Goal: Check status: Check status

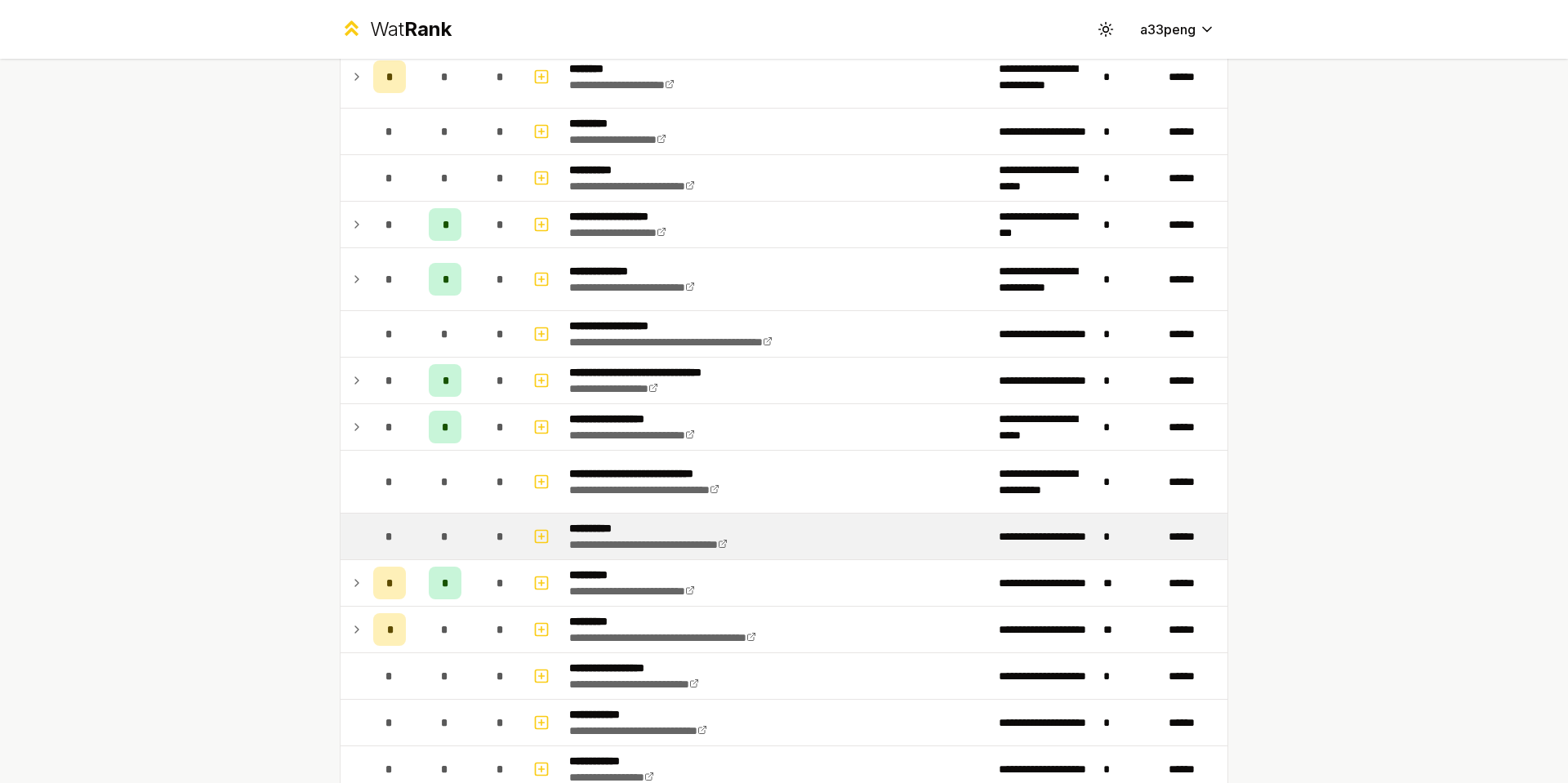
scroll to position [1307, 0]
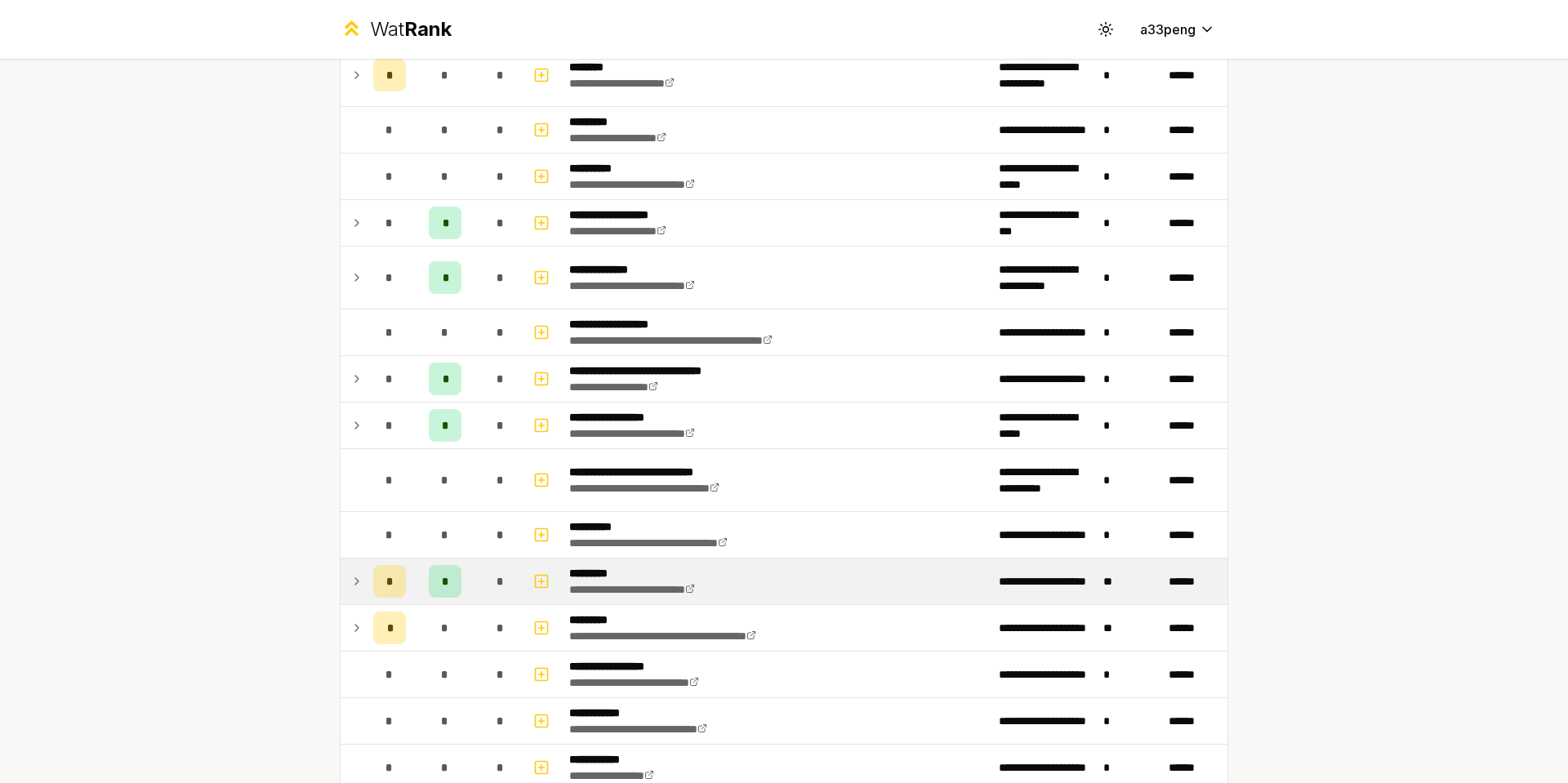
click at [350, 582] on icon at bounding box center [357, 582] width 13 height 20
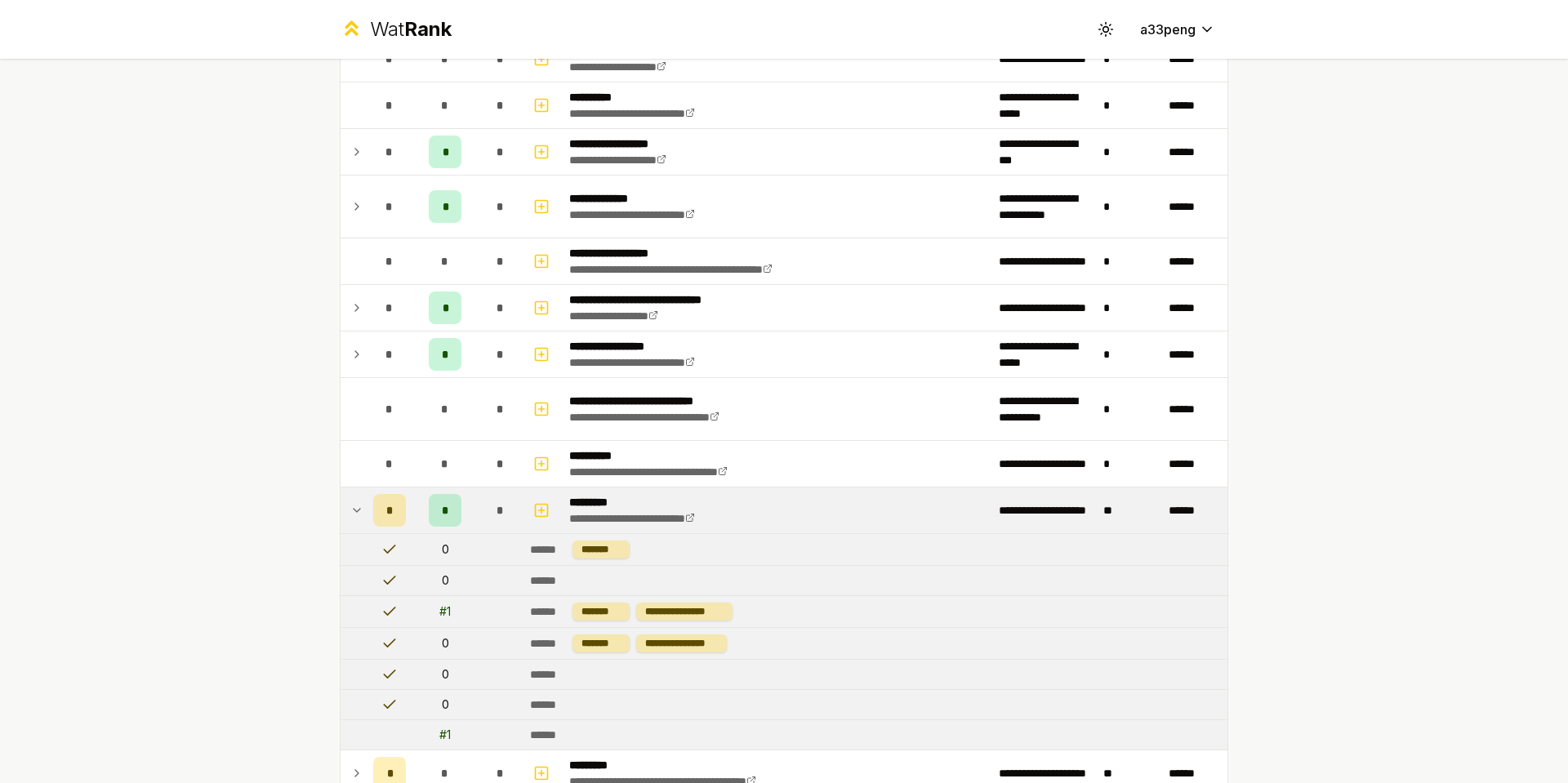
scroll to position [1470, 0]
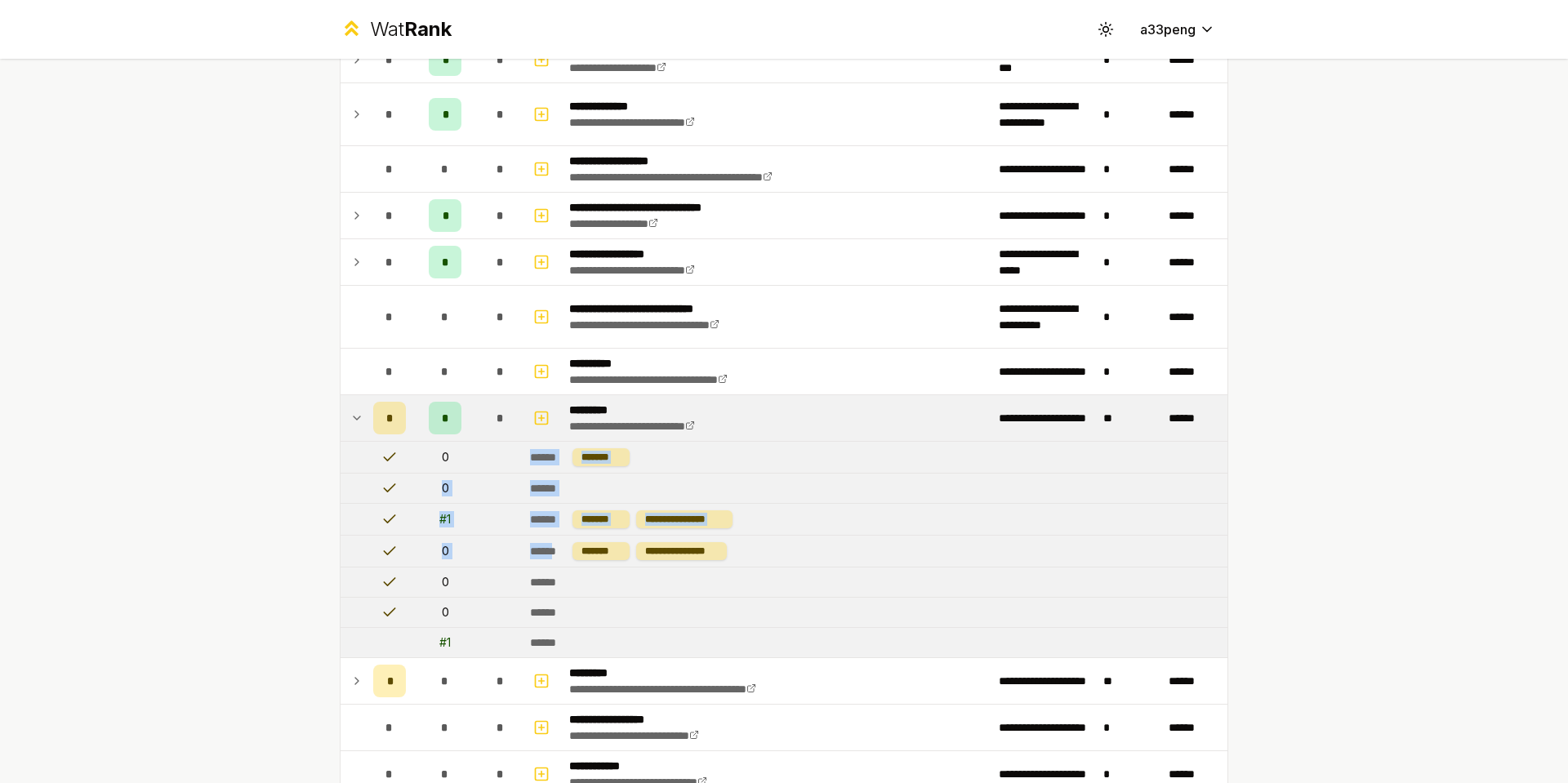
drag, startPoint x: 556, startPoint y: 554, endPoint x: 470, endPoint y: 463, distance: 125.2
click at [514, 455] on td at bounding box center [501, 457] width 45 height 31
drag, startPoint x: 483, startPoint y: 514, endPoint x: 397, endPoint y: 509, distance: 86.1
click at [397, 509] on tr "**********" at bounding box center [783, 519] width 887 height 32
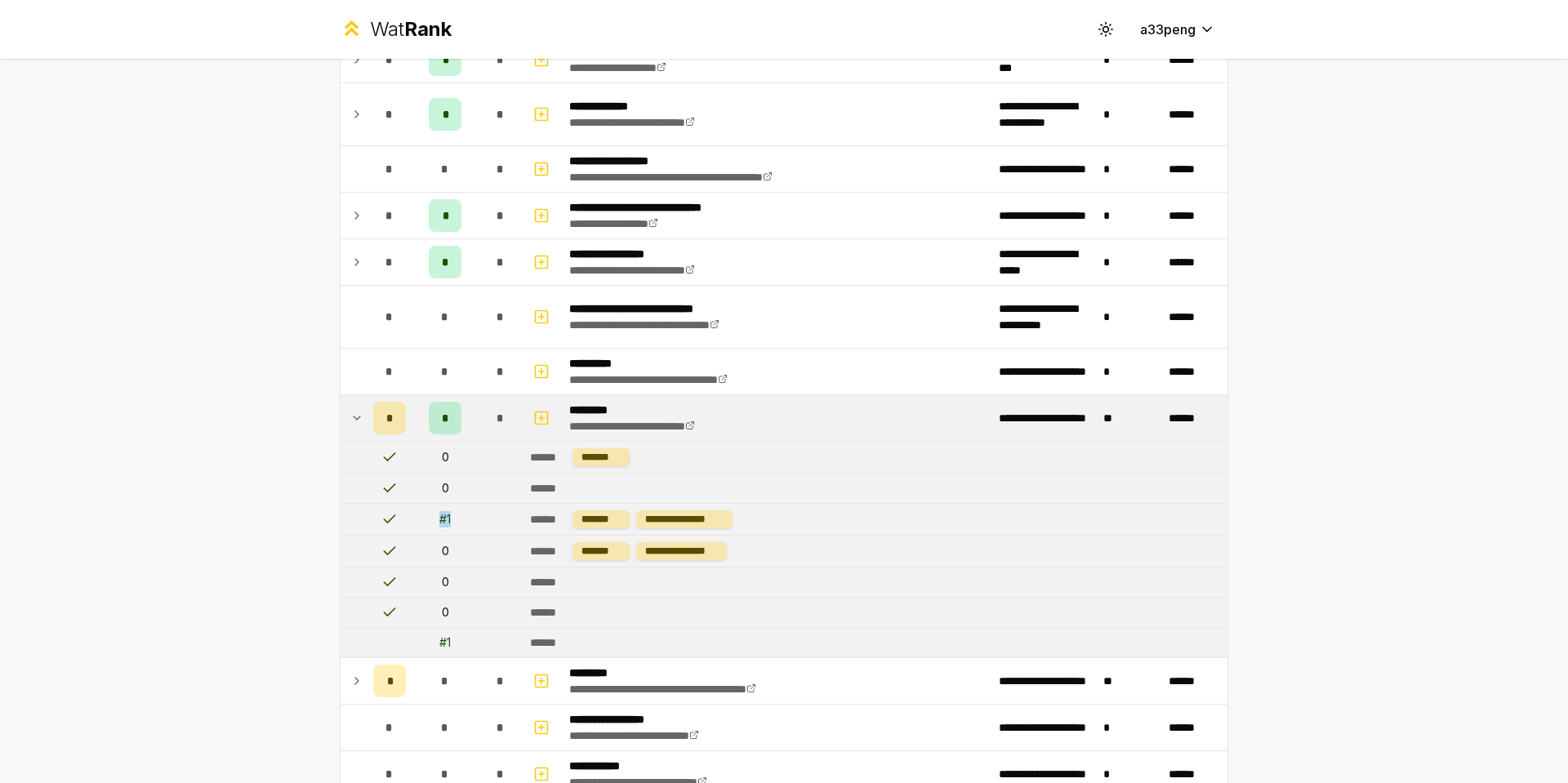
click at [454, 513] on td "# 1" at bounding box center [446, 519] width 65 height 31
click at [455, 513] on td "# 1" at bounding box center [446, 519] width 65 height 31
click at [554, 634] on div "******" at bounding box center [548, 642] width 36 height 16
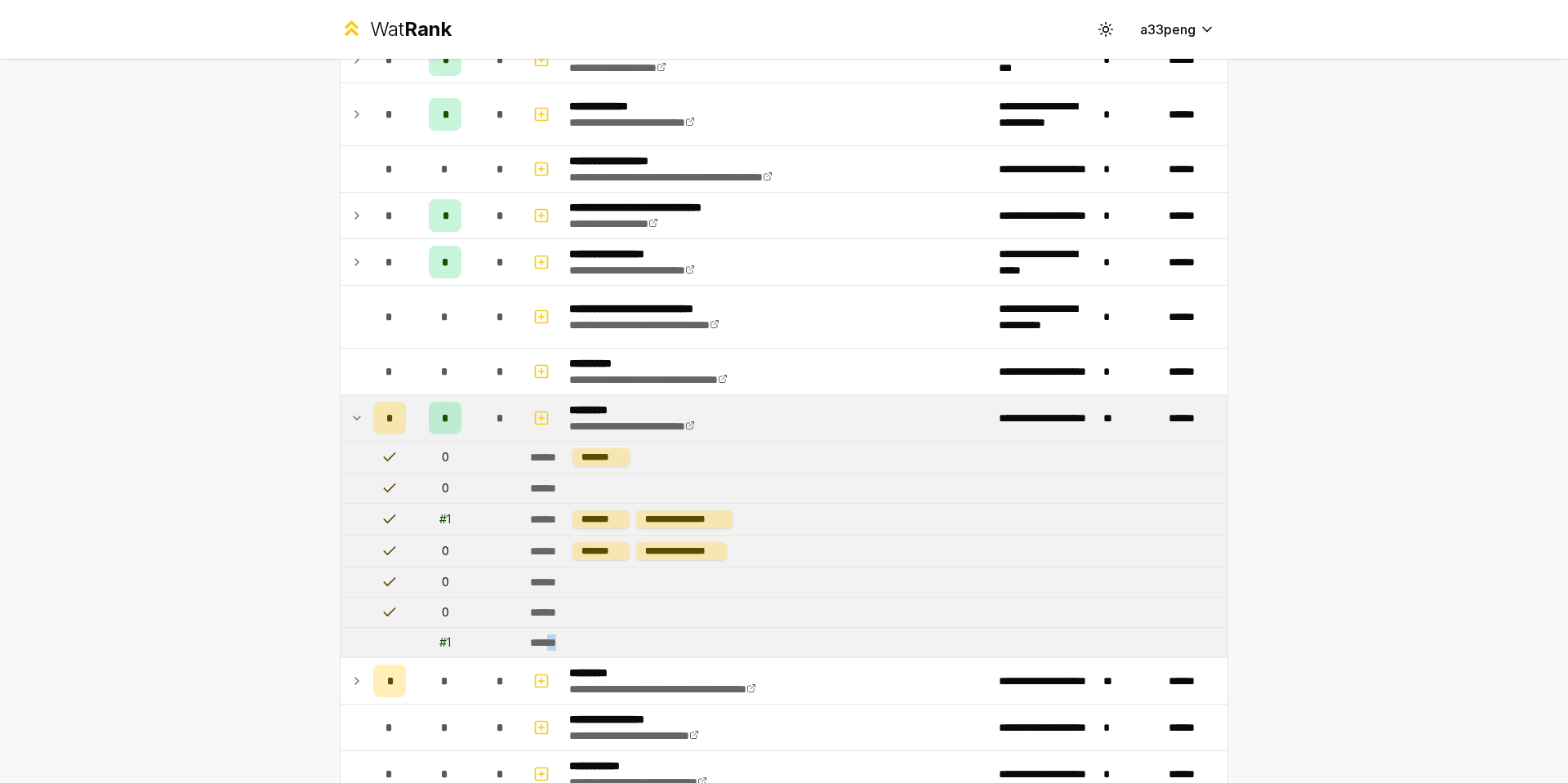
click at [554, 634] on div "******" at bounding box center [548, 642] width 36 height 16
click at [558, 634] on div "******" at bounding box center [548, 642] width 36 height 16
drag, startPoint x: 429, startPoint y: 515, endPoint x: 721, endPoint y: 531, distance: 292.4
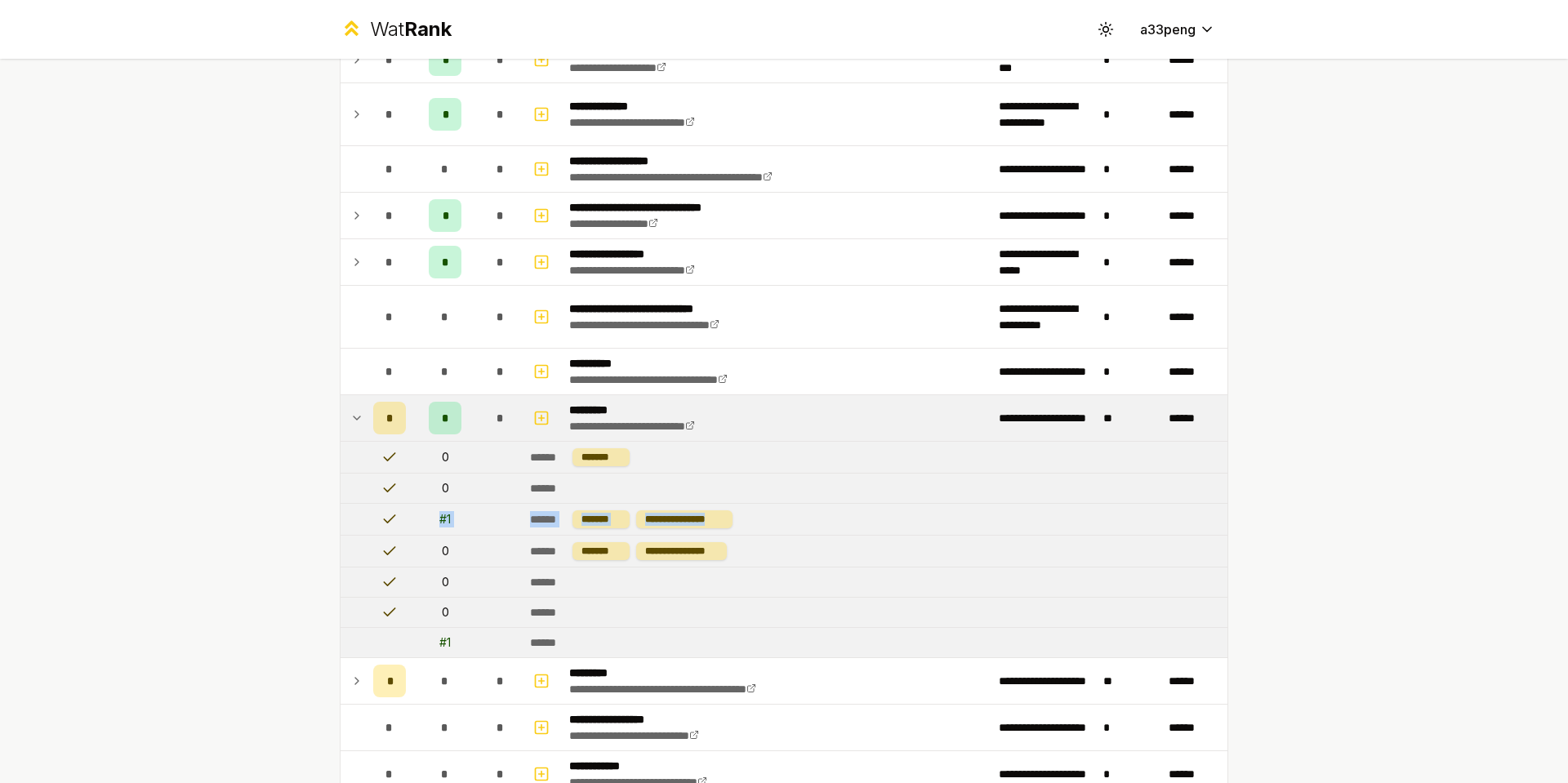
click at [721, 531] on tr "**********" at bounding box center [783, 519] width 887 height 32
click at [728, 528] on td "**********" at bounding box center [876, 519] width 704 height 31
click at [593, 519] on div "*******" at bounding box center [601, 520] width 57 height 18
click at [350, 418] on icon at bounding box center [357, 418] width 13 height 20
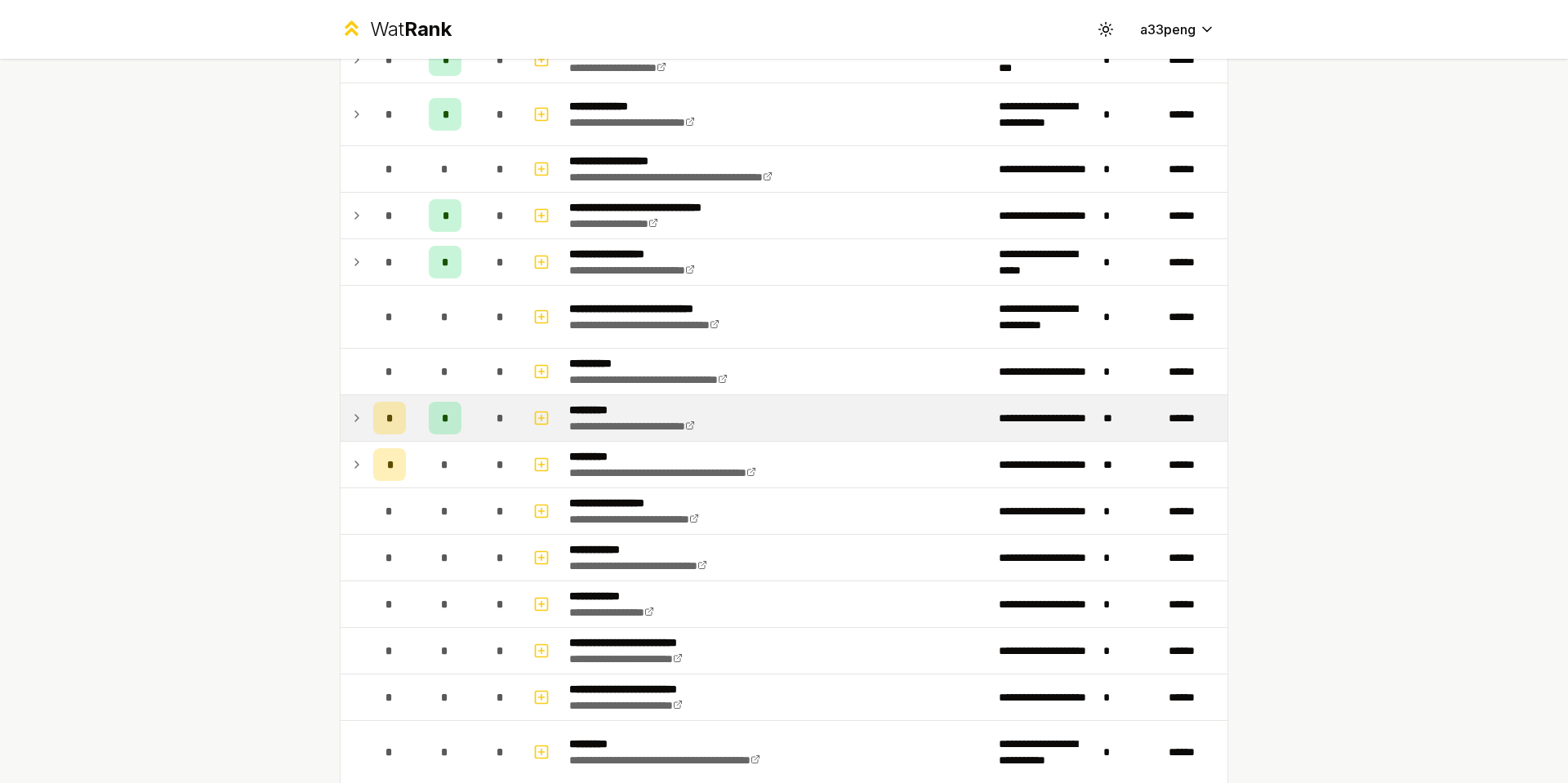
click at [350, 418] on icon at bounding box center [357, 418] width 13 height 20
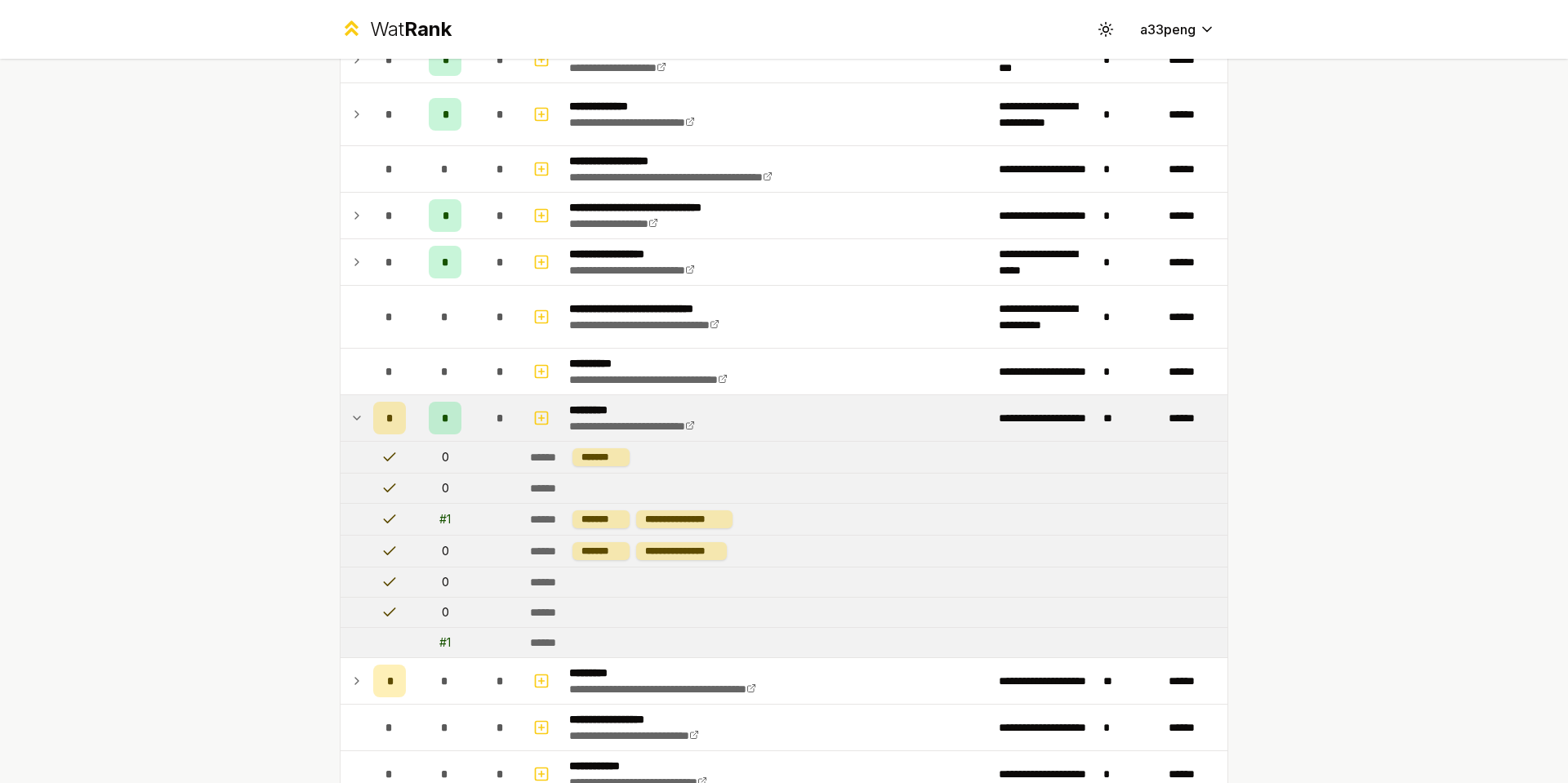
click at [350, 418] on icon at bounding box center [357, 418] width 13 height 20
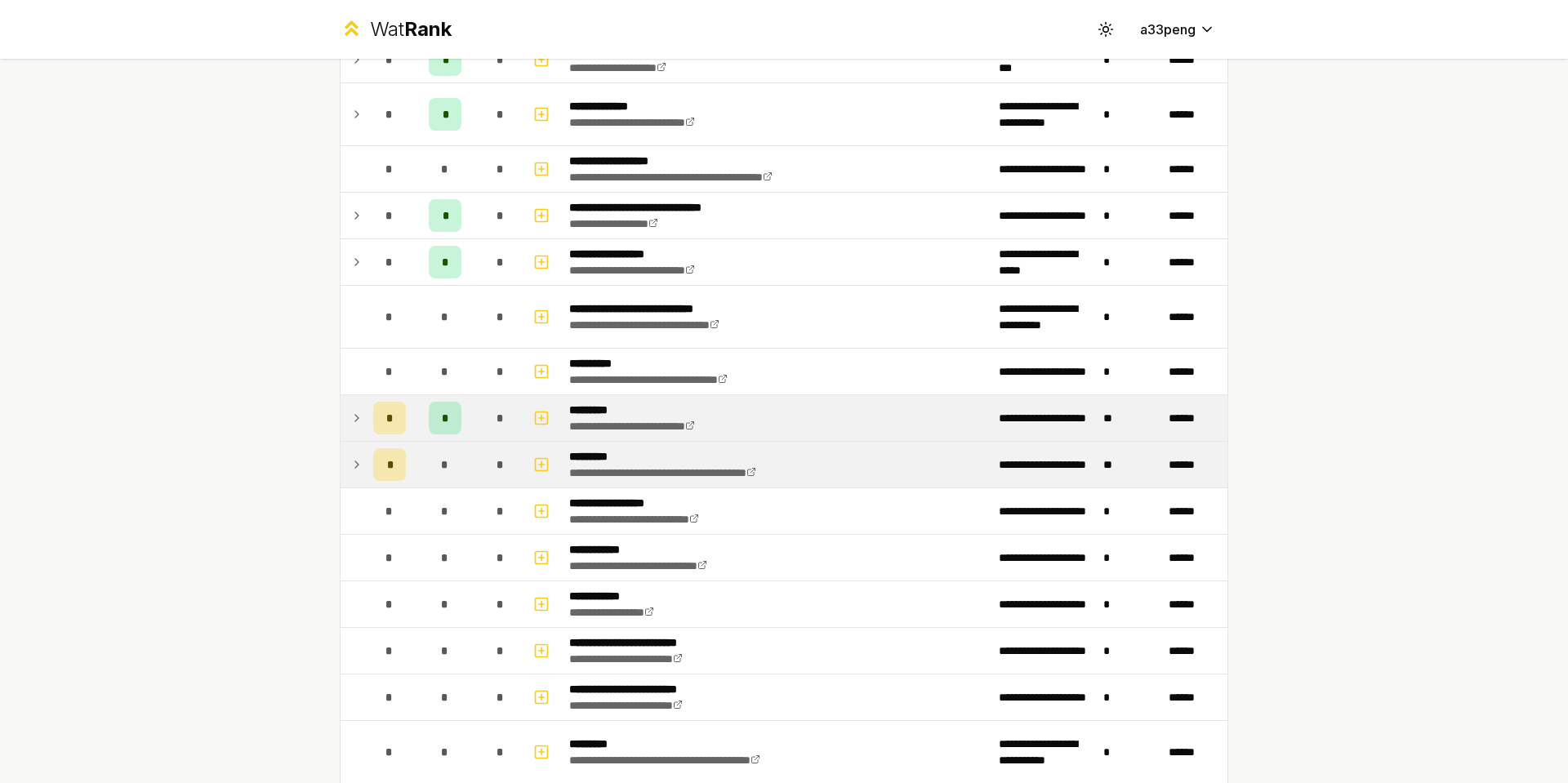
click at [367, 474] on td "*" at bounding box center [389, 465] width 45 height 45
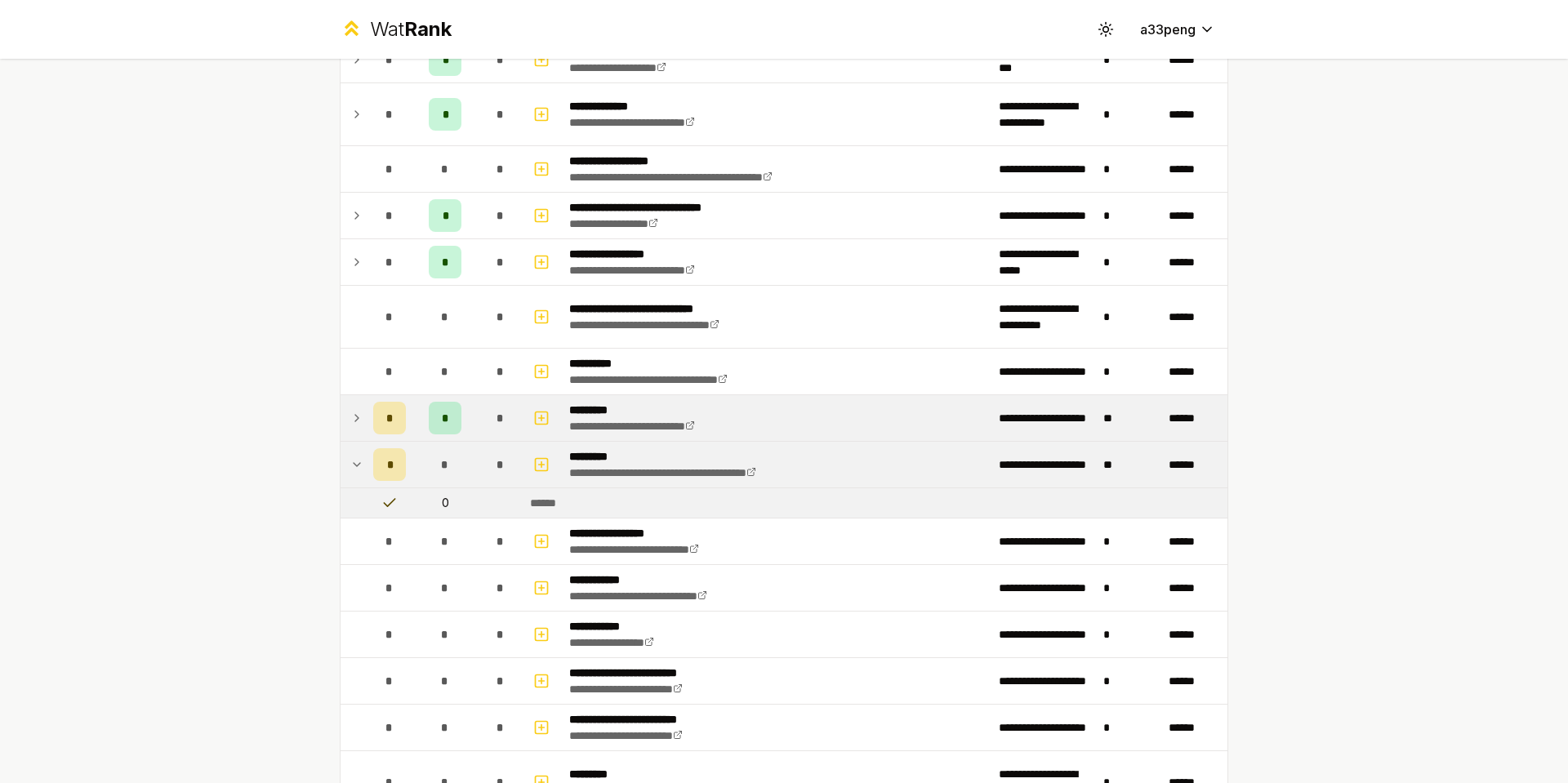
click at [367, 474] on td "*" at bounding box center [389, 465] width 45 height 45
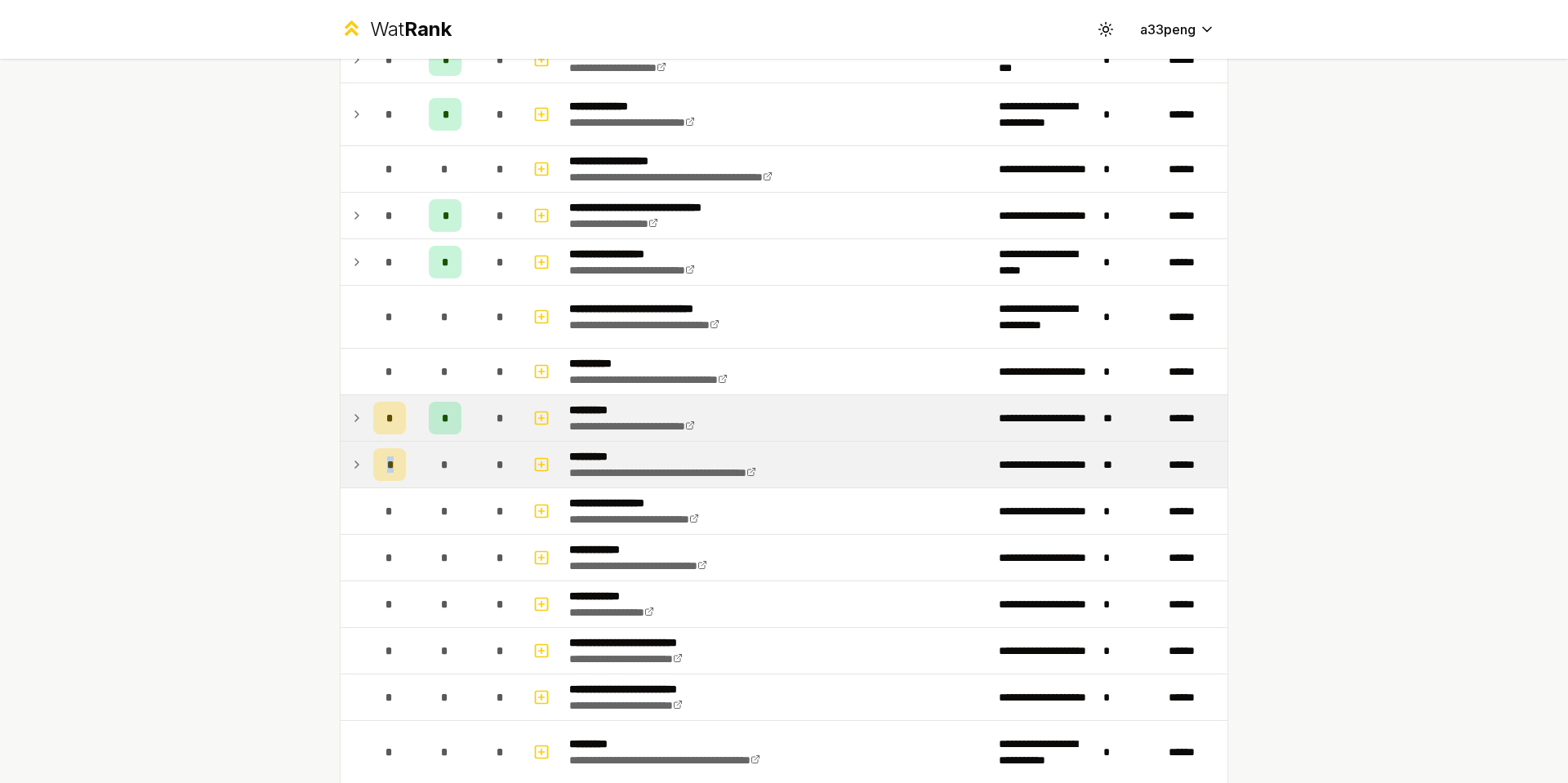
click at [367, 474] on td "*" at bounding box center [389, 465] width 45 height 45
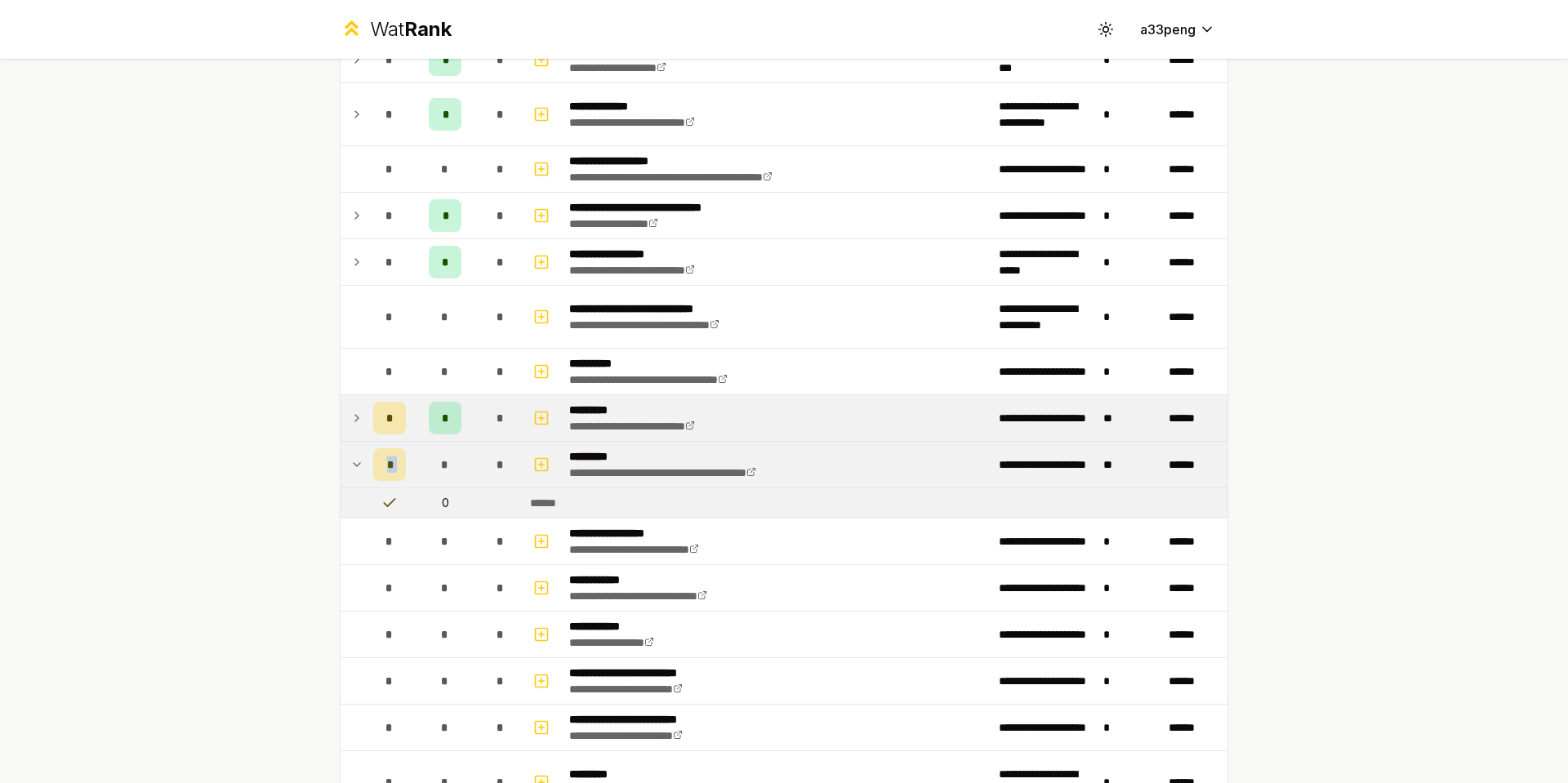
click at [367, 474] on td "*" at bounding box center [389, 465] width 45 height 45
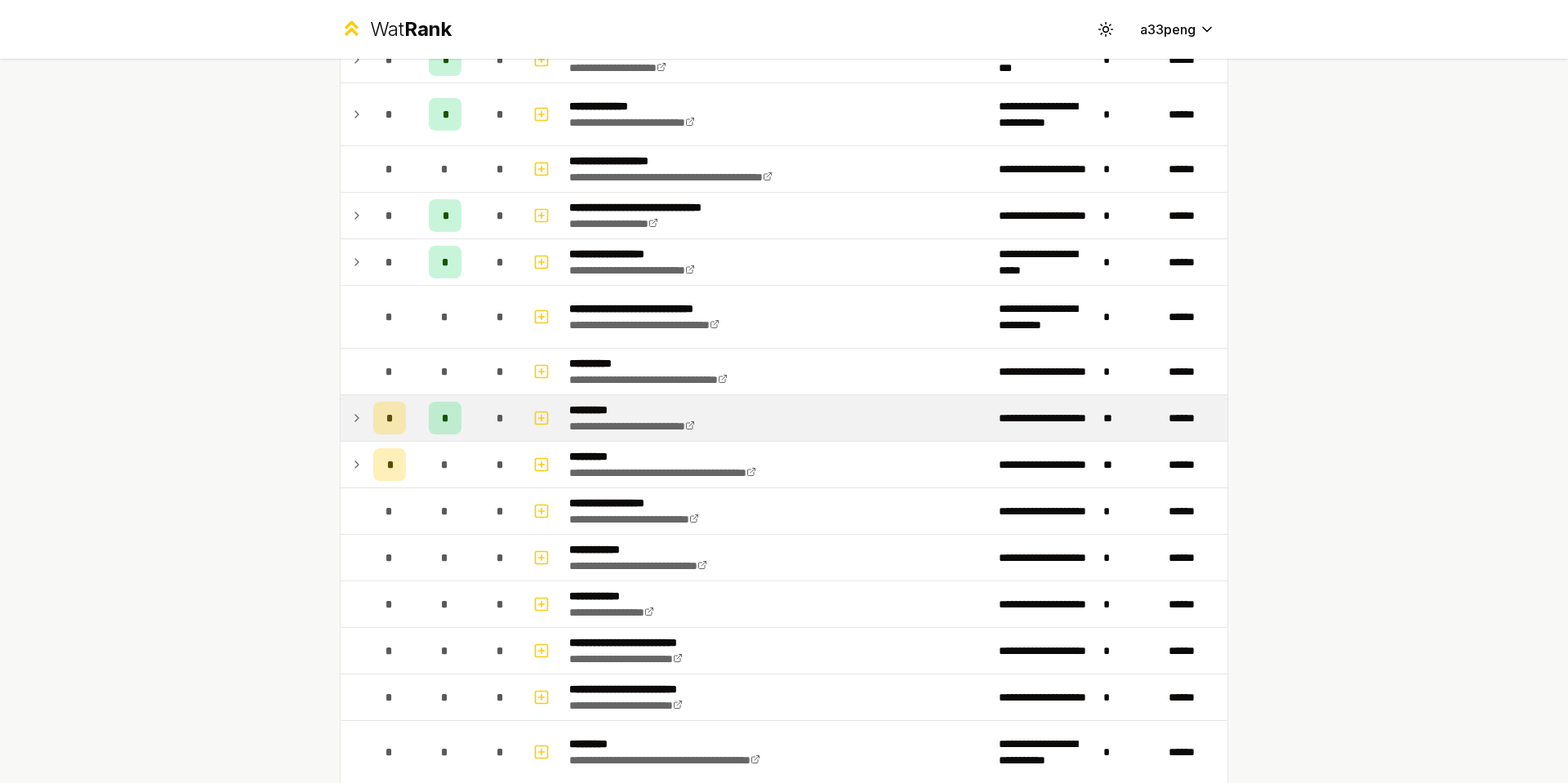
click at [367, 408] on td "*" at bounding box center [389, 418] width 45 height 45
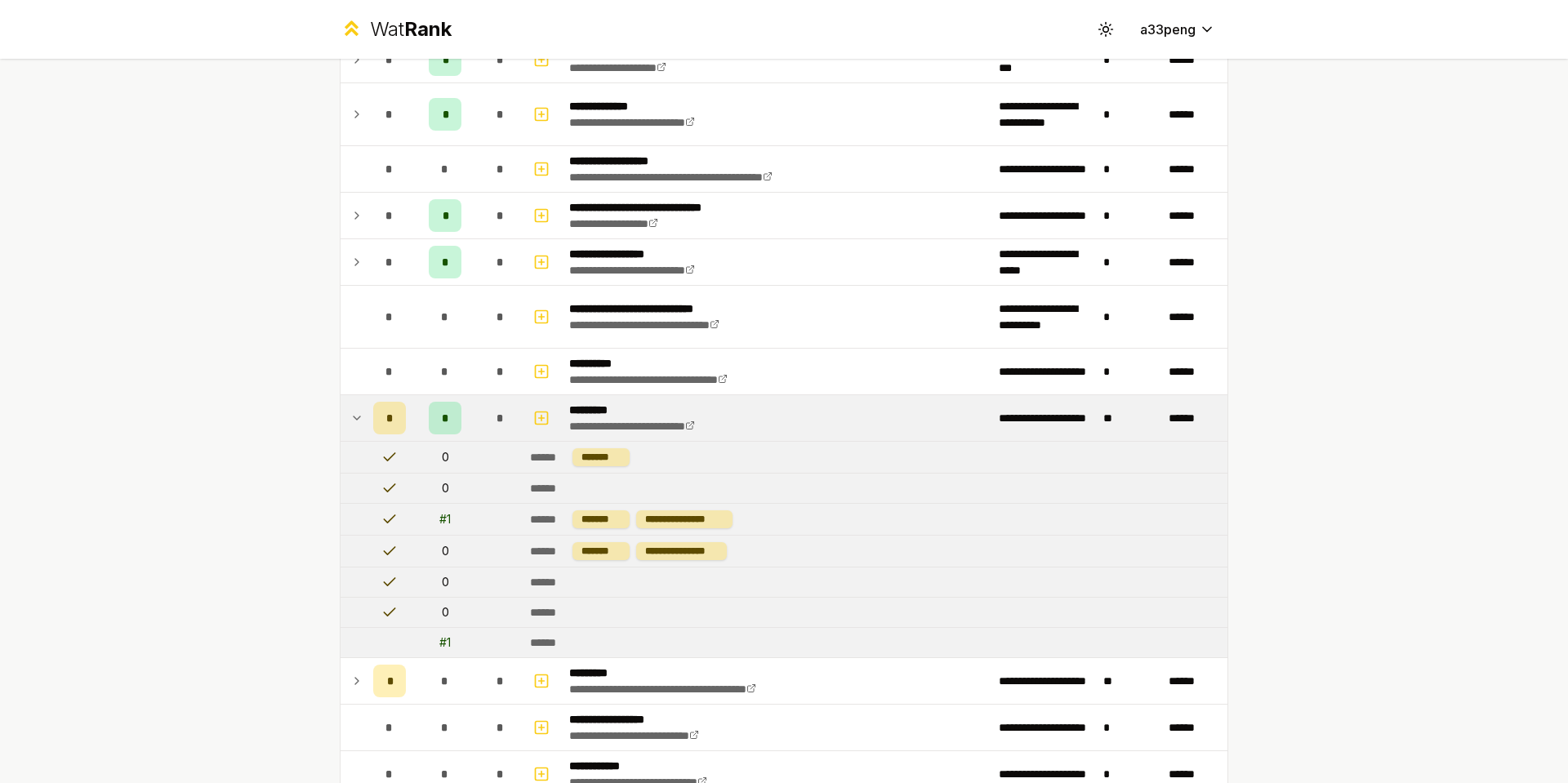
click at [367, 408] on td "*" at bounding box center [389, 418] width 45 height 45
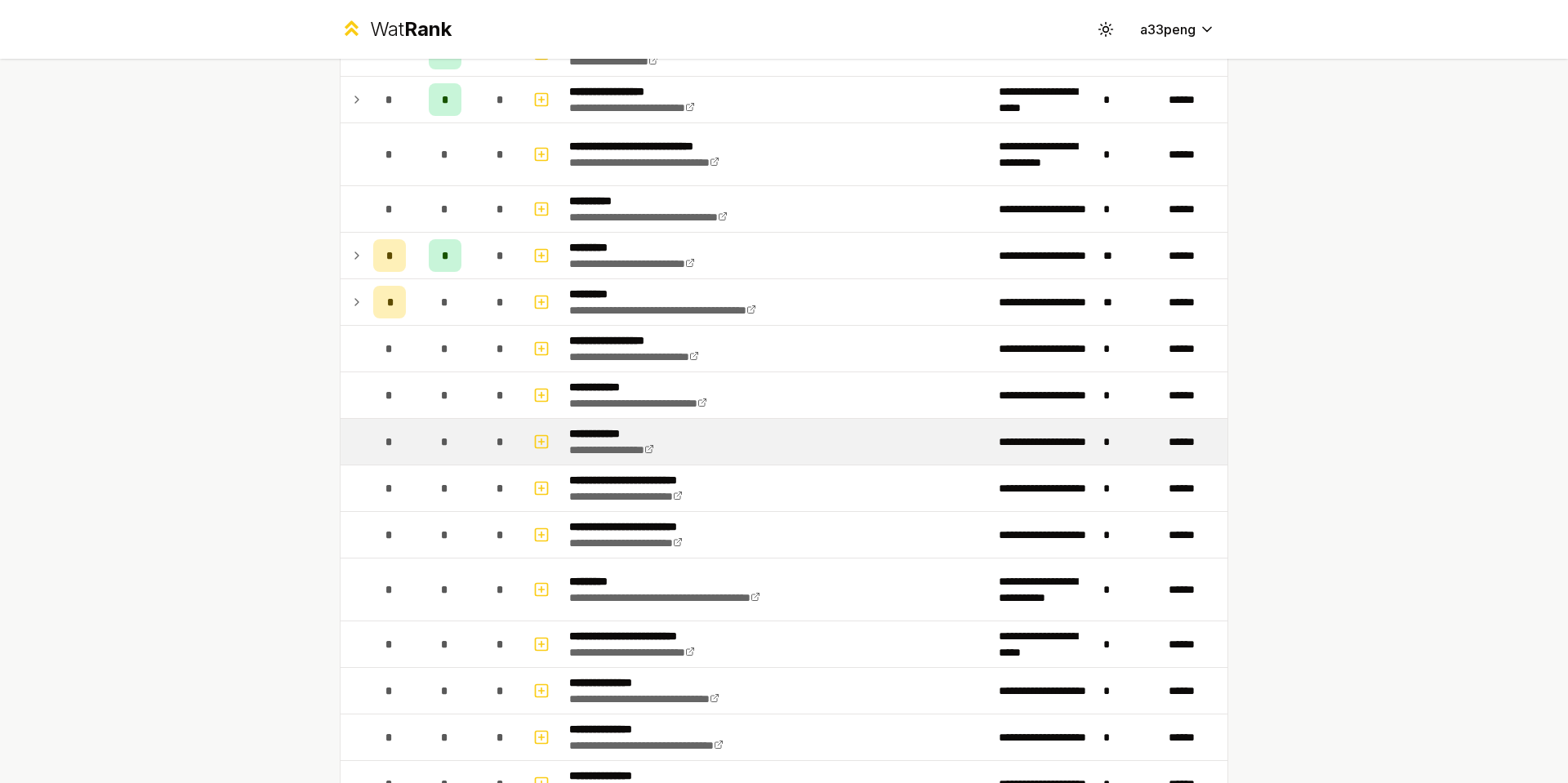
scroll to position [1633, 0]
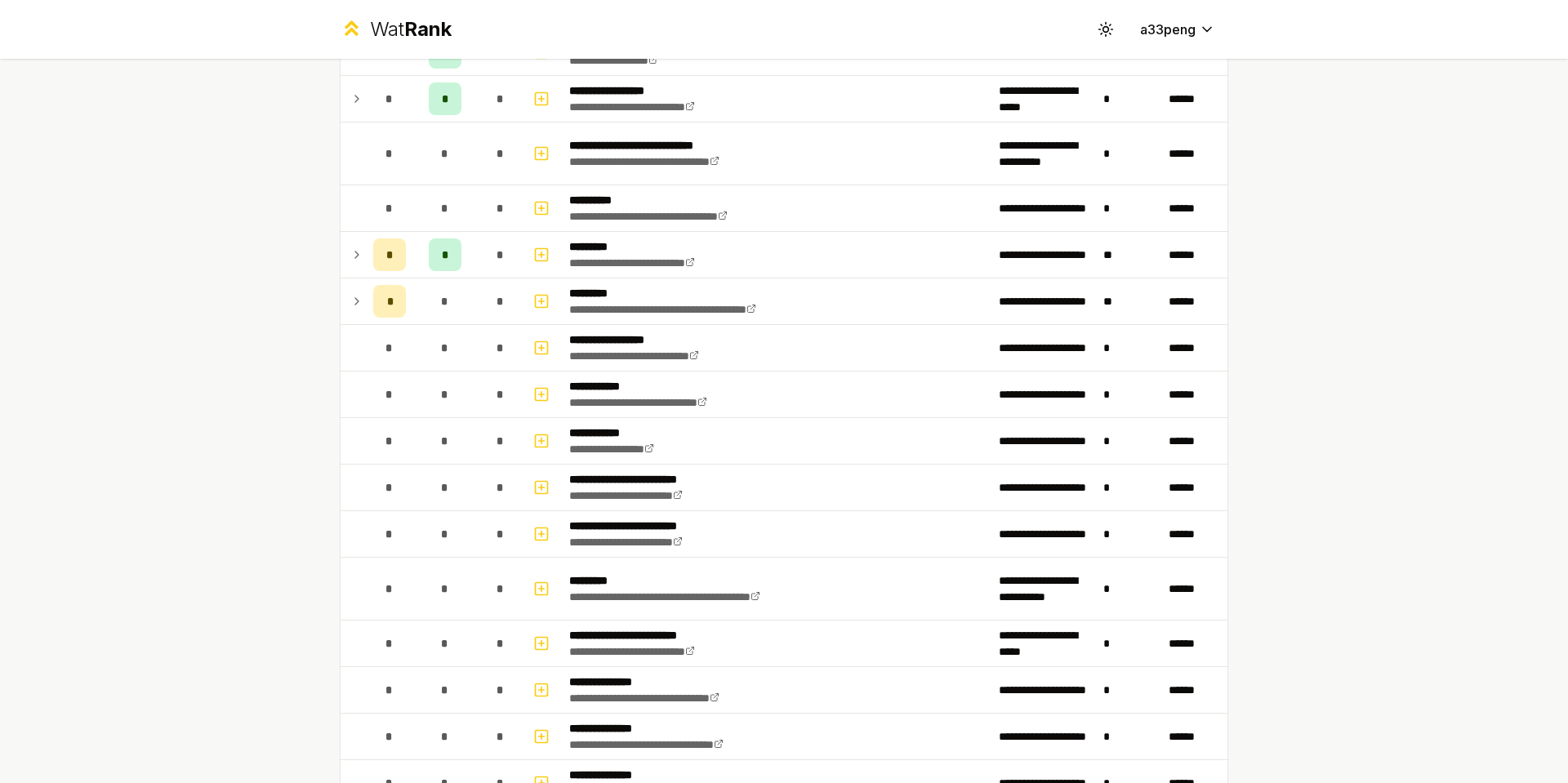
click at [356, 256] on icon at bounding box center [358, 254] width 4 height 6
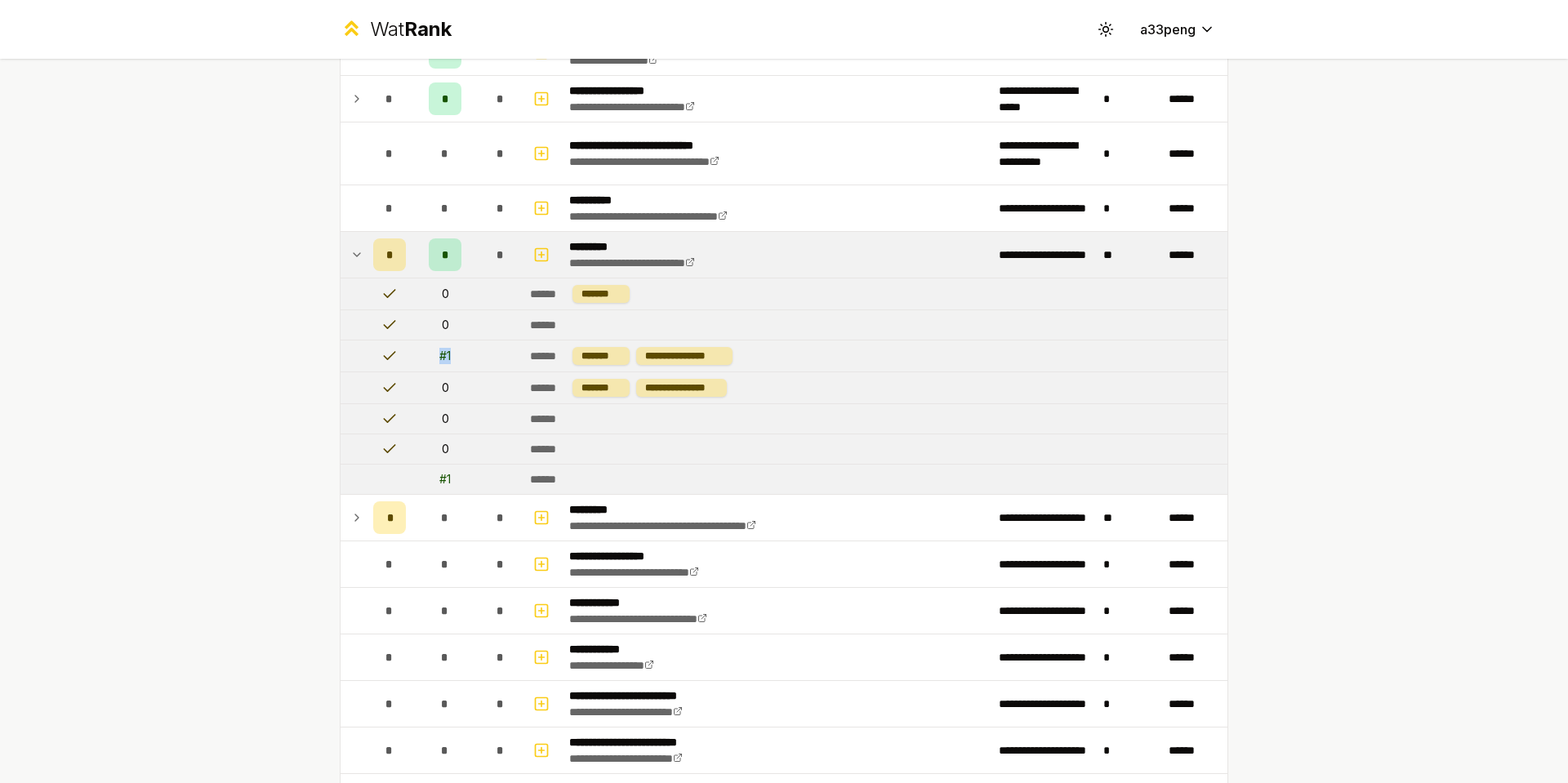
drag, startPoint x: 432, startPoint y: 356, endPoint x: 456, endPoint y: 351, distance: 24.5
click at [456, 351] on td "# 1" at bounding box center [446, 356] width 65 height 31
click at [478, 335] on td at bounding box center [501, 325] width 45 height 29
drag, startPoint x: 432, startPoint y: 353, endPoint x: 707, endPoint y: 348, distance: 275.0
click at [707, 348] on tr "**********" at bounding box center [783, 356] width 887 height 32
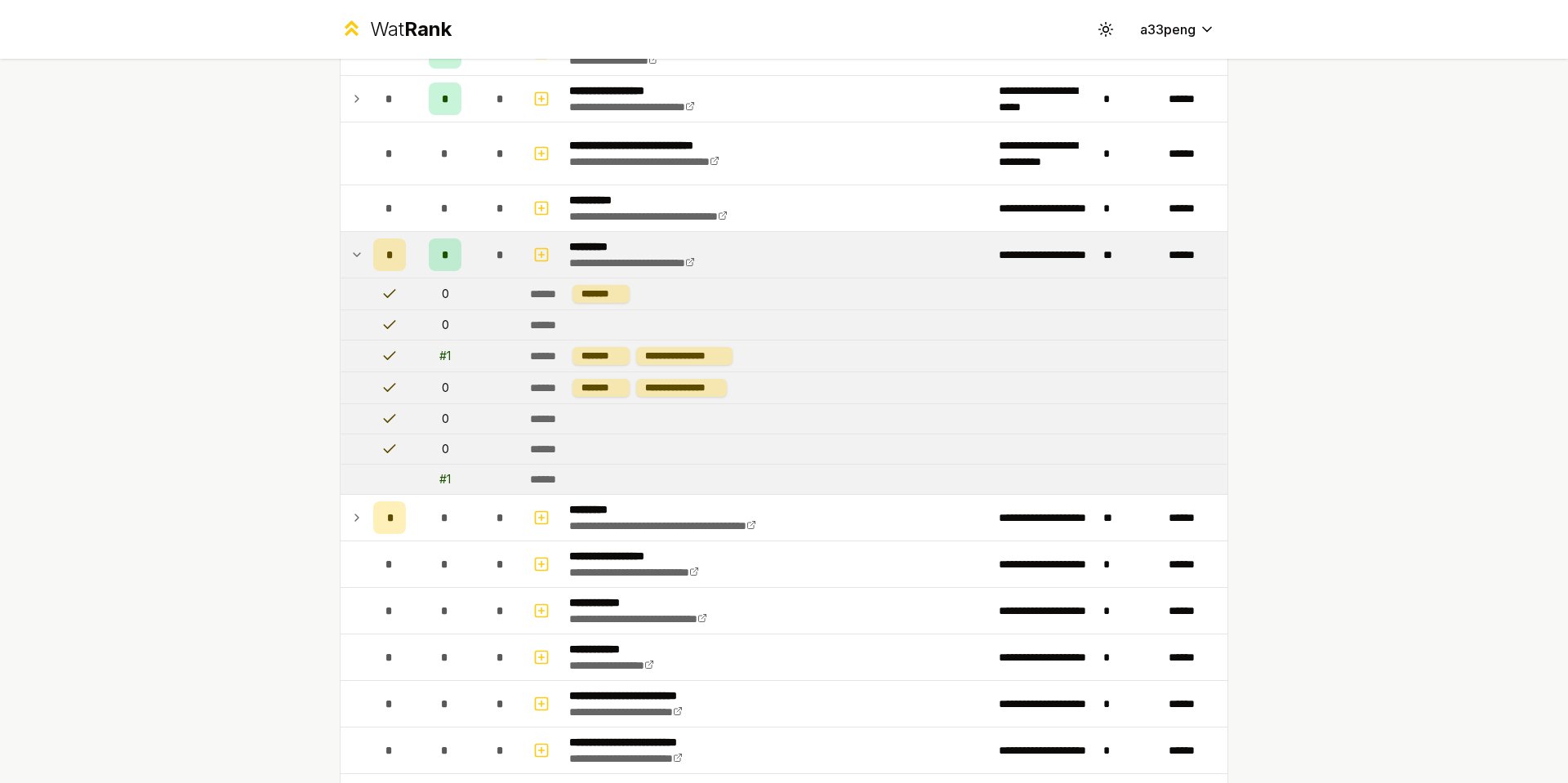
click at [777, 349] on td "**********" at bounding box center [876, 356] width 704 height 31
drag, startPoint x: 514, startPoint y: 474, endPoint x: 573, endPoint y: 474, distance: 59.0
click at [573, 474] on tr "# 1 ******" at bounding box center [783, 479] width 887 height 30
click at [573, 474] on td "******" at bounding box center [876, 479] width 704 height 29
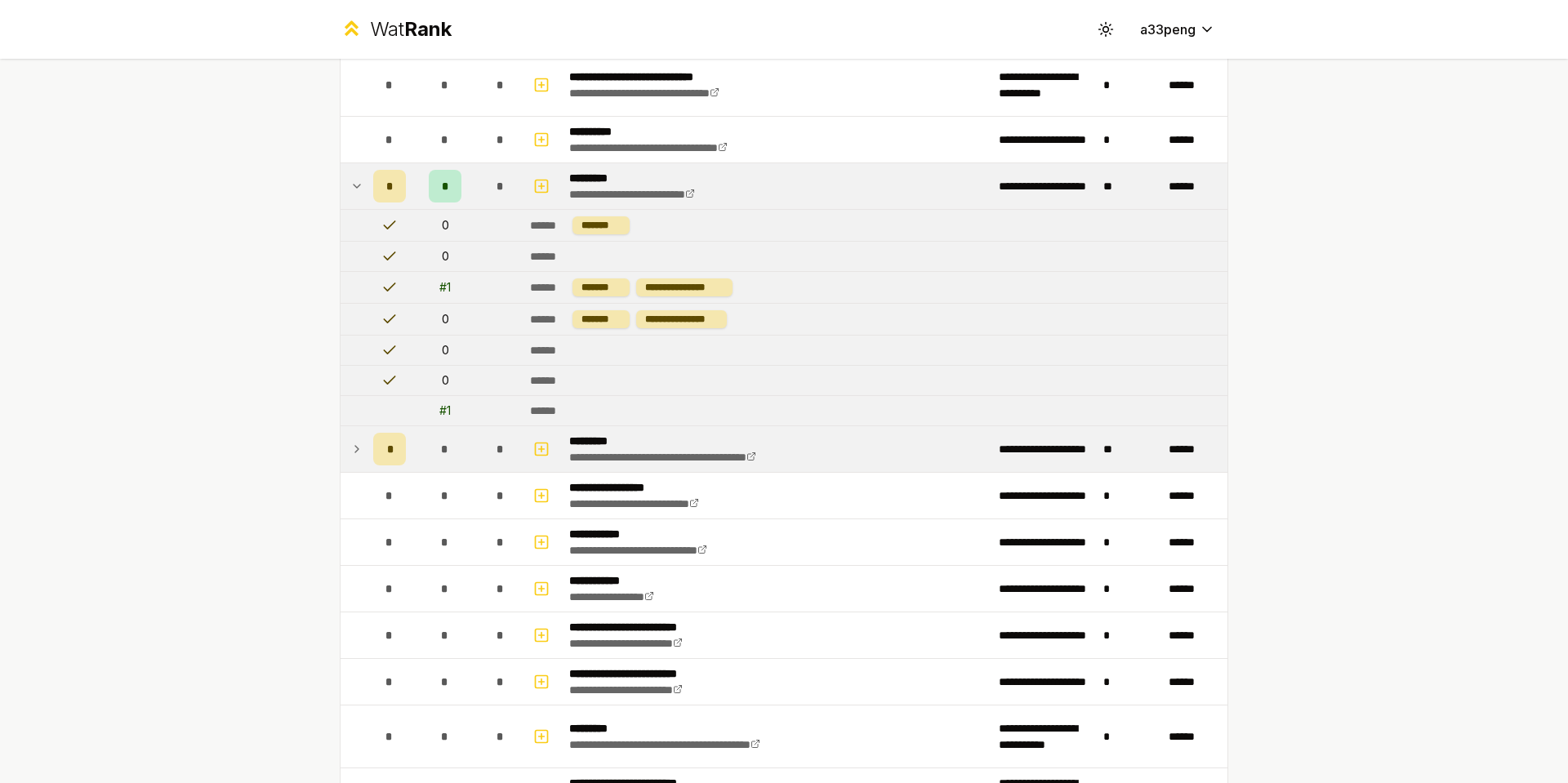
scroll to position [1796, 0]
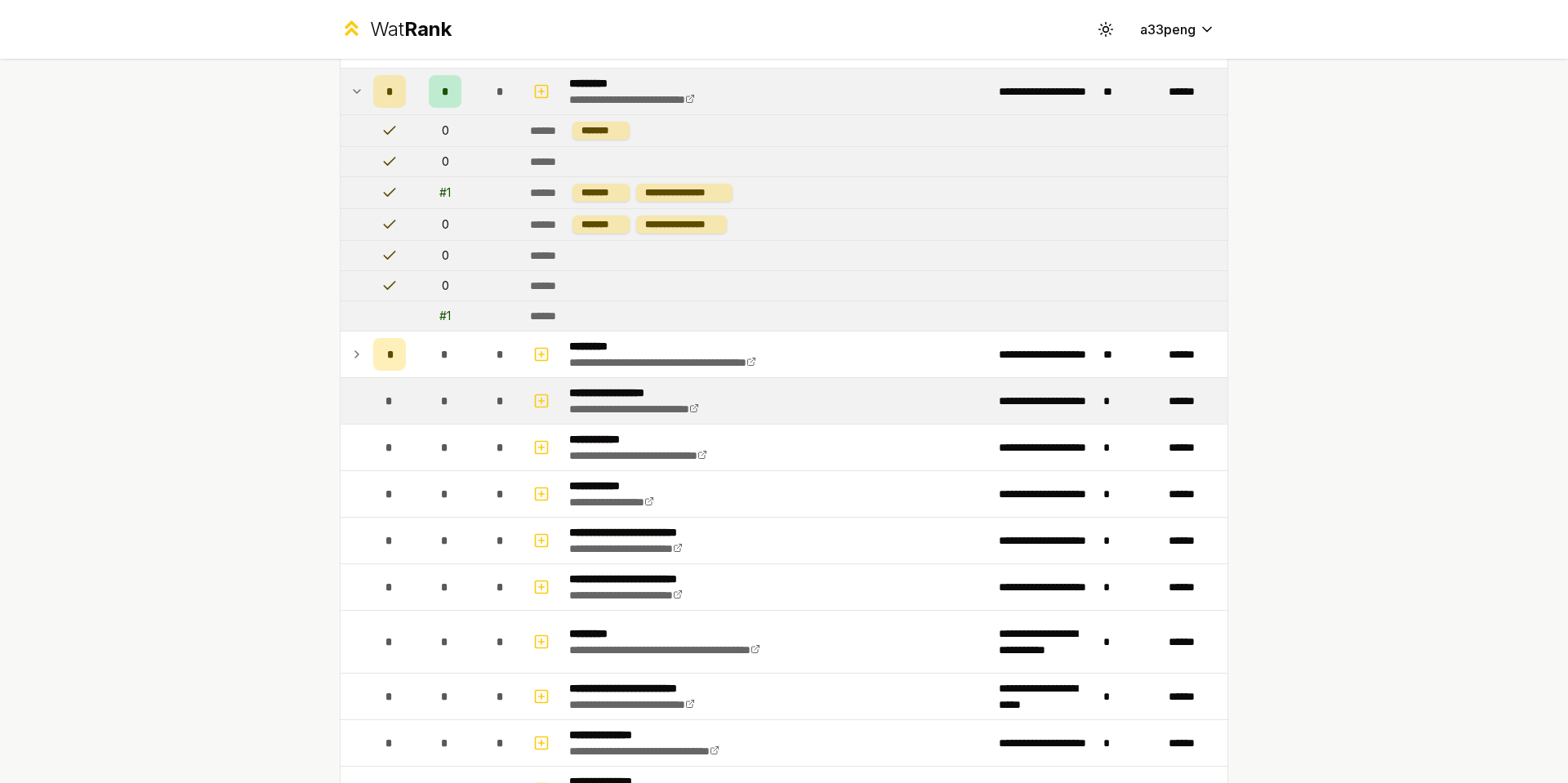
click at [392, 401] on div "*" at bounding box center [389, 401] width 33 height 33
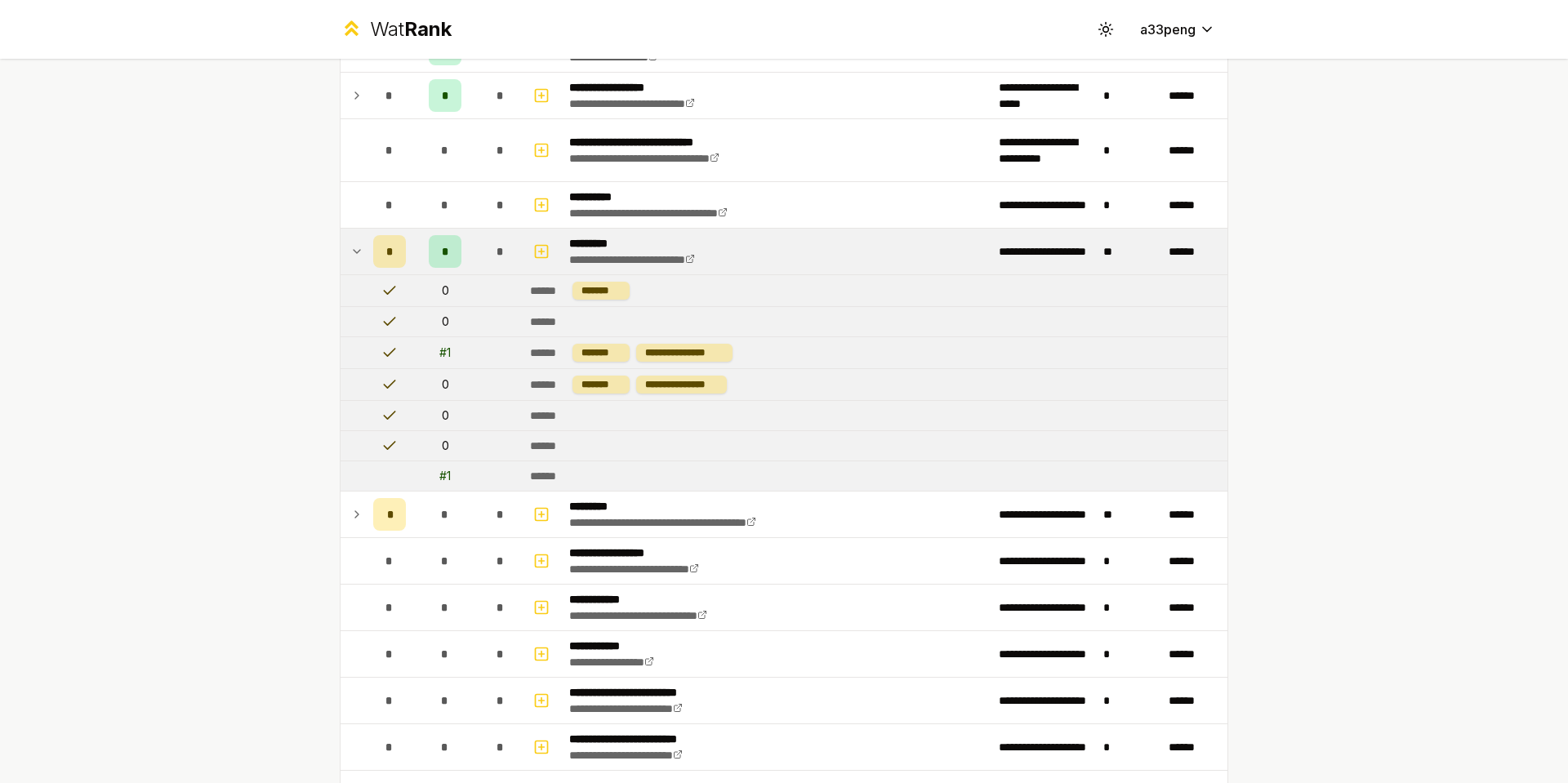
scroll to position [1633, 0]
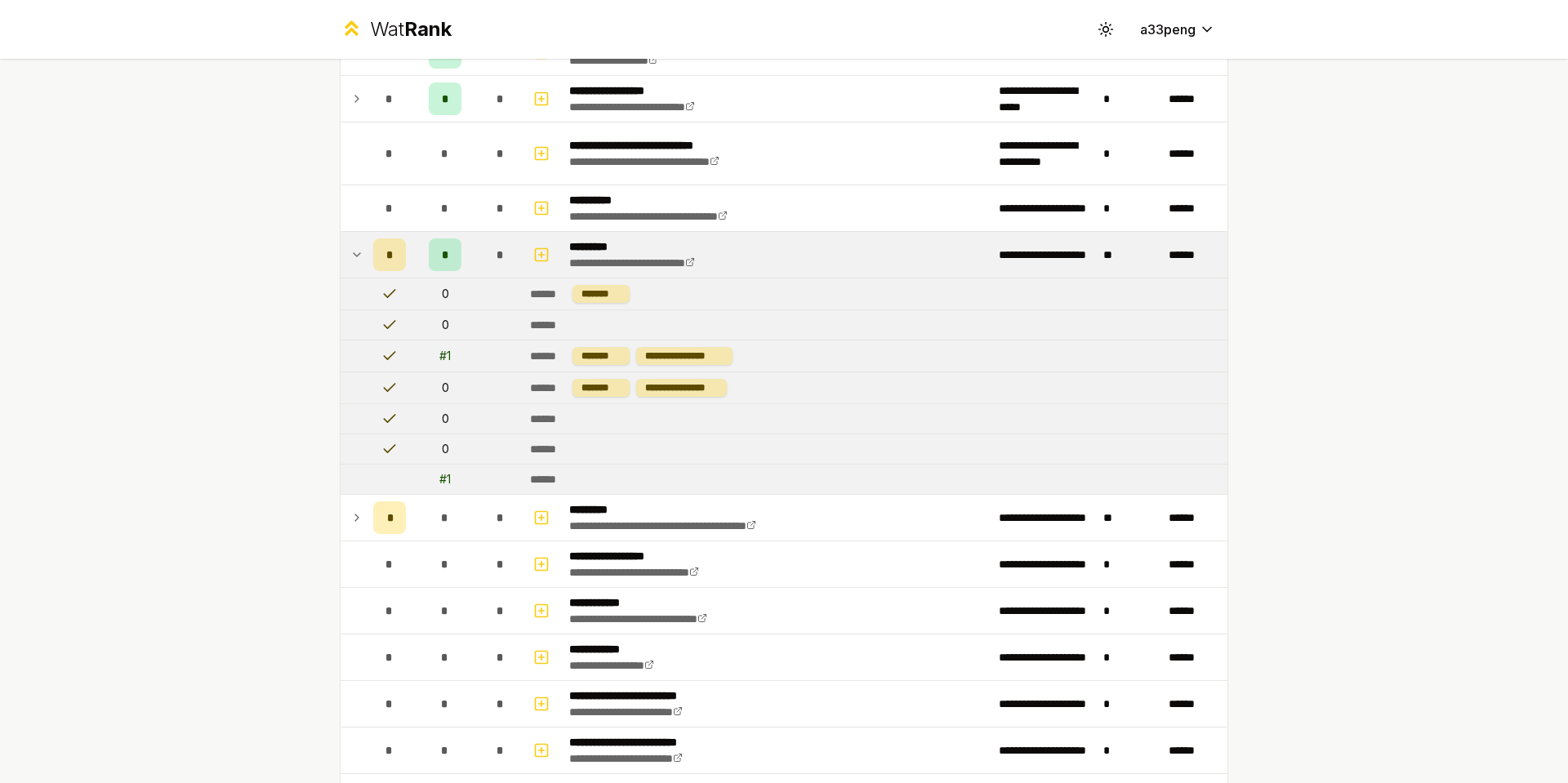
click at [350, 250] on icon at bounding box center [357, 255] width 13 height 20
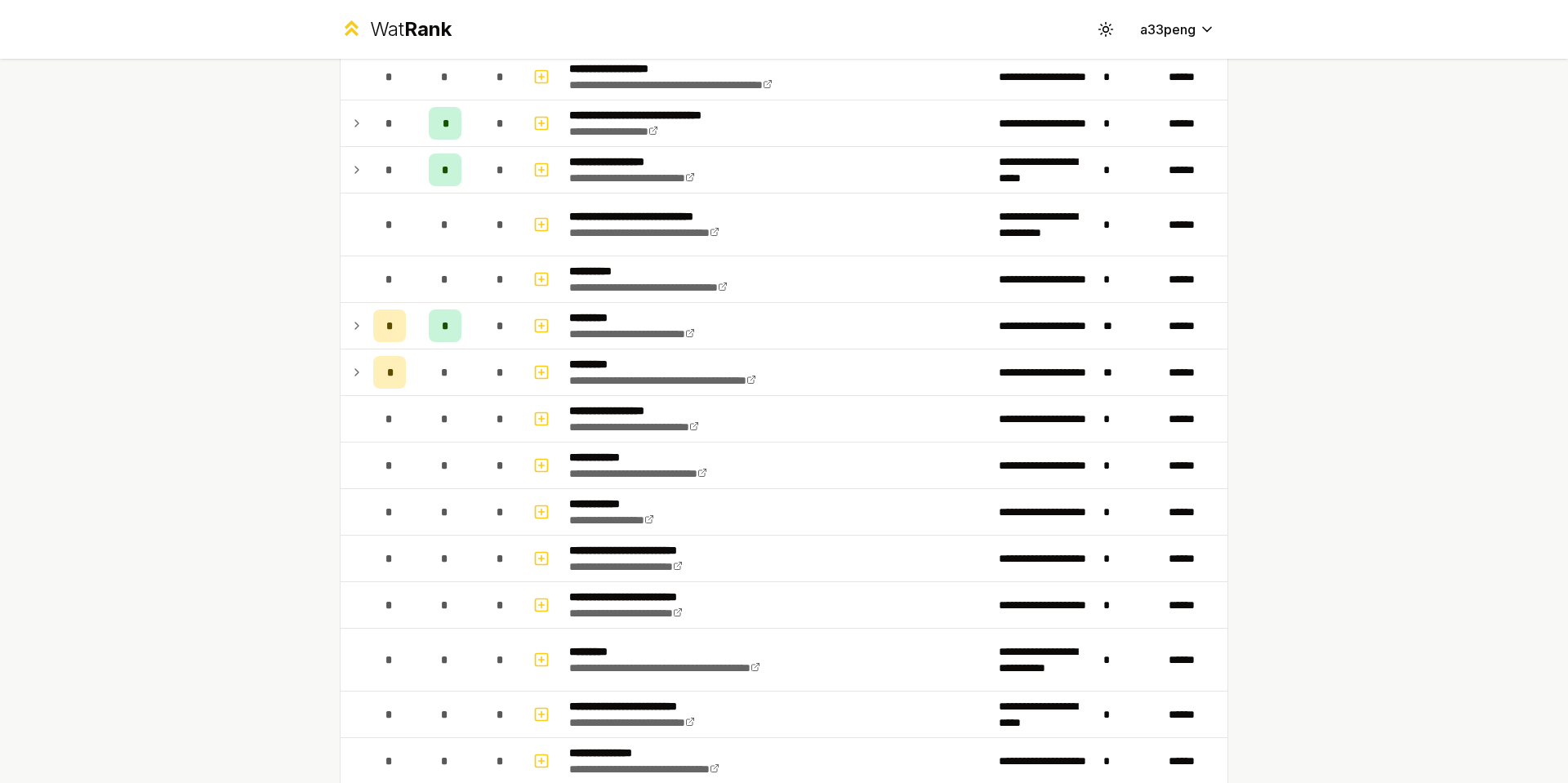
scroll to position [1470, 0]
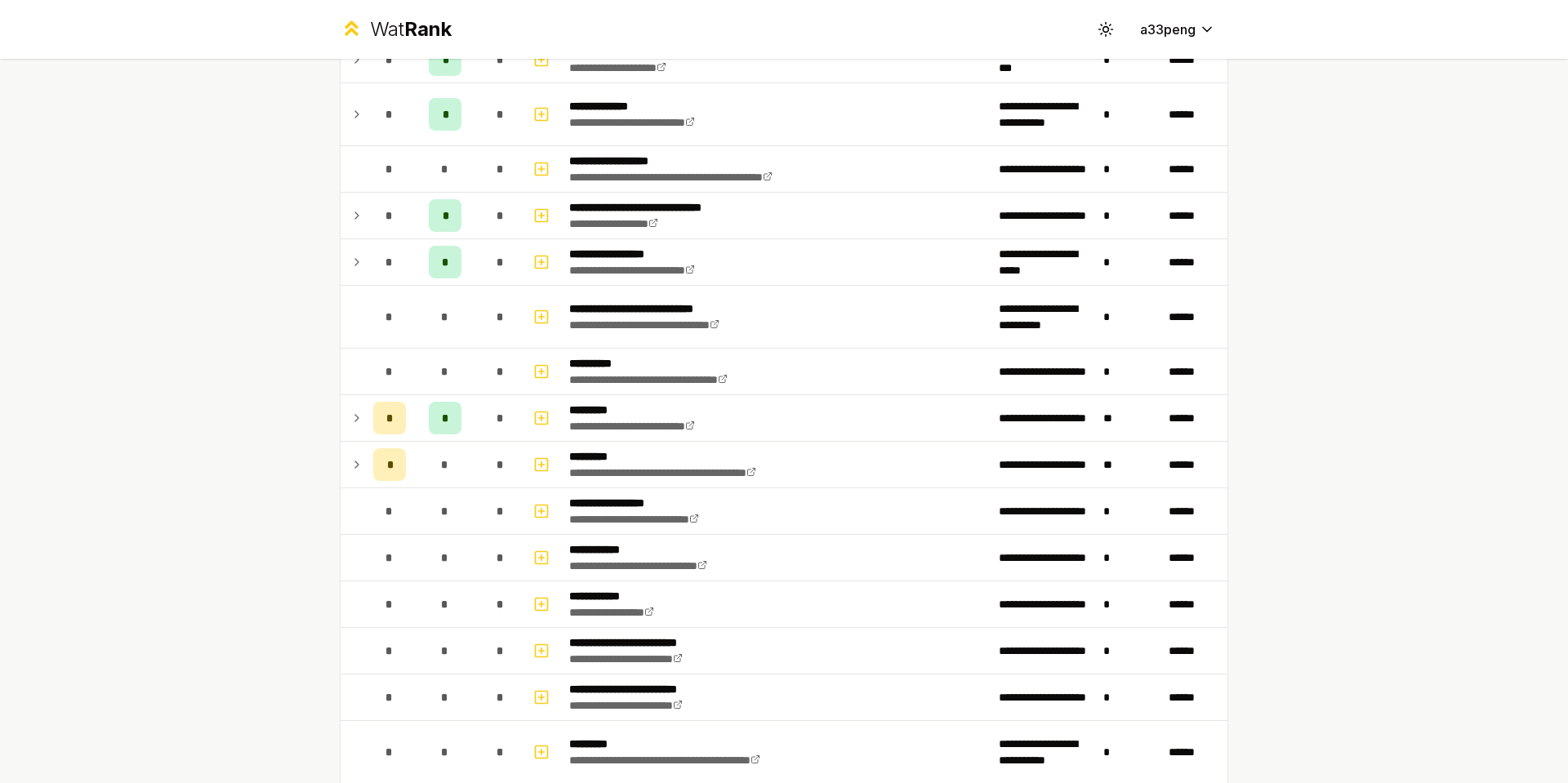
click at [243, 379] on div "**********" at bounding box center [784, 391] width 1568 height 783
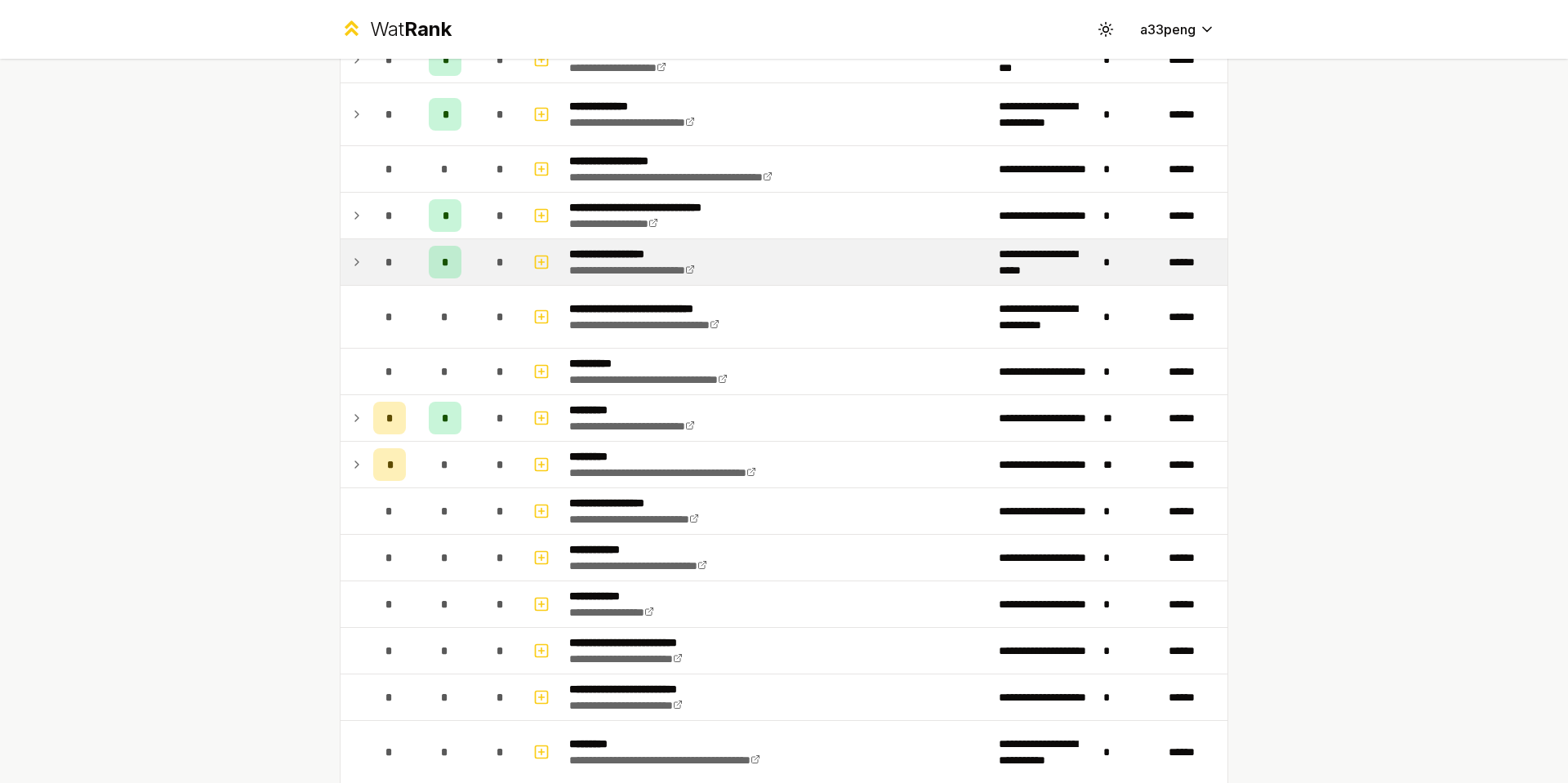
click at [367, 272] on td "*" at bounding box center [389, 262] width 45 height 45
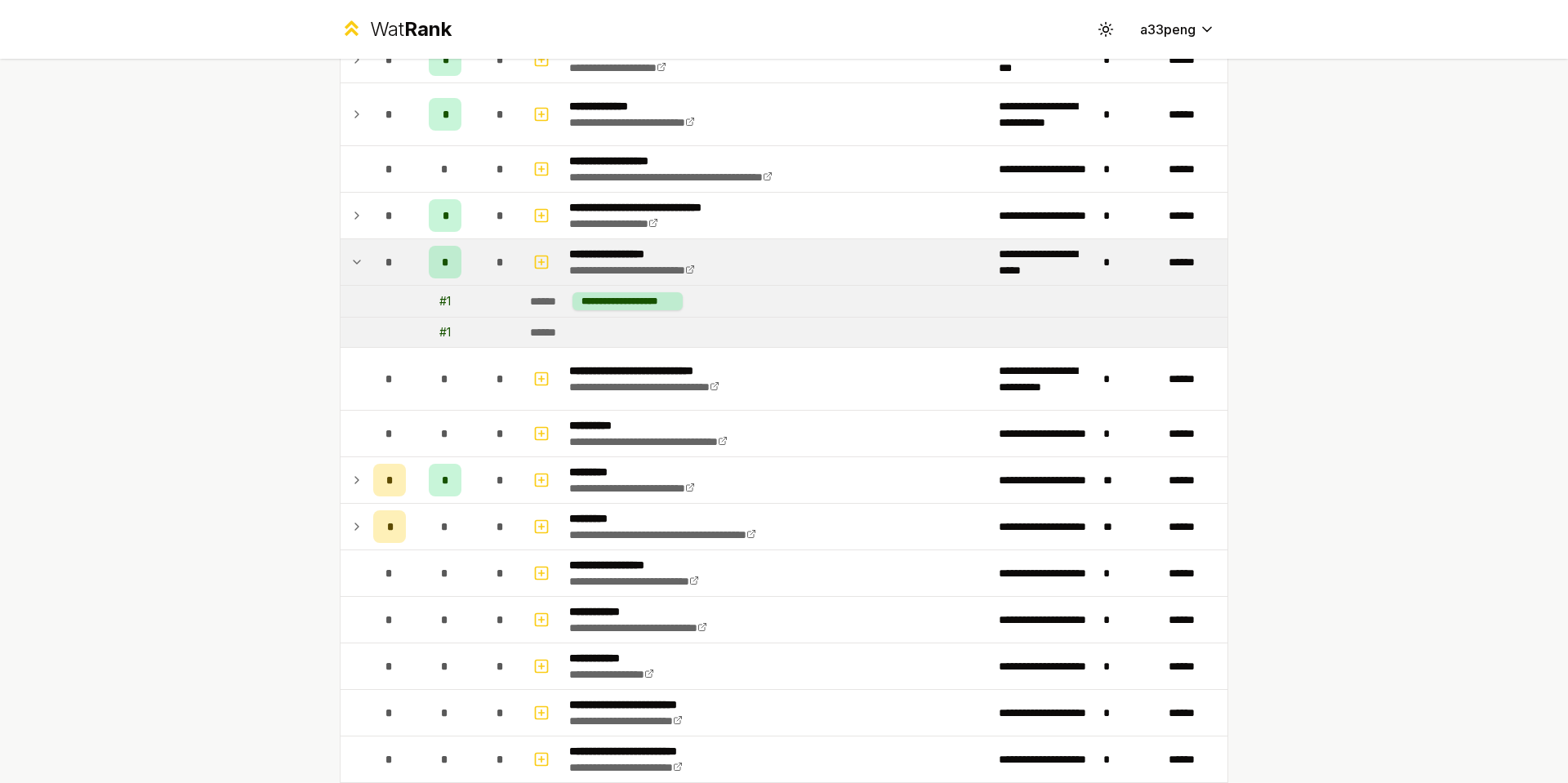
click at [367, 272] on td "*" at bounding box center [389, 262] width 45 height 45
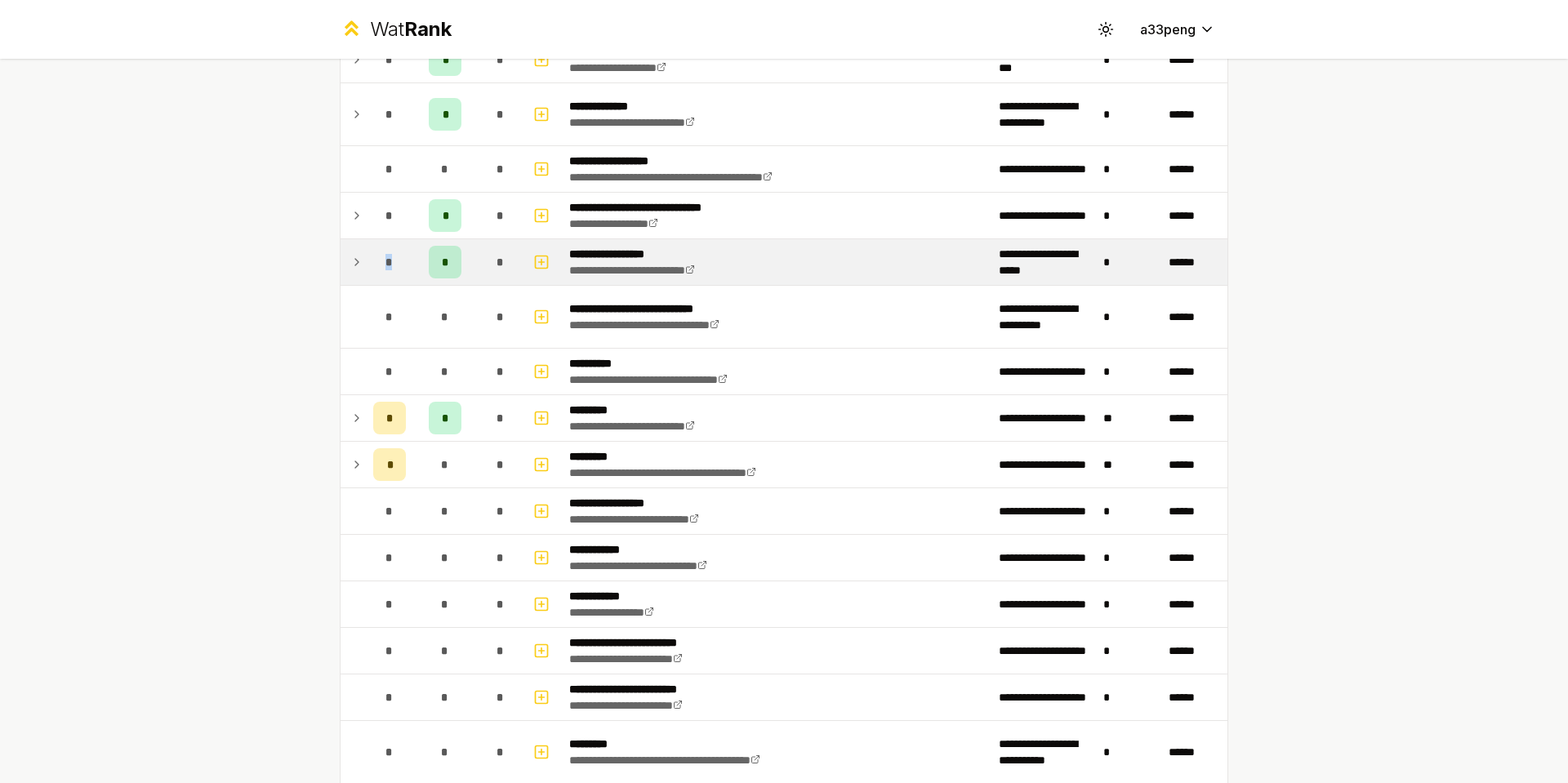
click at [367, 272] on td "*" at bounding box center [389, 262] width 45 height 45
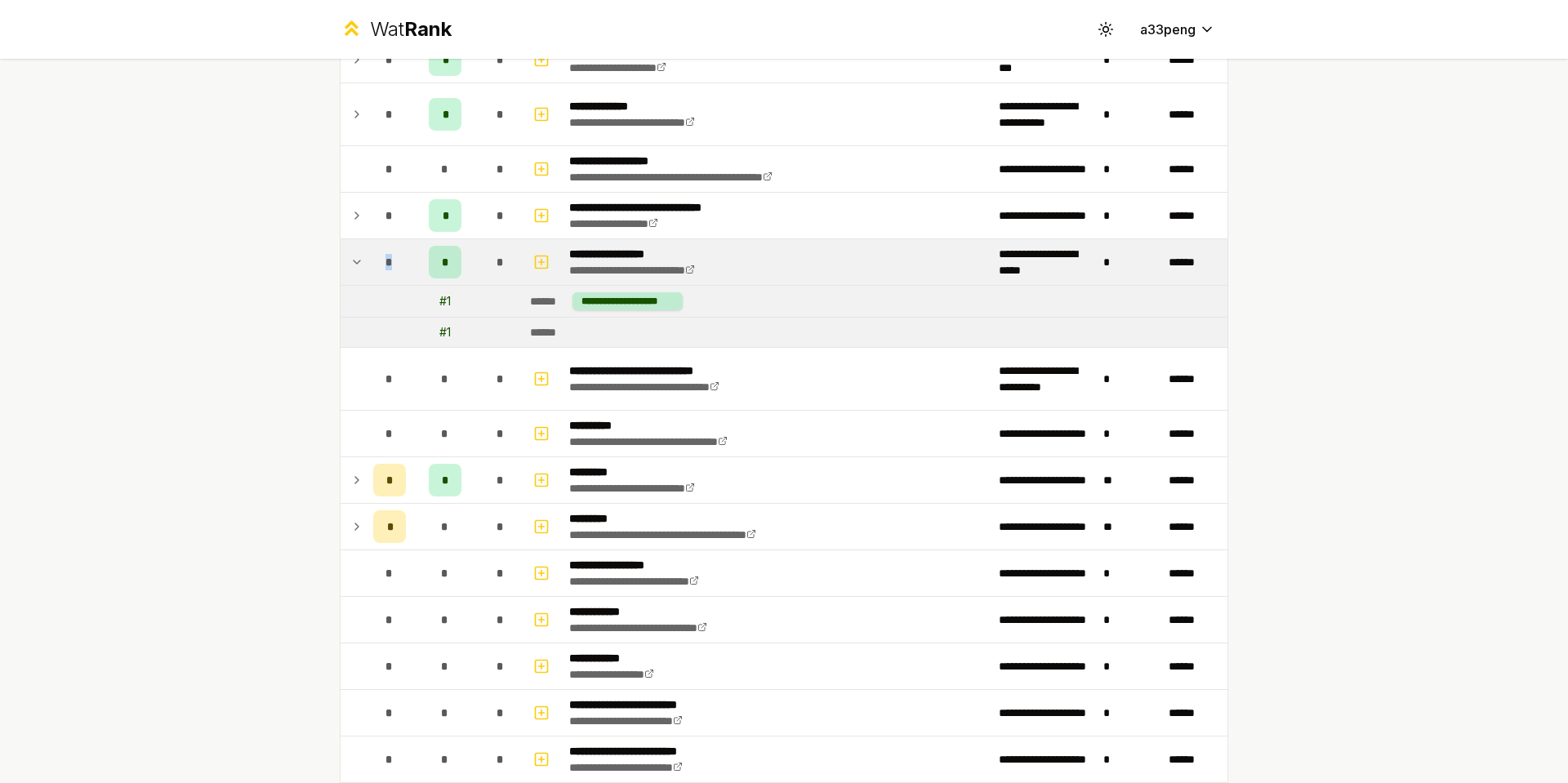
click at [367, 272] on td "*" at bounding box center [389, 262] width 45 height 45
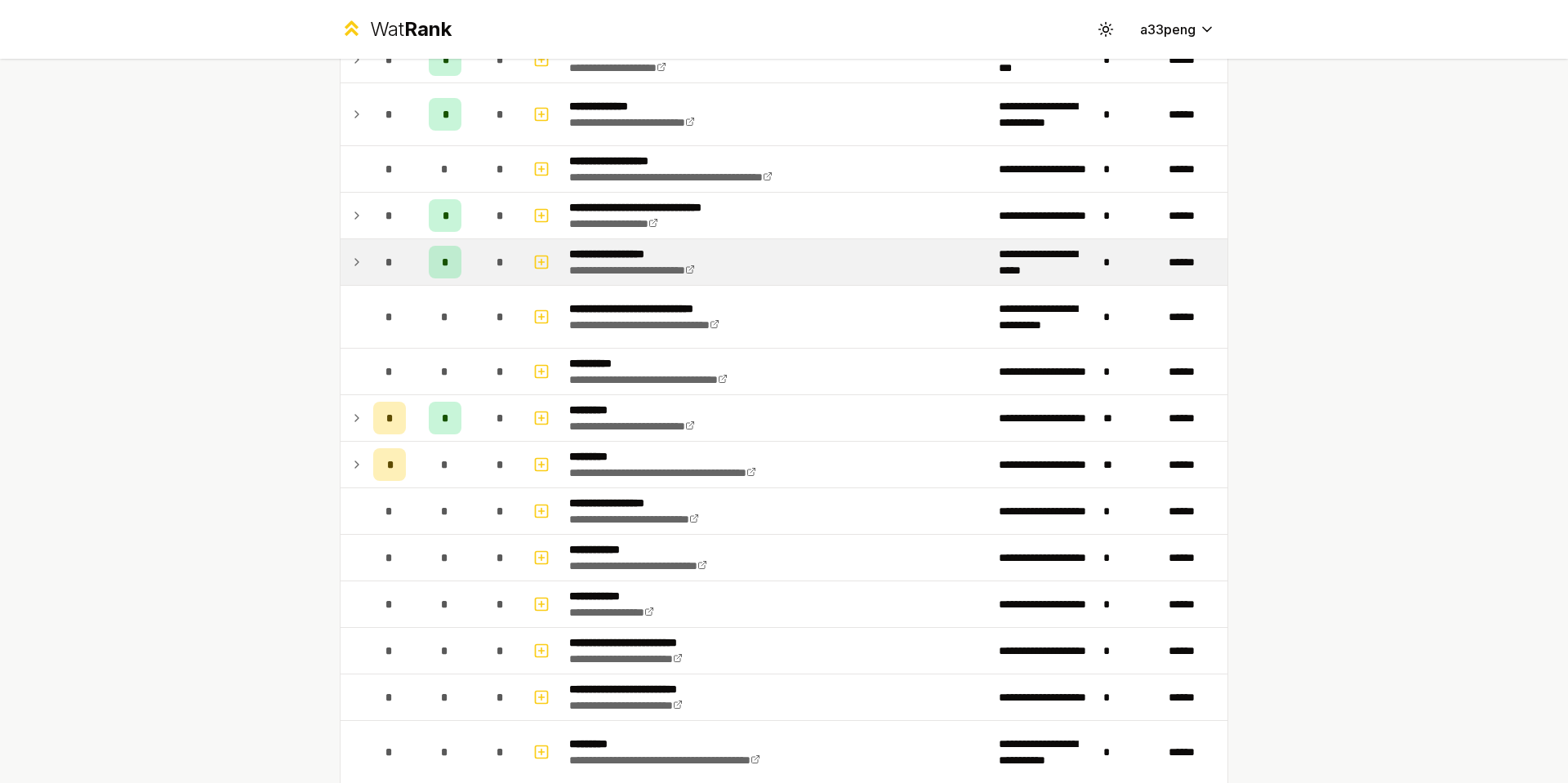
click at [367, 272] on td "*" at bounding box center [389, 262] width 45 height 45
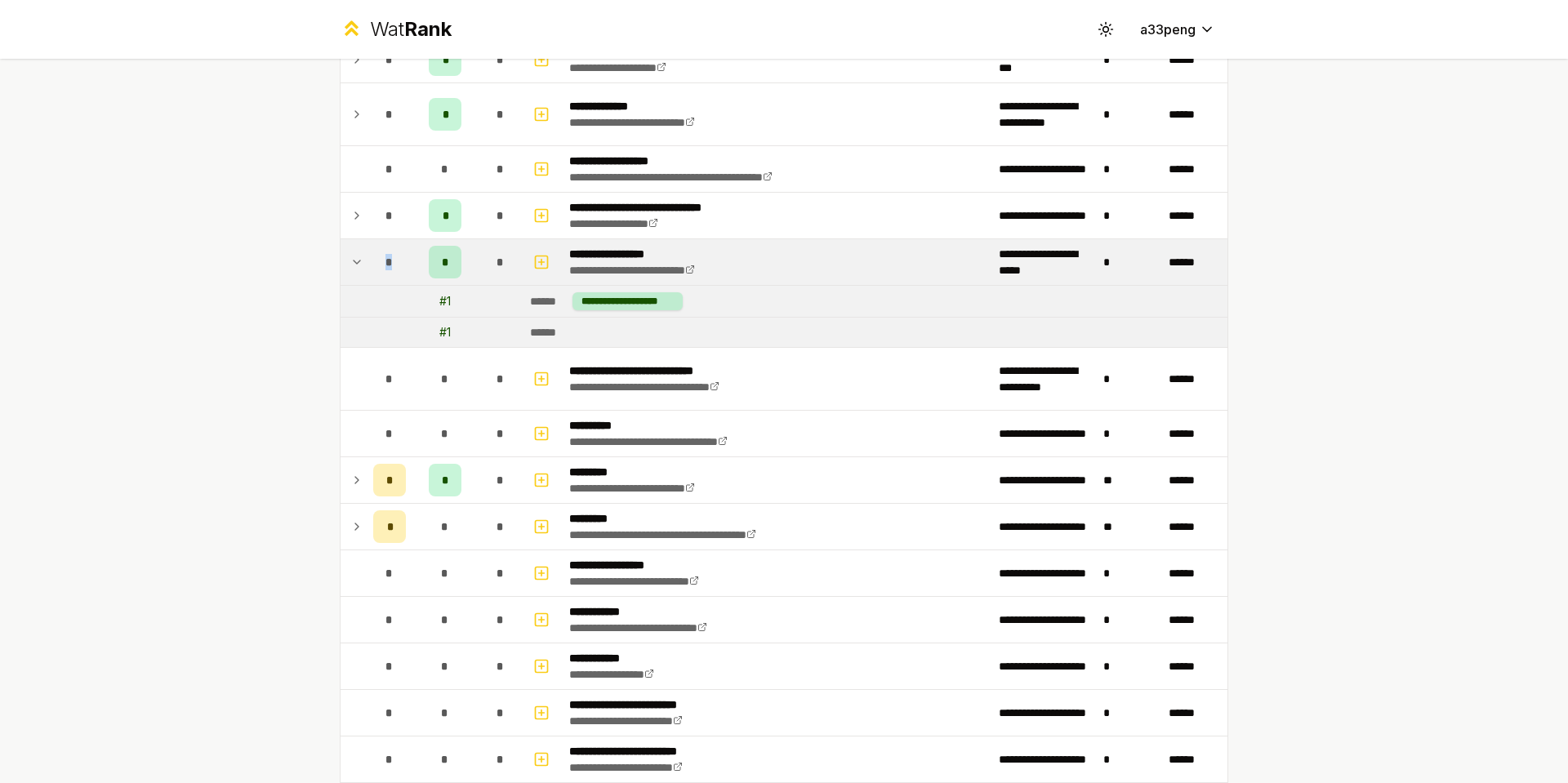
click at [367, 272] on td "*" at bounding box center [389, 262] width 45 height 45
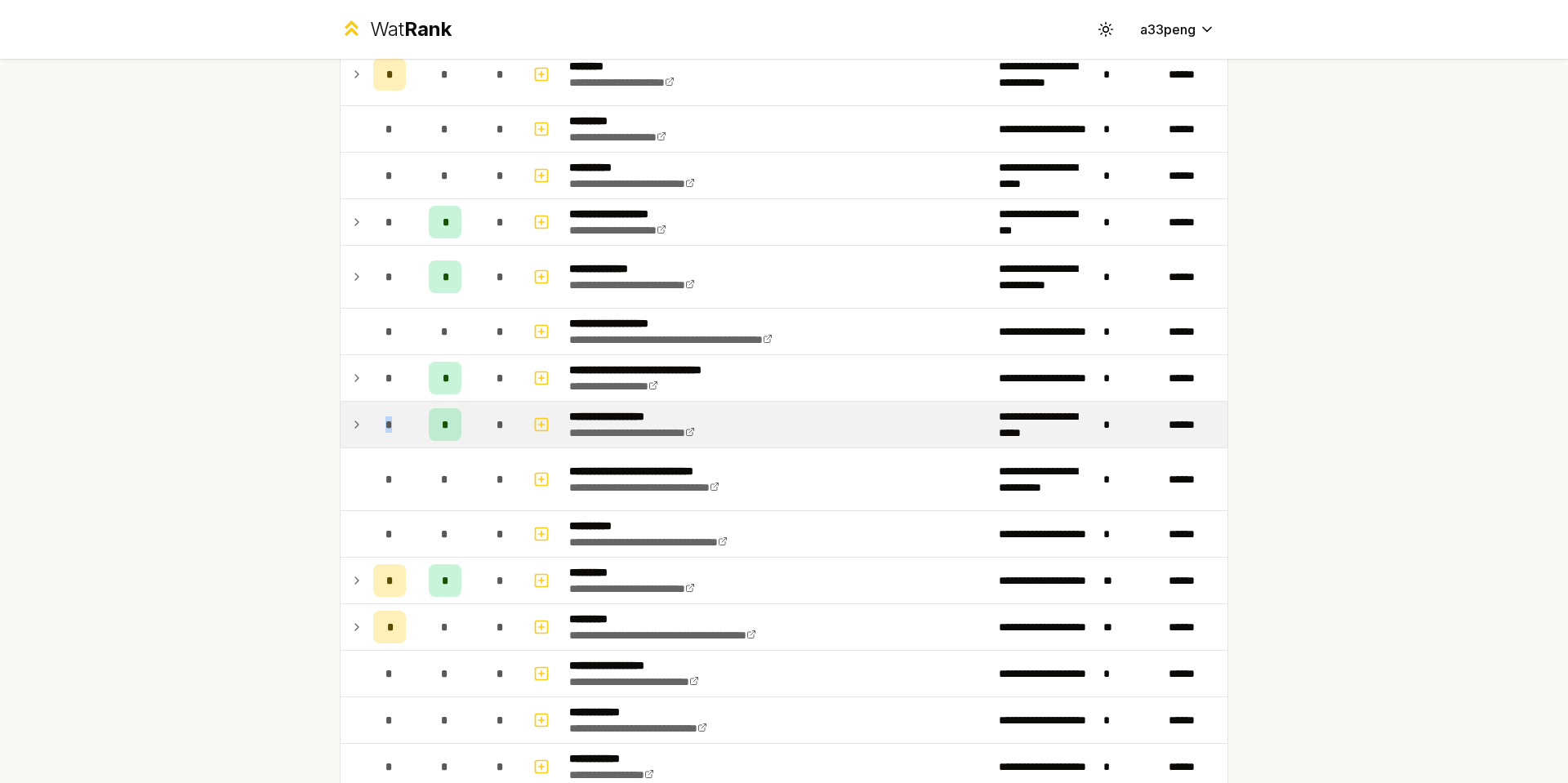
scroll to position [1307, 0]
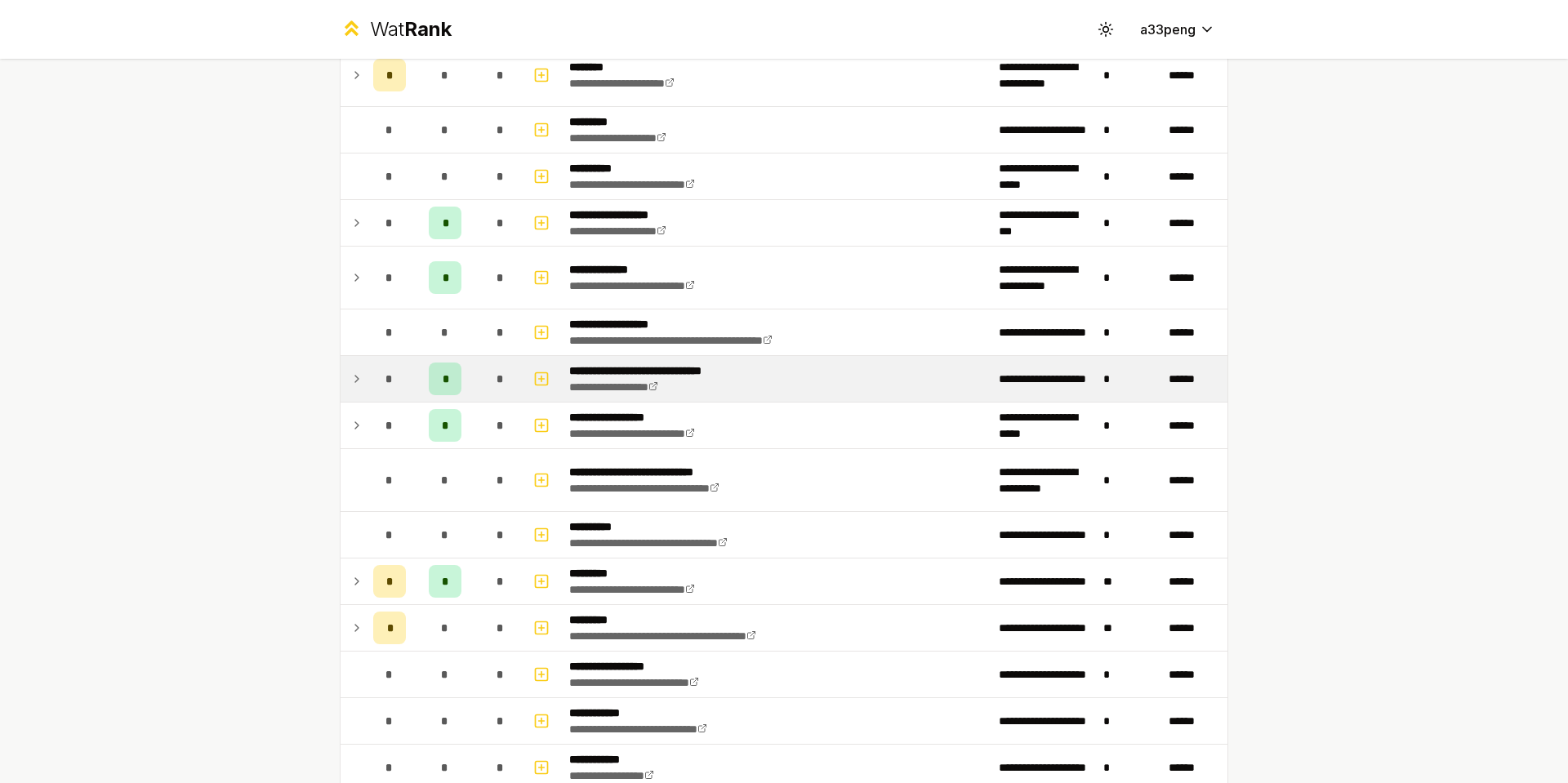
click at [367, 387] on td "*" at bounding box center [389, 378] width 45 height 45
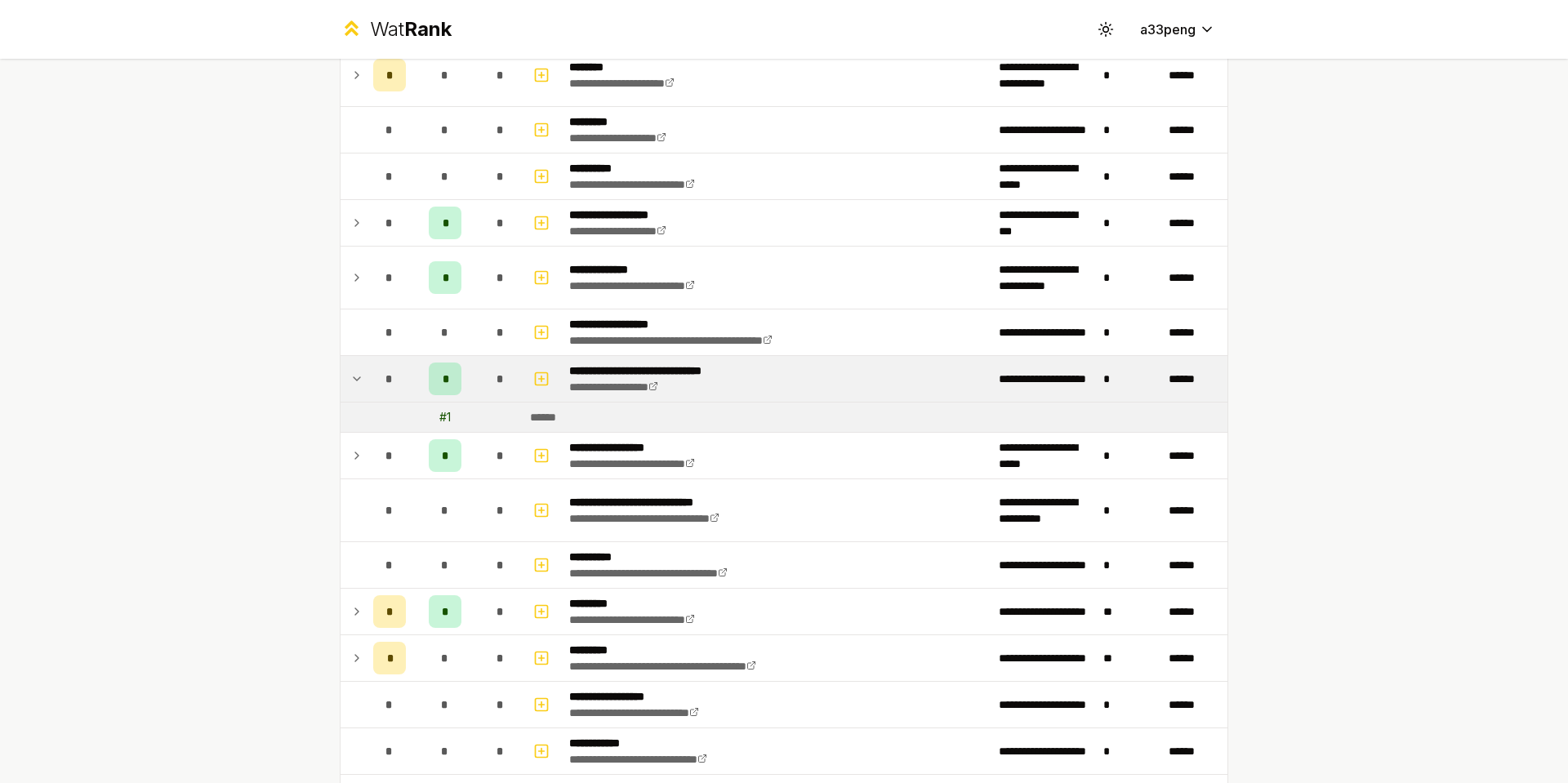
click at [367, 387] on td "*" at bounding box center [389, 378] width 45 height 45
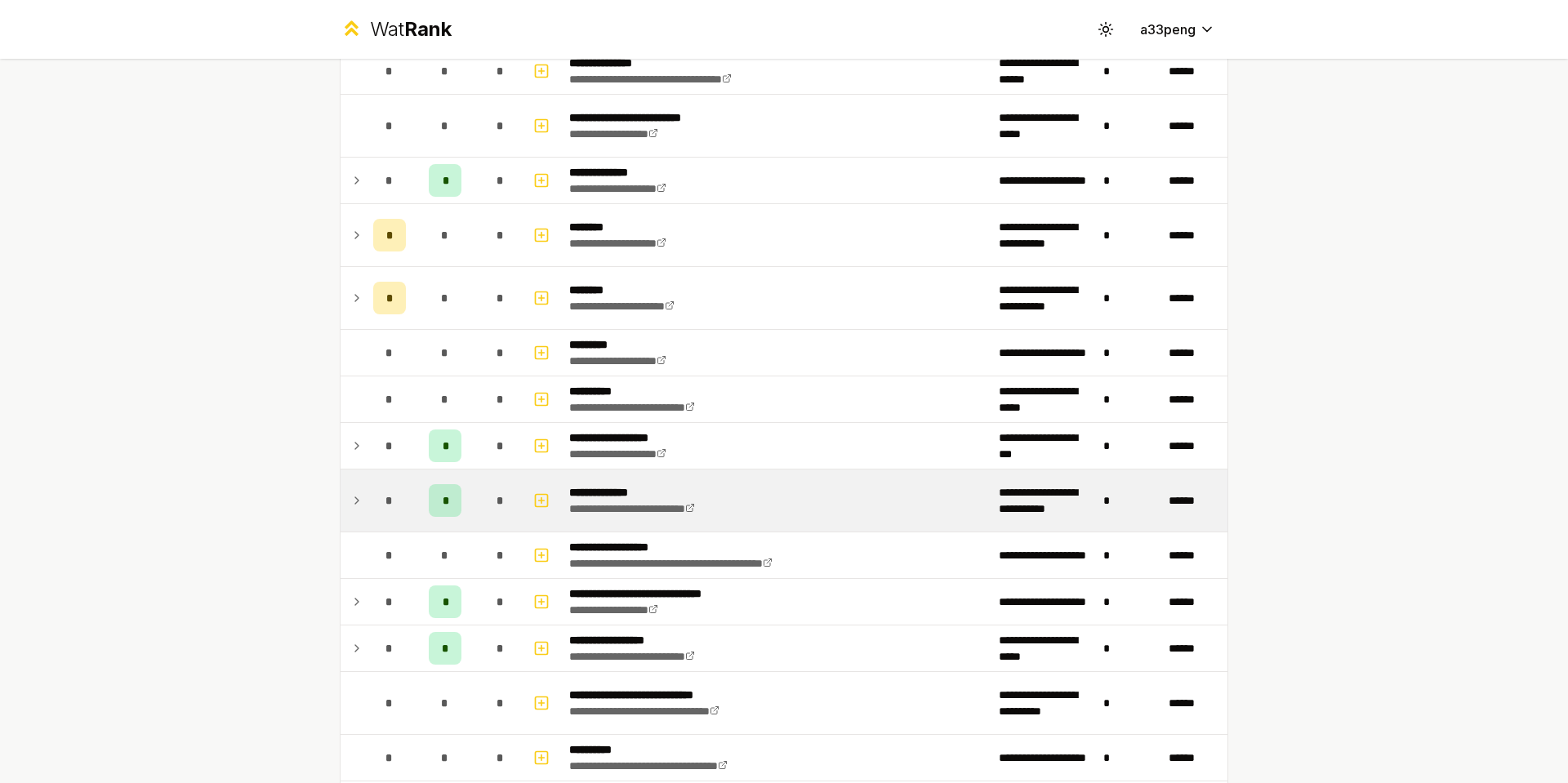
scroll to position [1062, 0]
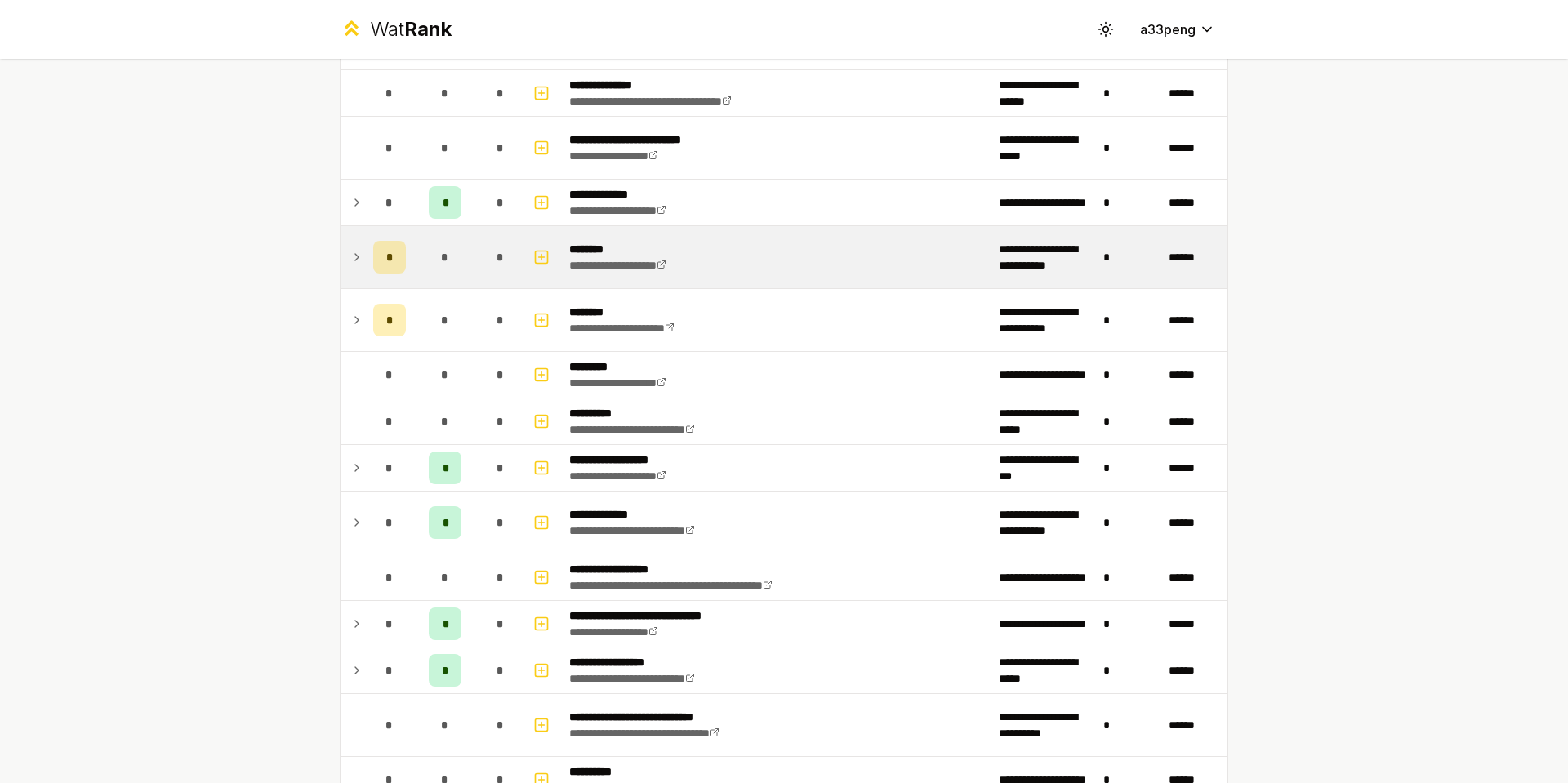
click at [356, 258] on icon at bounding box center [358, 257] width 4 height 6
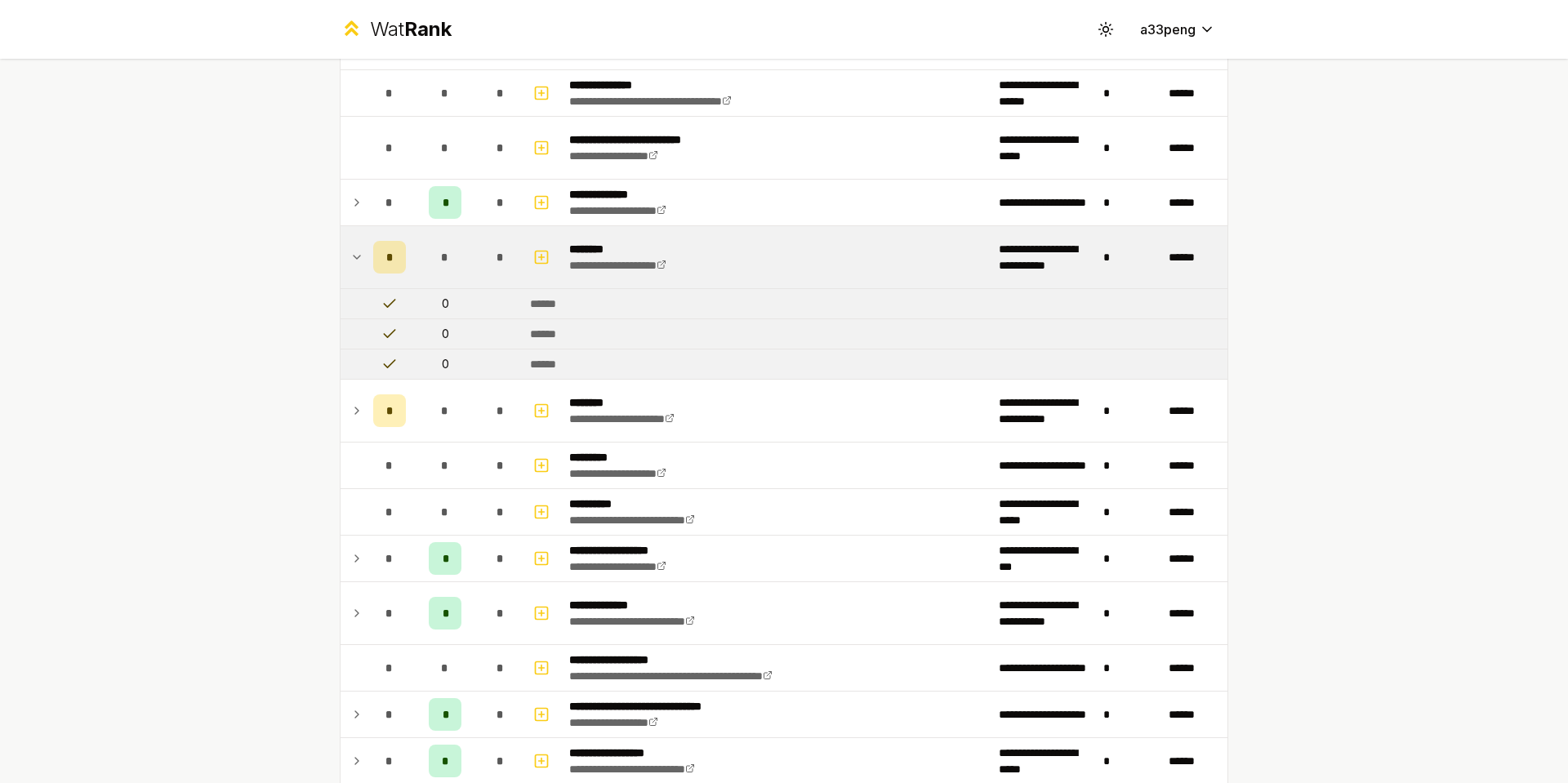
click at [354, 258] on icon at bounding box center [357, 258] width 6 height 4
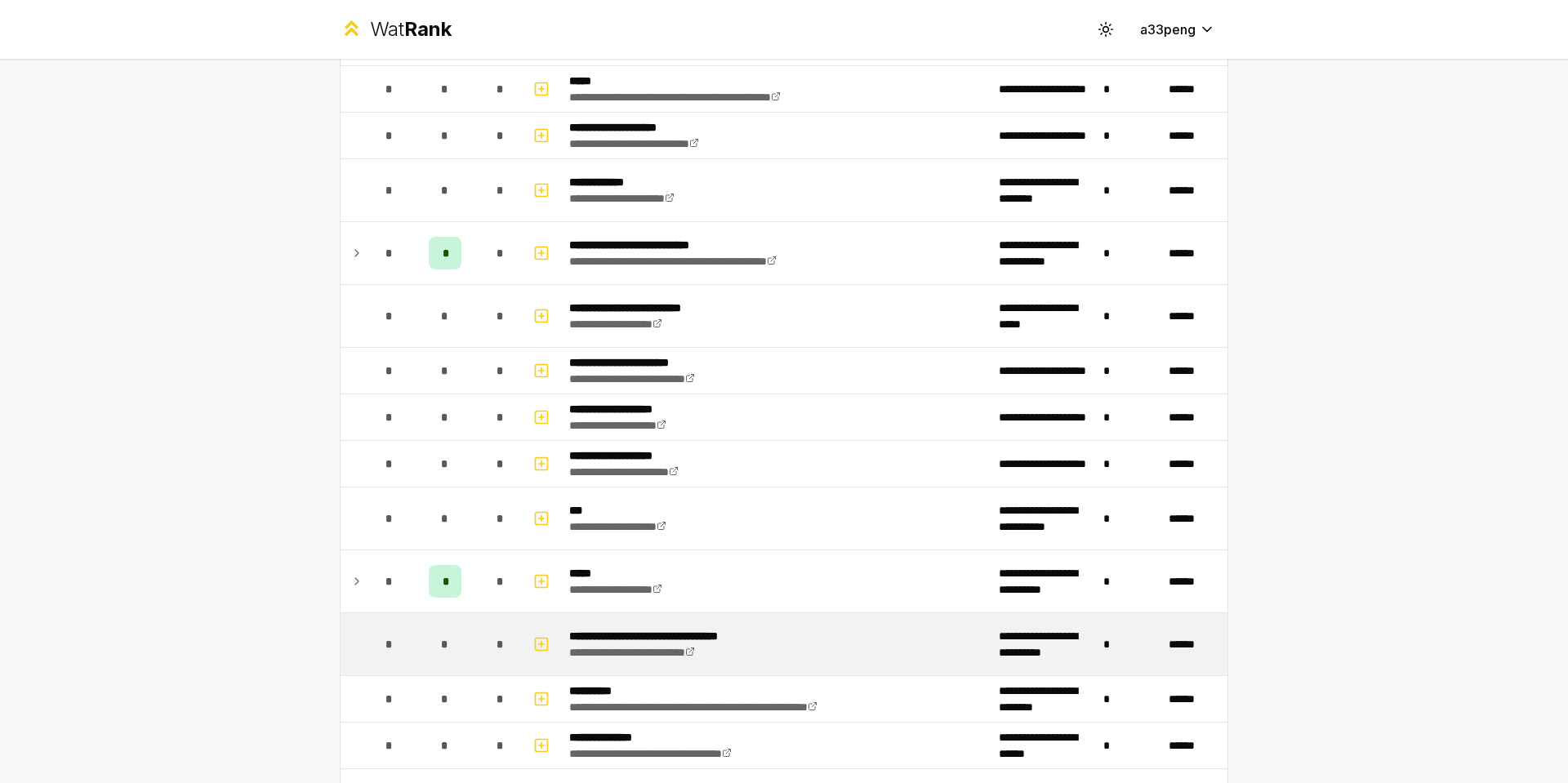
scroll to position [408, 0]
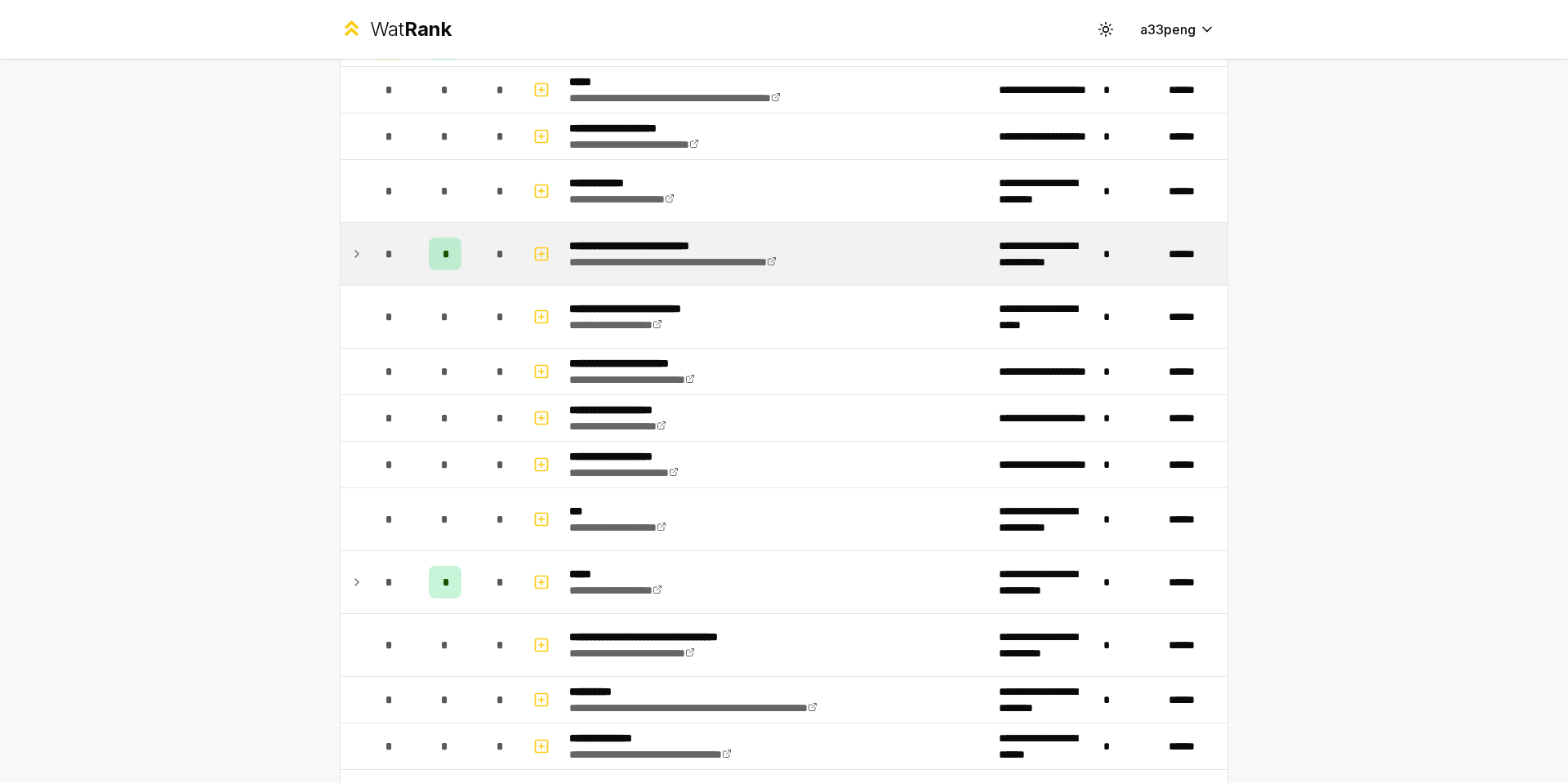
click at [367, 257] on td "*" at bounding box center [389, 254] width 45 height 62
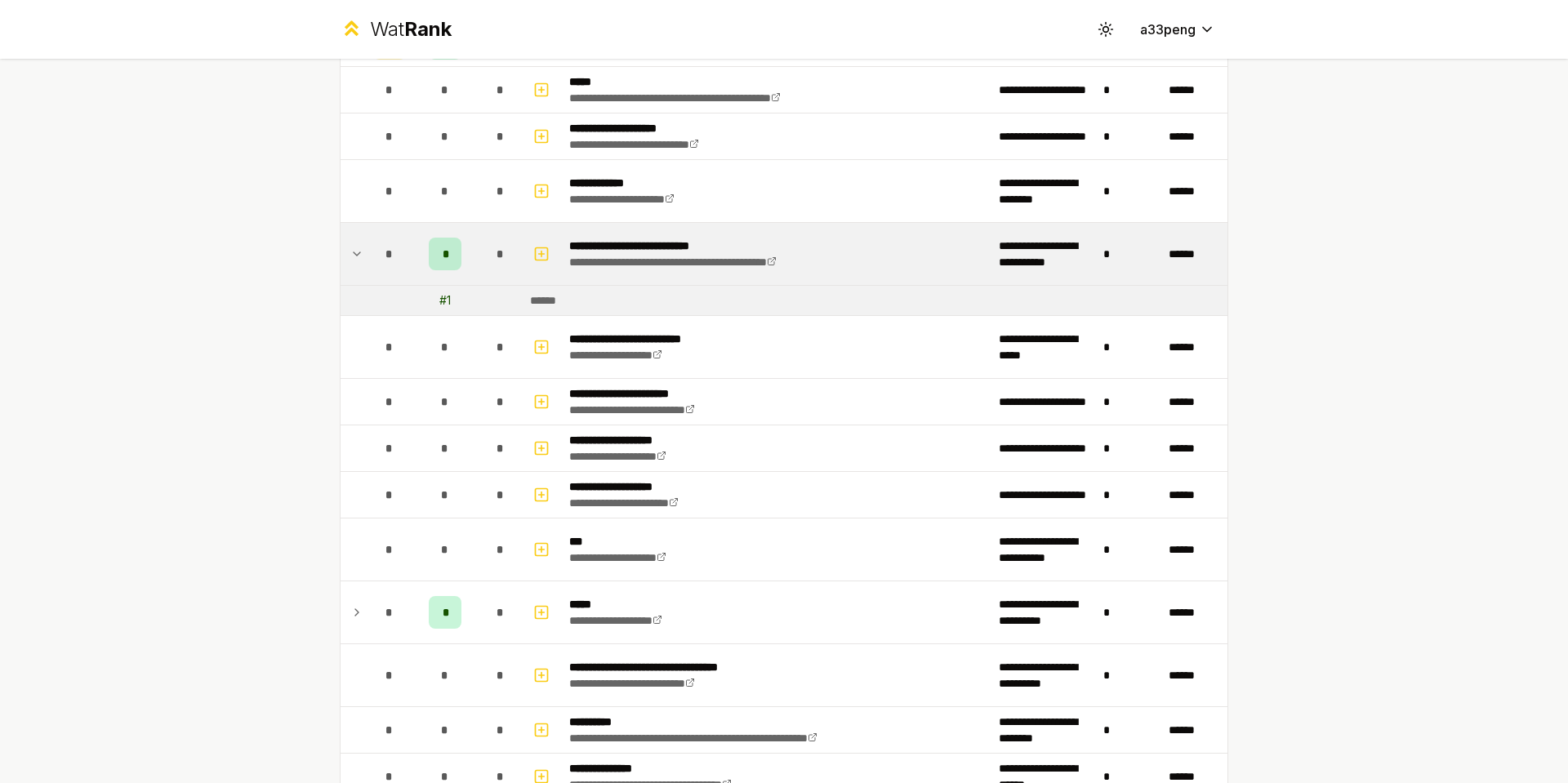
click at [367, 257] on td "*" at bounding box center [389, 254] width 45 height 62
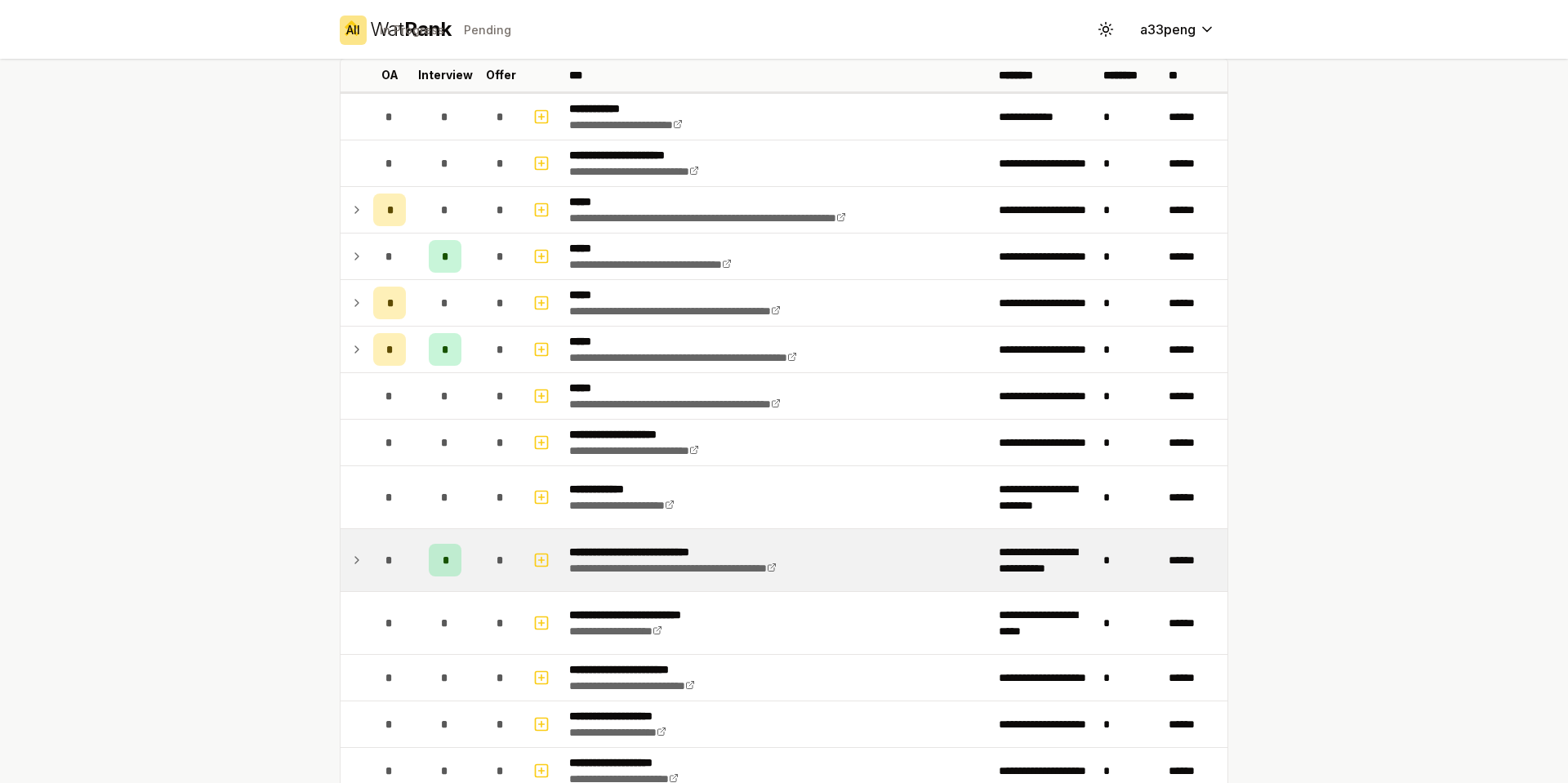
scroll to position [82, 0]
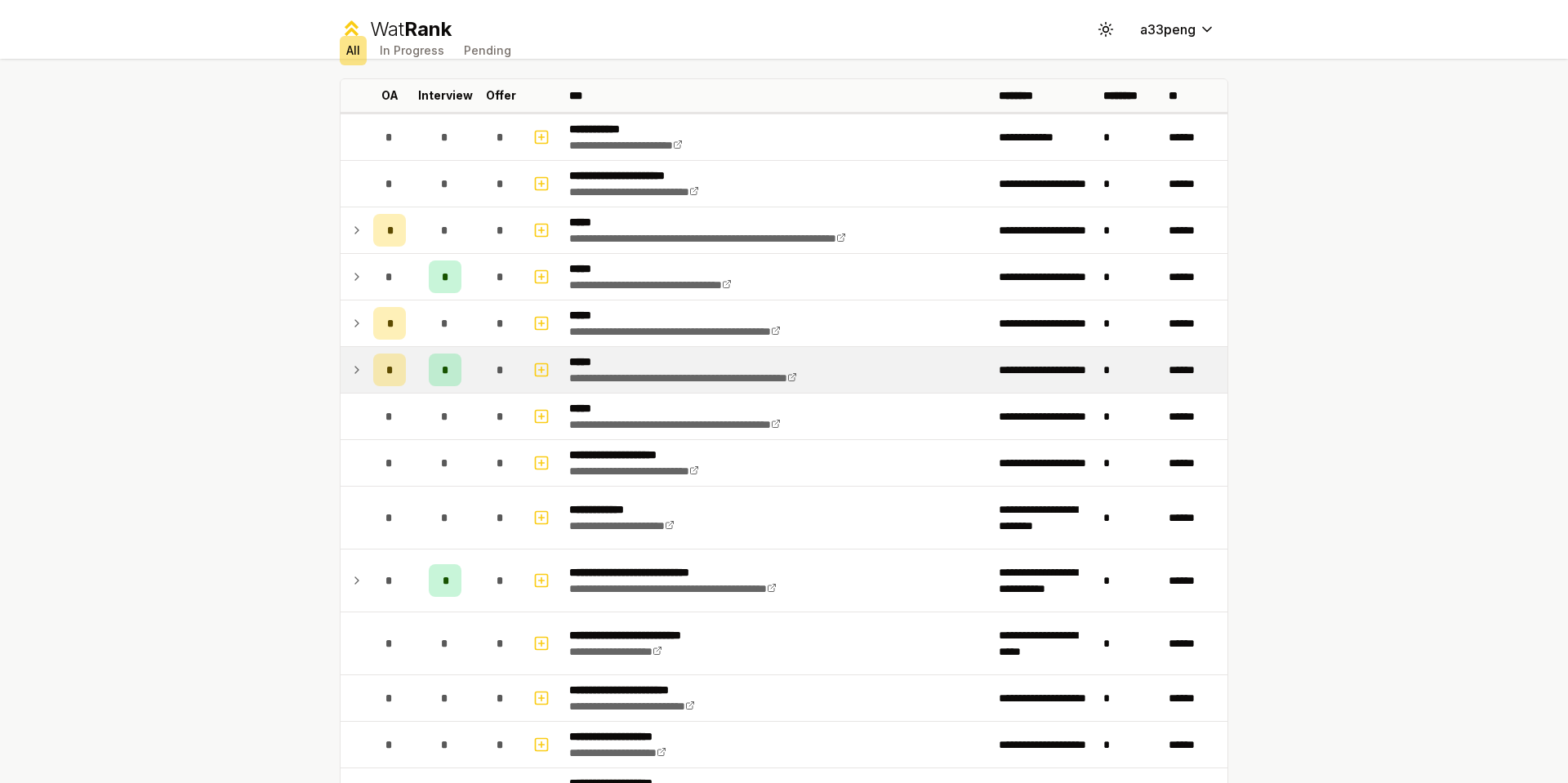
click at [353, 364] on icon at bounding box center [357, 370] width 13 height 20
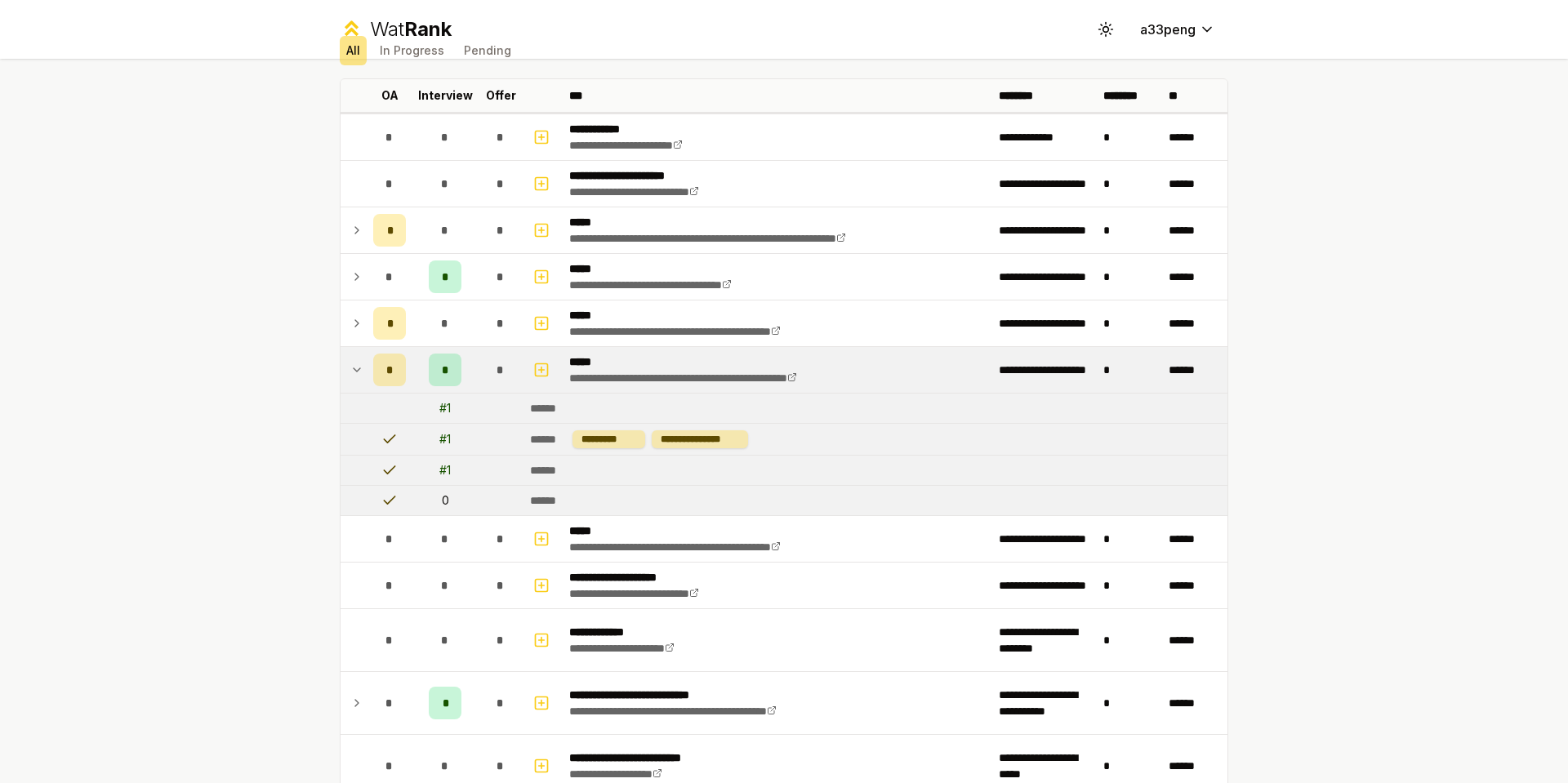
click at [353, 364] on icon at bounding box center [357, 370] width 13 height 20
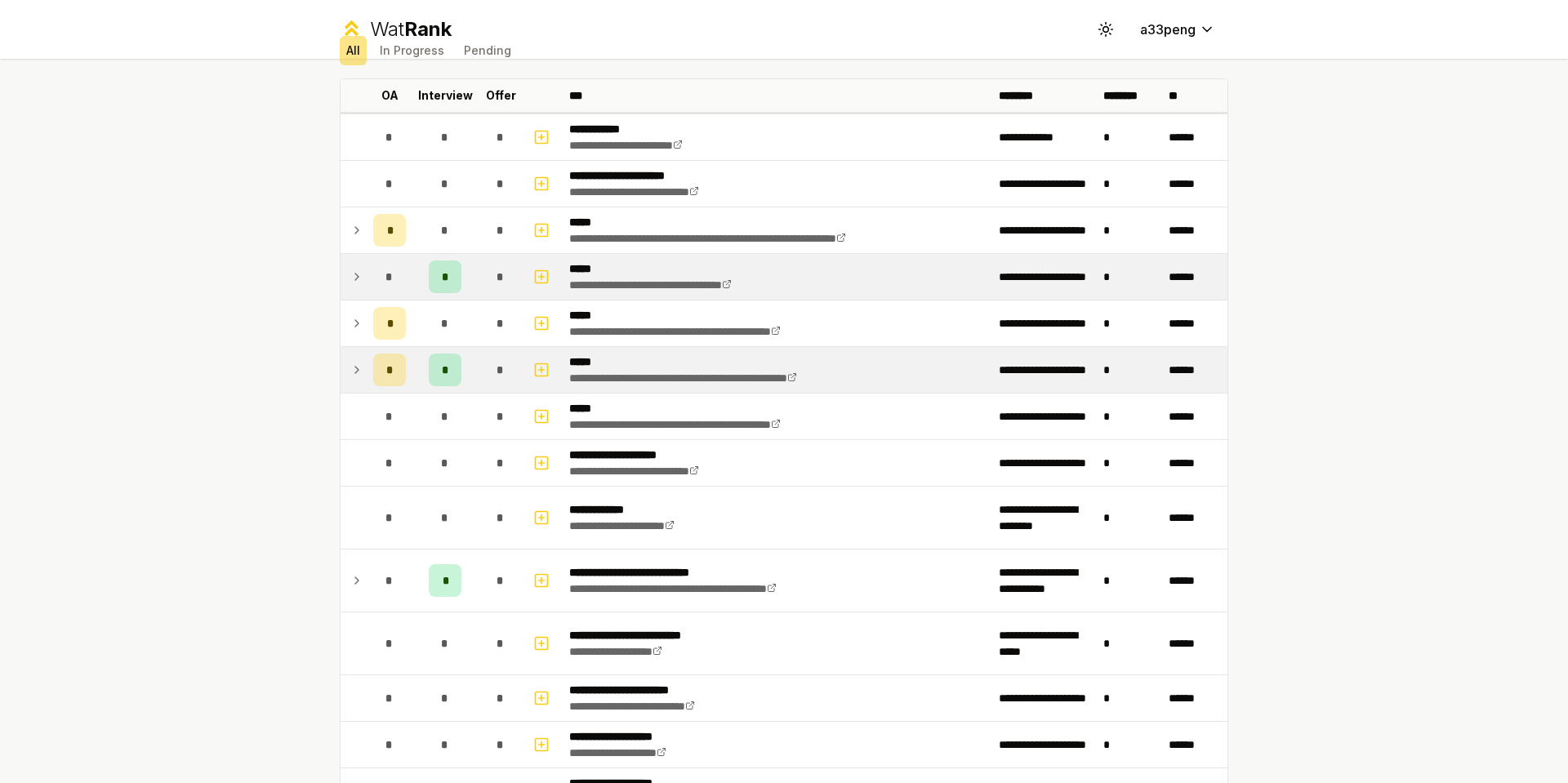
click at [378, 280] on div "*" at bounding box center [389, 277] width 33 height 33
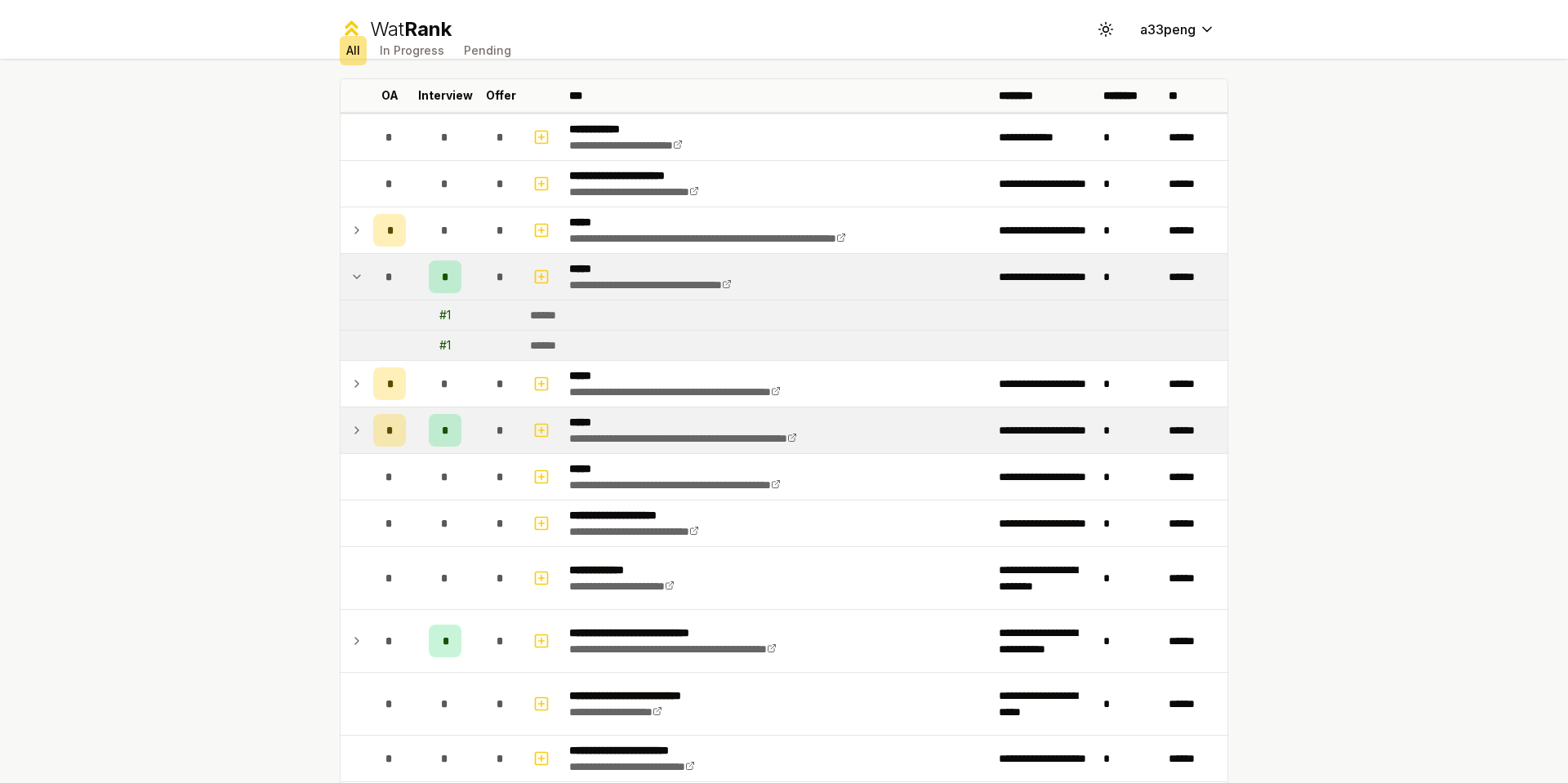
click at [374, 280] on div "*" at bounding box center [389, 277] width 33 height 33
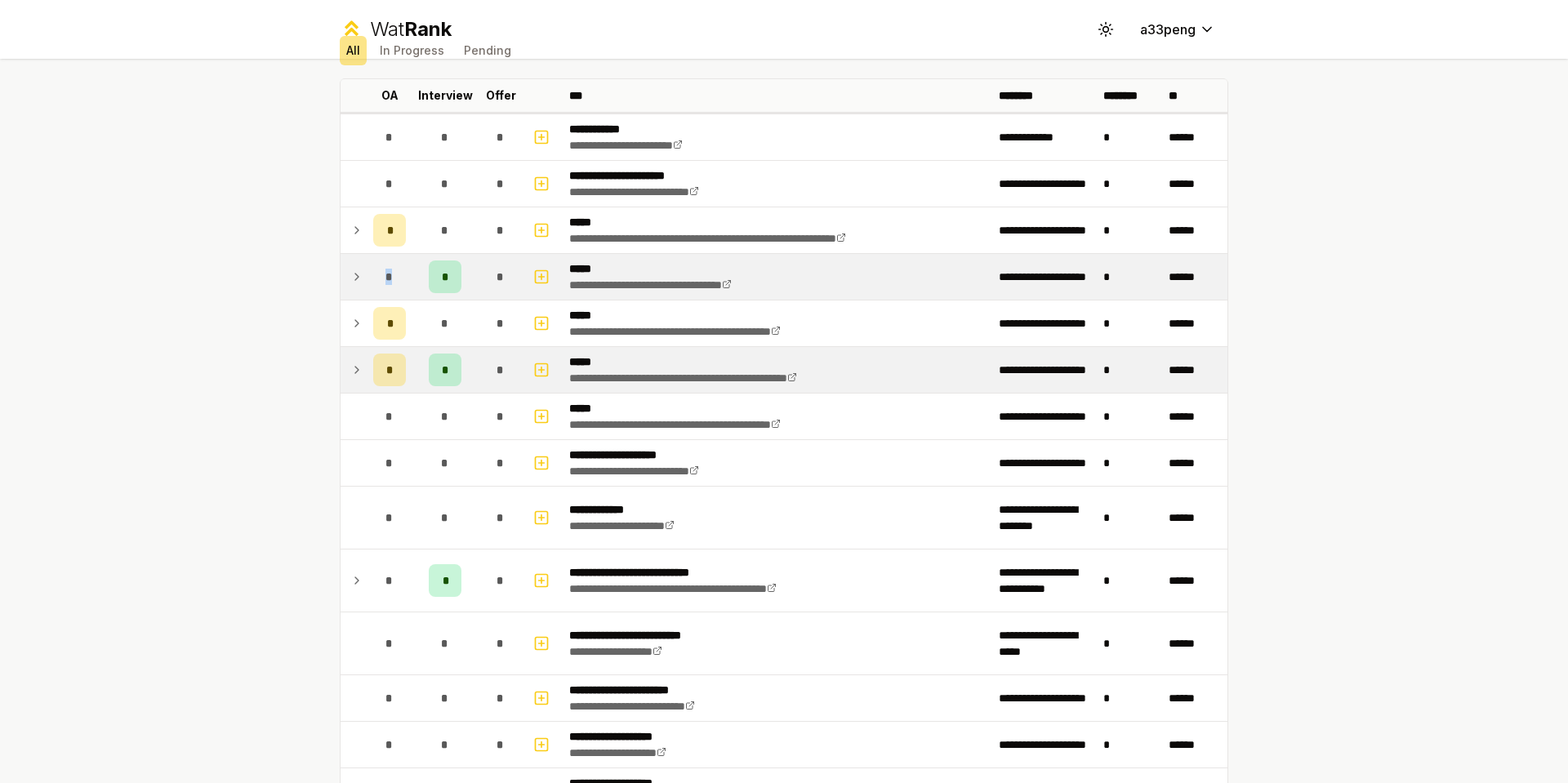
click at [374, 280] on div "*" at bounding box center [389, 277] width 33 height 33
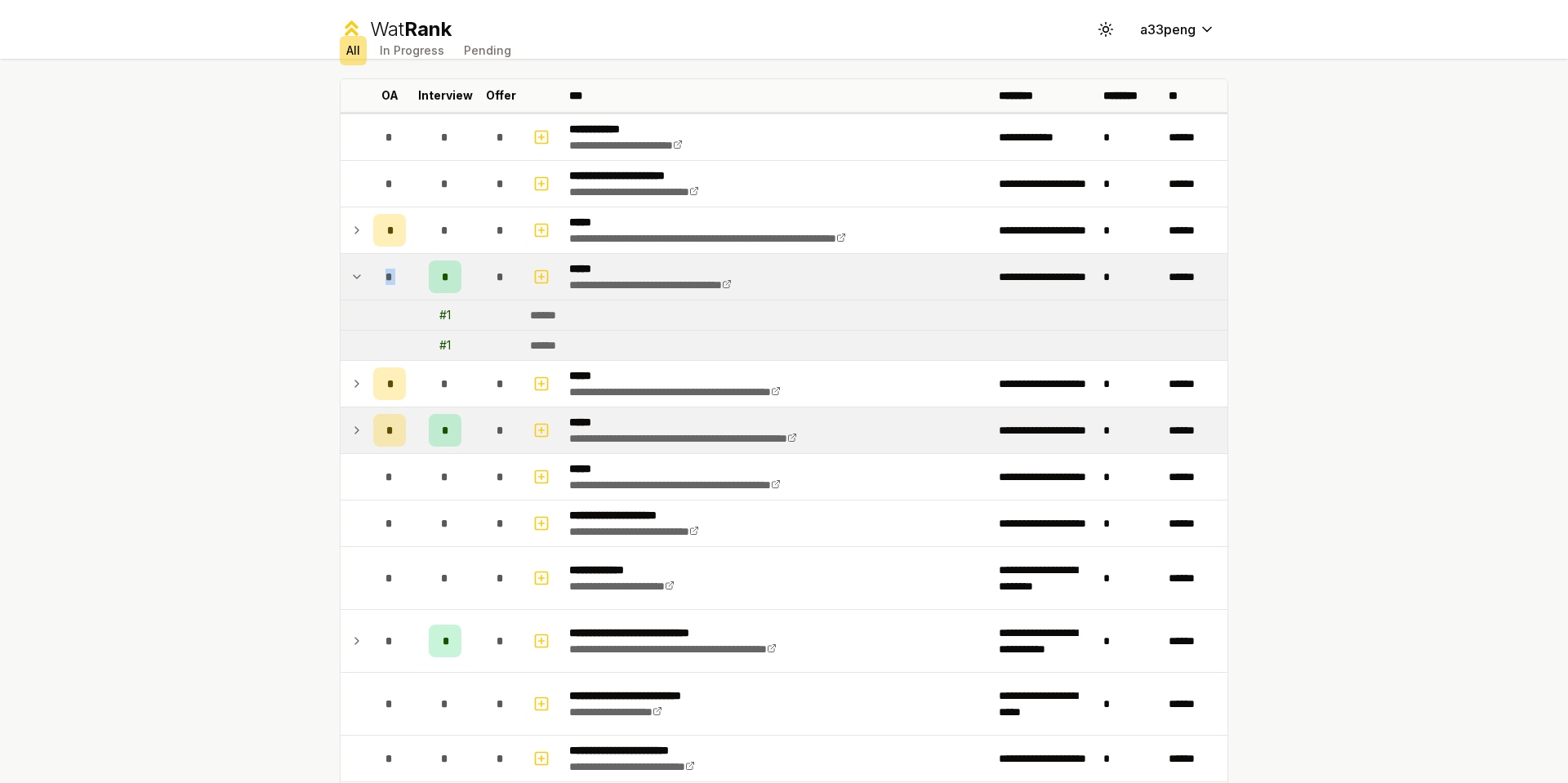
click at [374, 280] on div "*" at bounding box center [389, 277] width 33 height 33
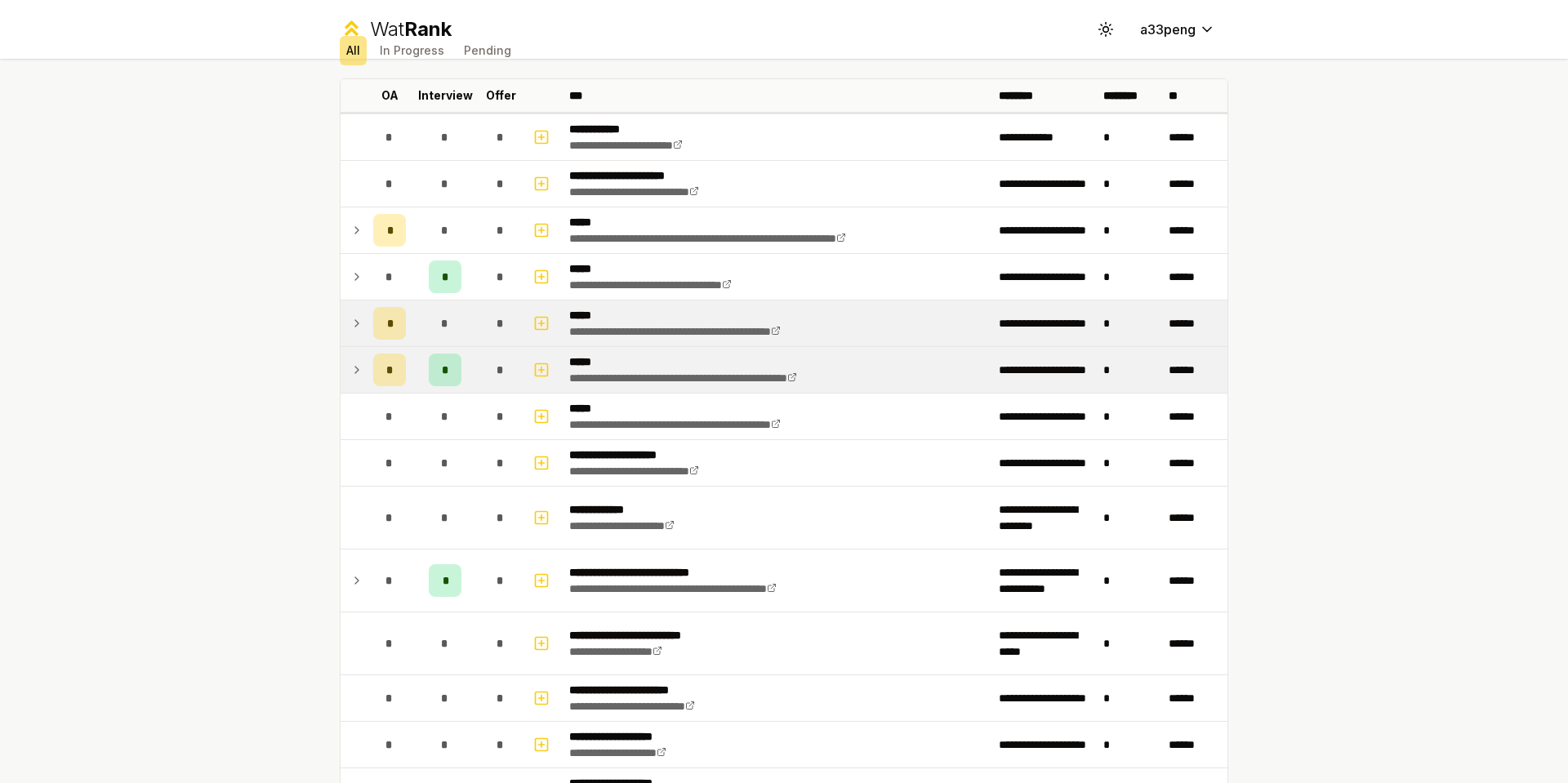
click at [373, 324] on div "*" at bounding box center [389, 323] width 33 height 33
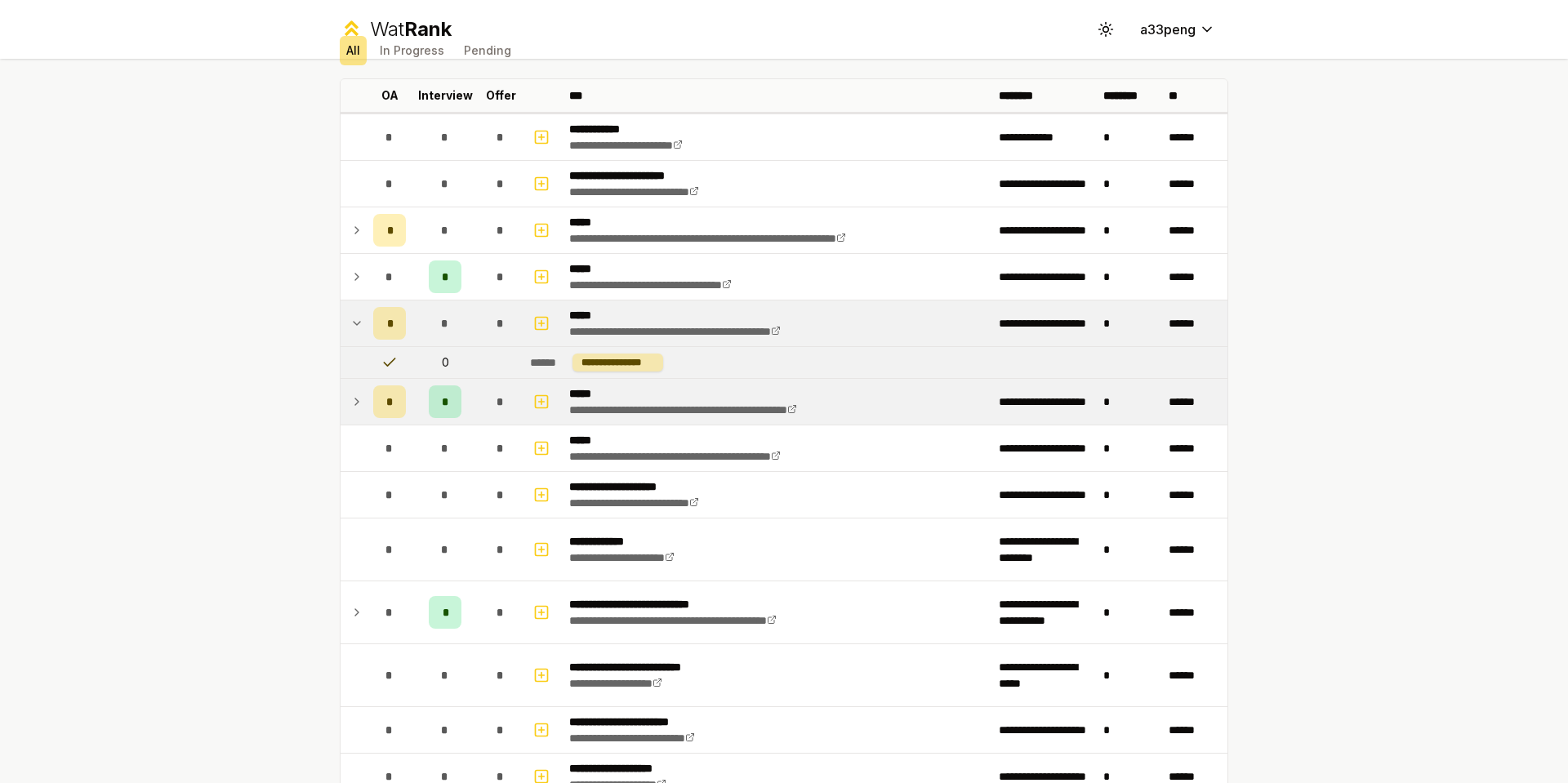
click at [373, 324] on div "*" at bounding box center [389, 323] width 33 height 33
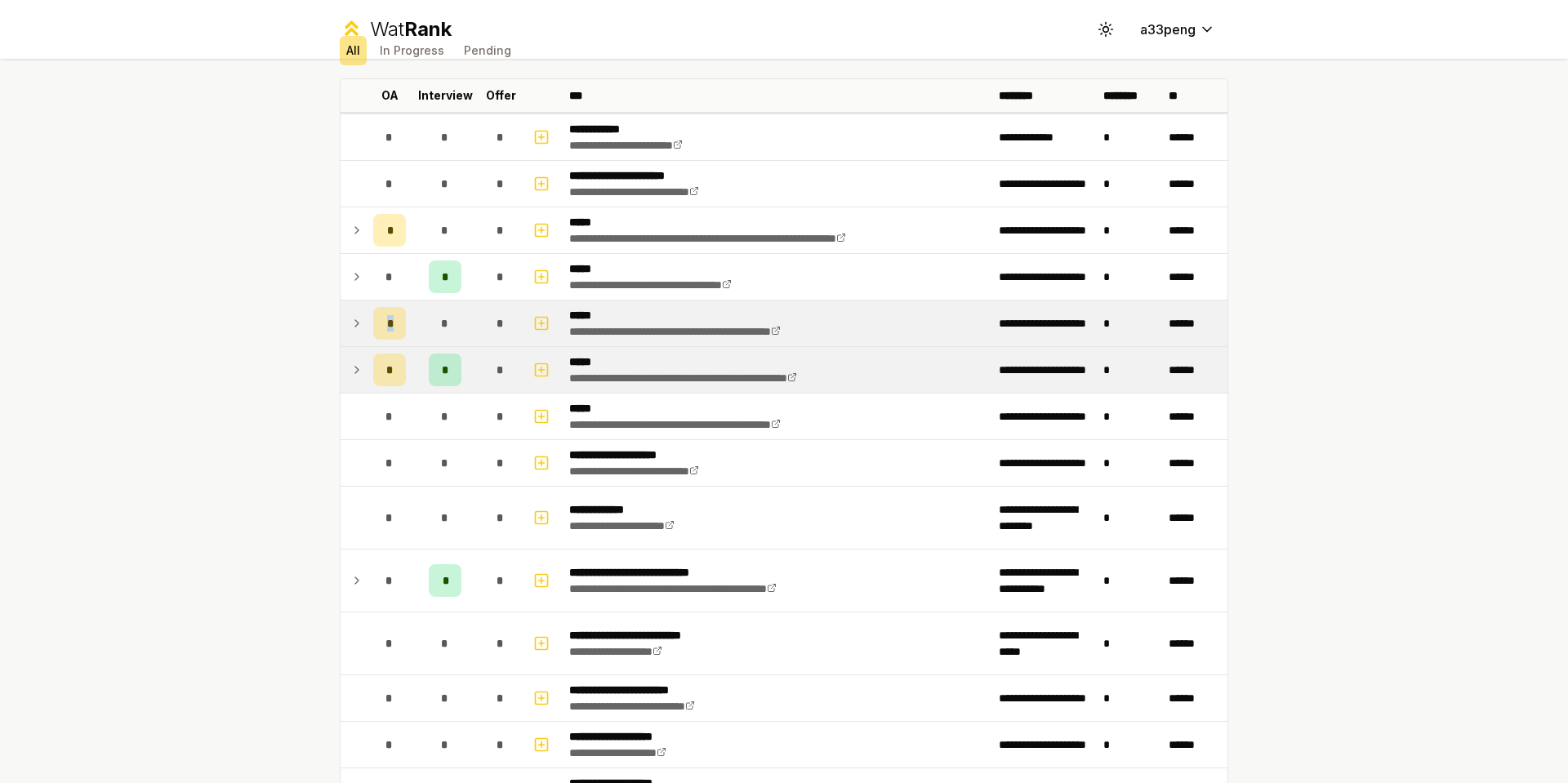
click at [373, 324] on div "*" at bounding box center [389, 323] width 33 height 33
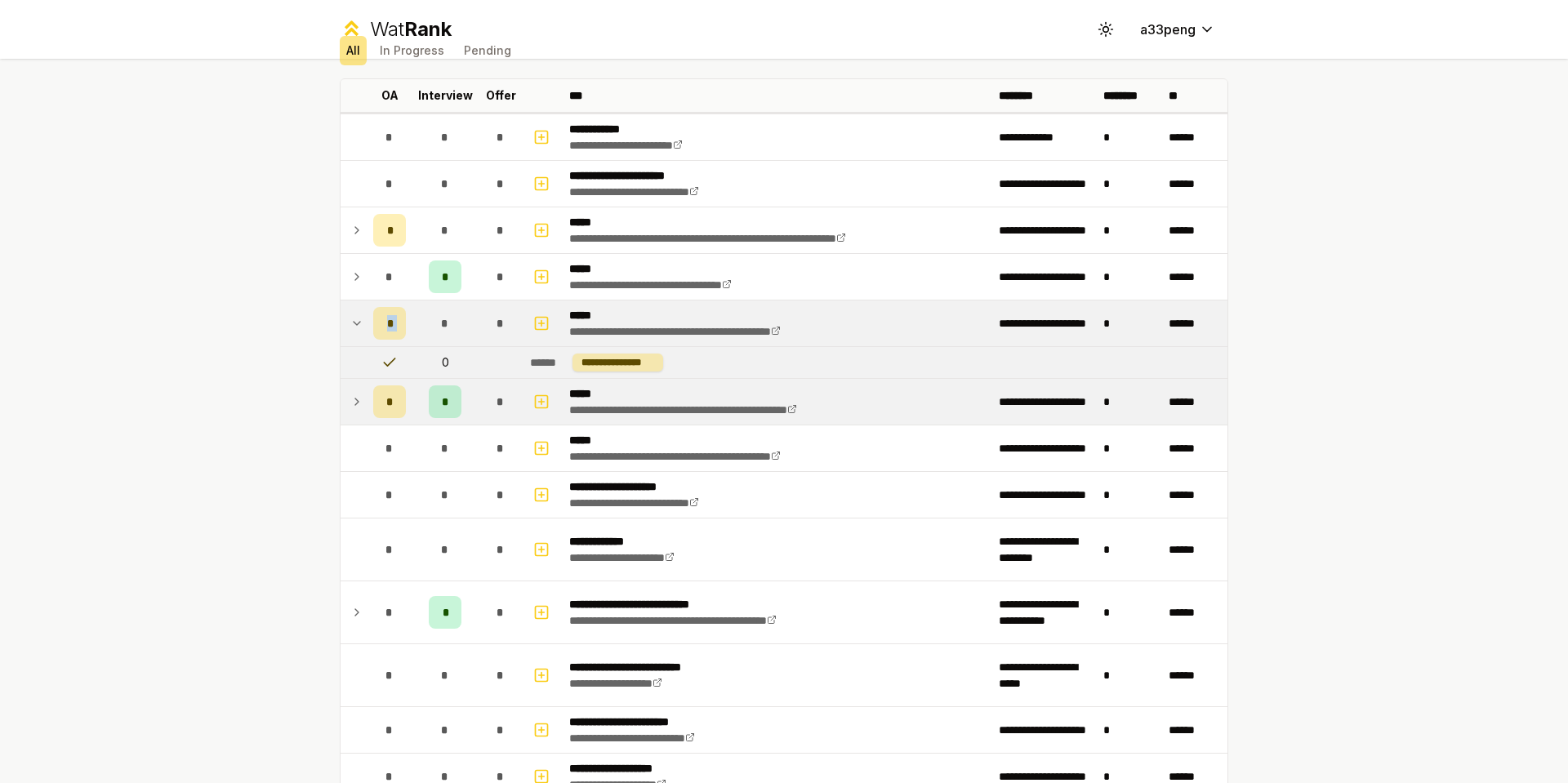
click at [373, 324] on div "*" at bounding box center [389, 323] width 33 height 33
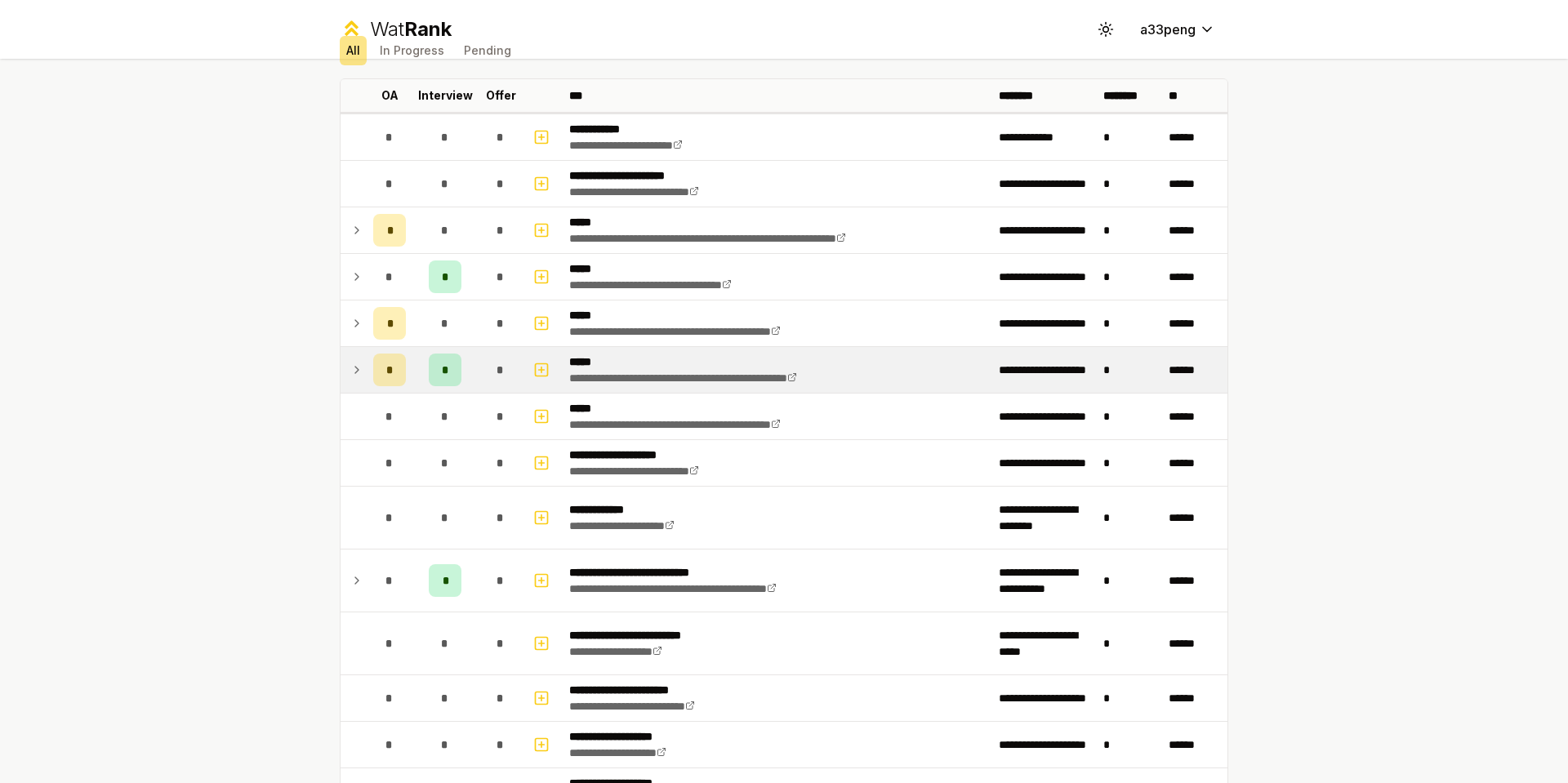
click at [367, 355] on td "*" at bounding box center [389, 370] width 45 height 45
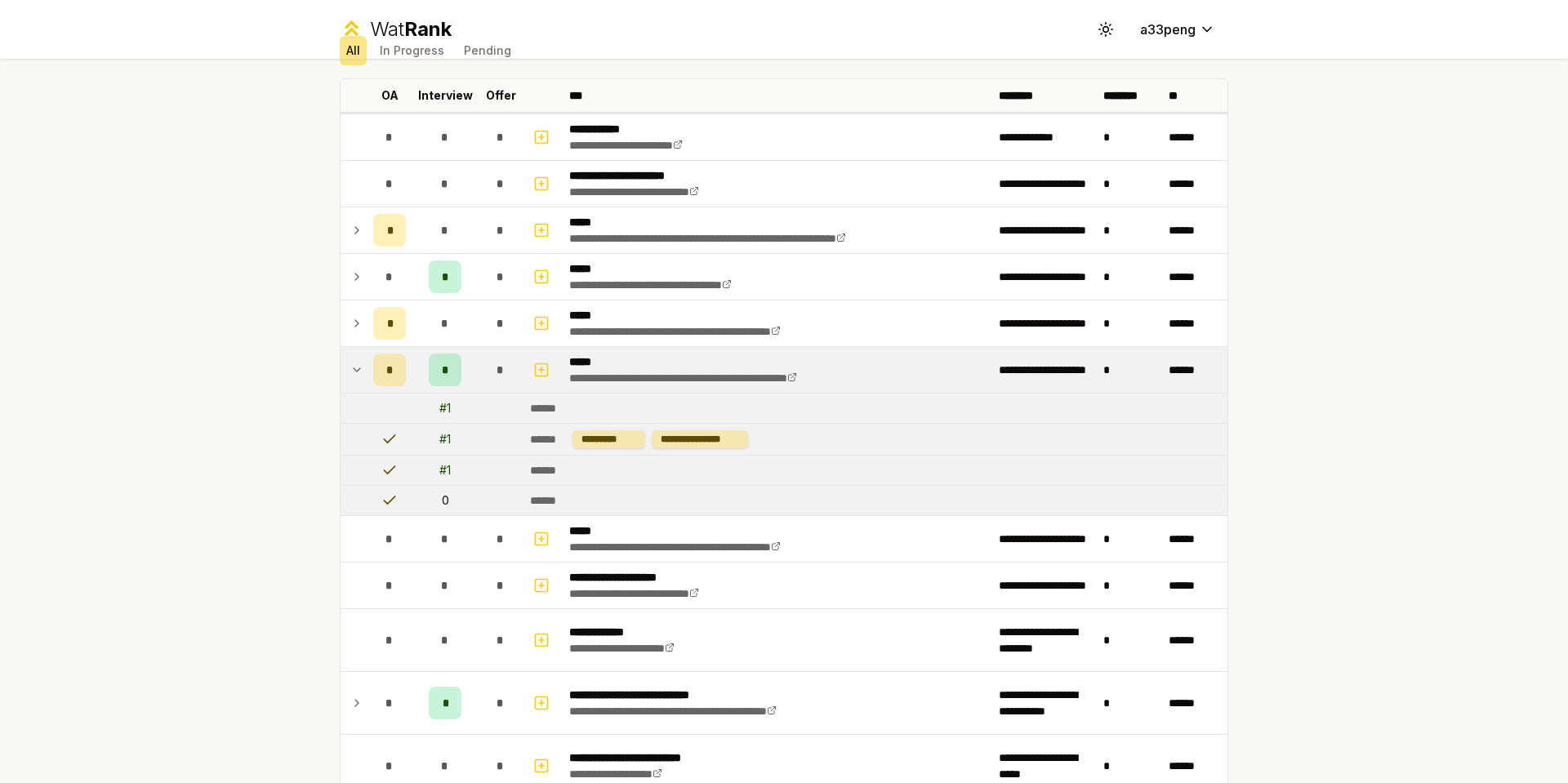
click at [350, 365] on icon at bounding box center [357, 370] width 13 height 20
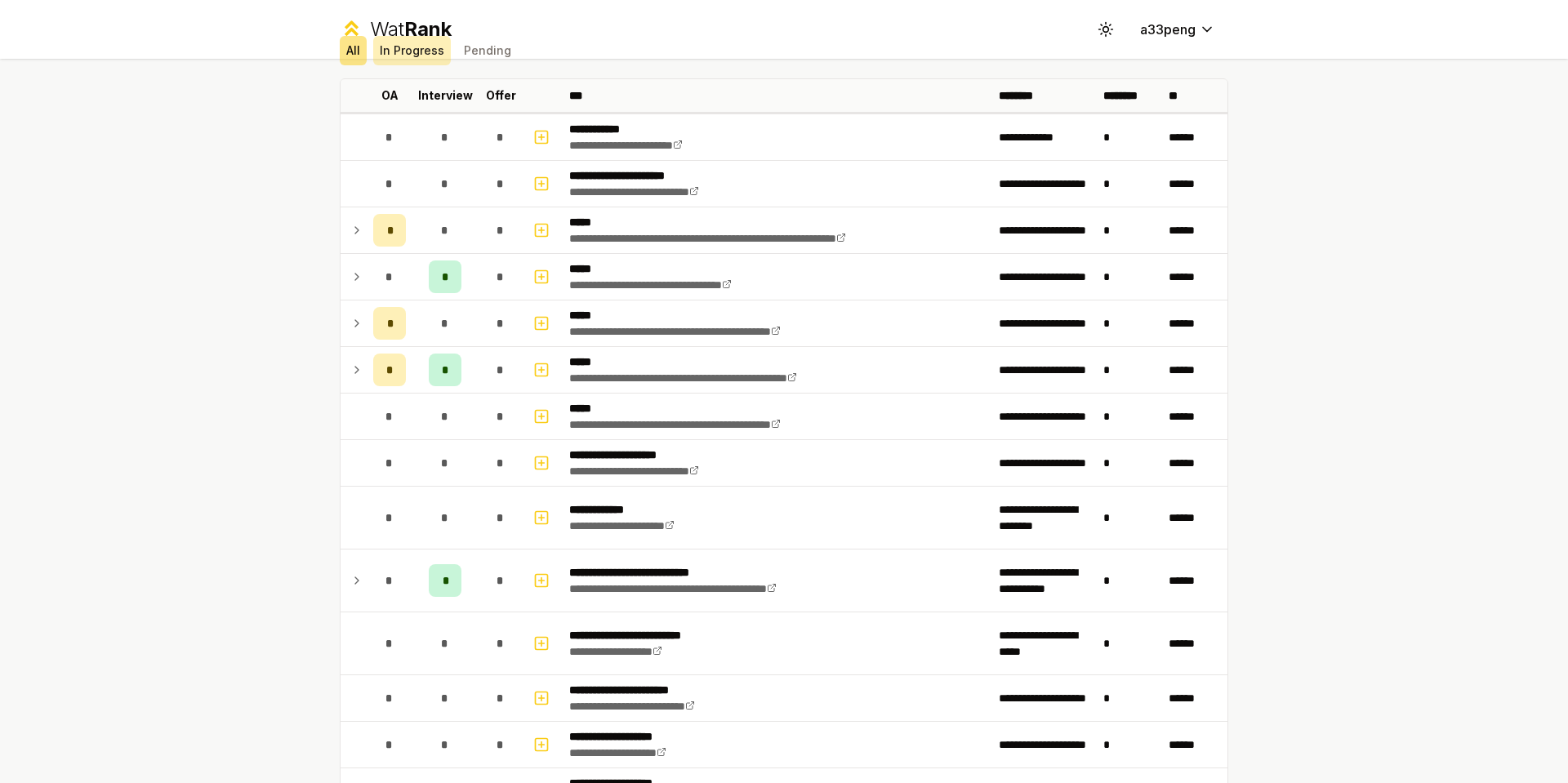
click at [391, 44] on button "In Progress" at bounding box center [412, 51] width 78 height 29
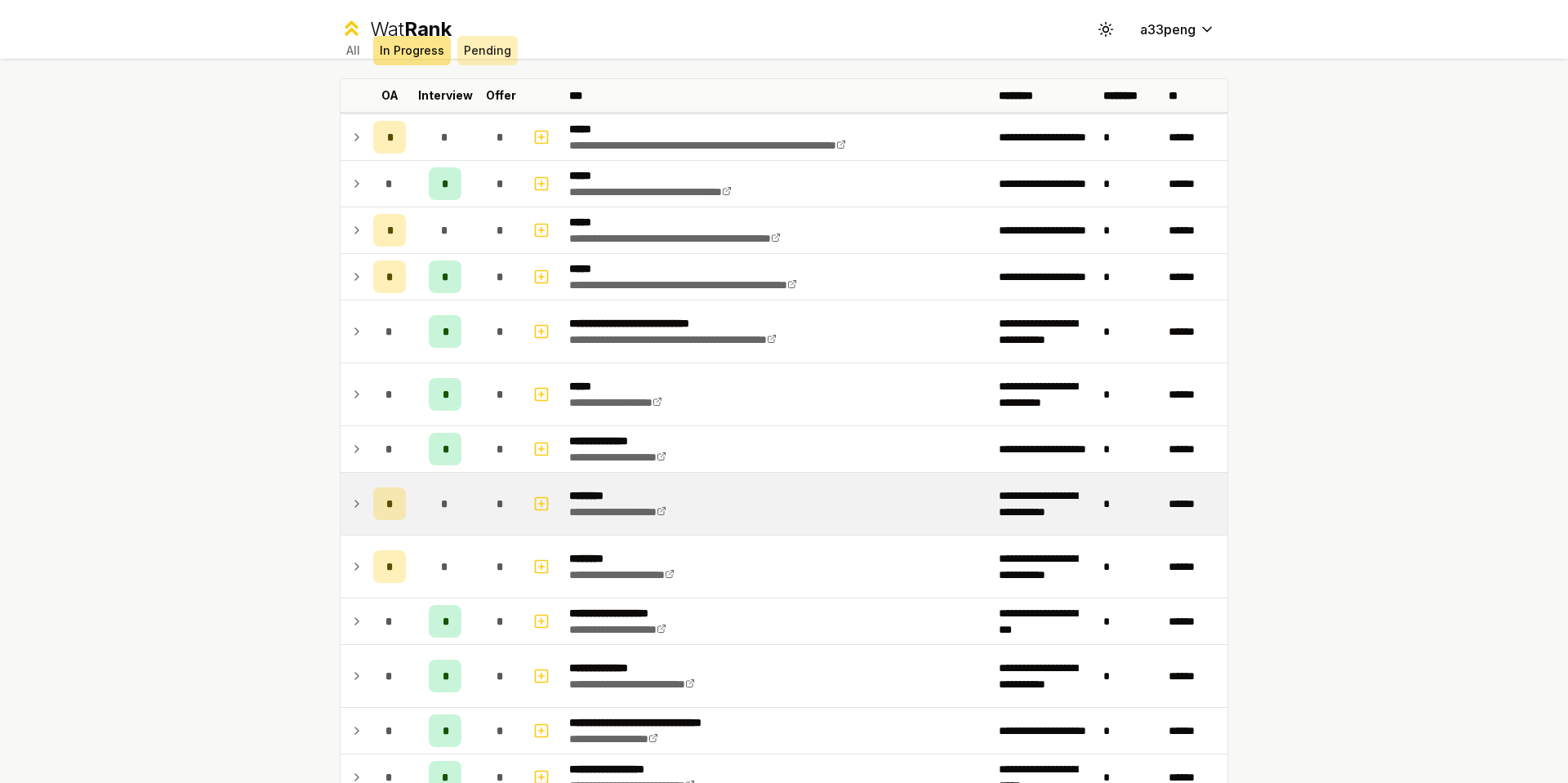
click at [485, 54] on button "Pending" at bounding box center [487, 51] width 61 height 29
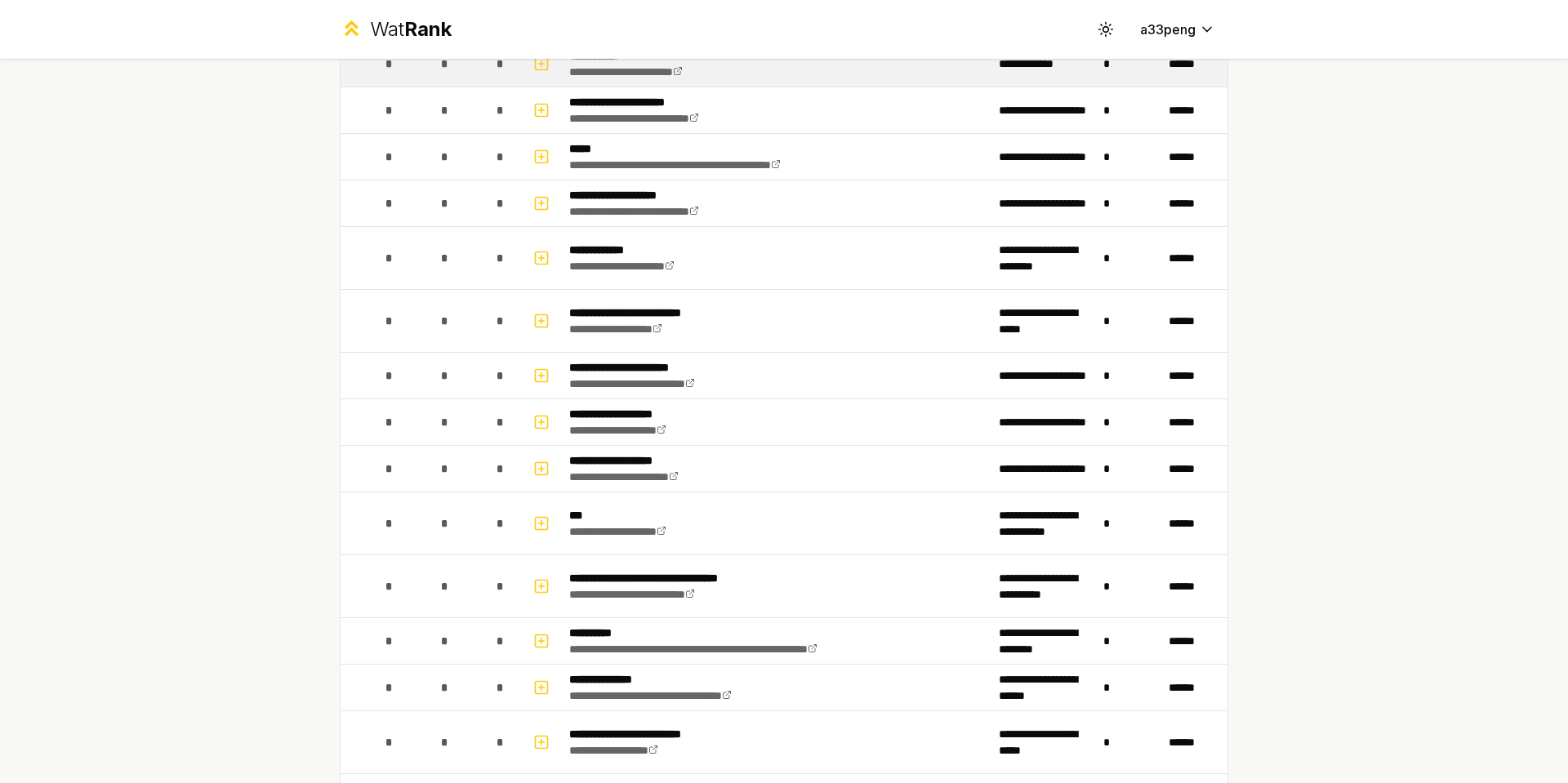
scroll to position [0, 0]
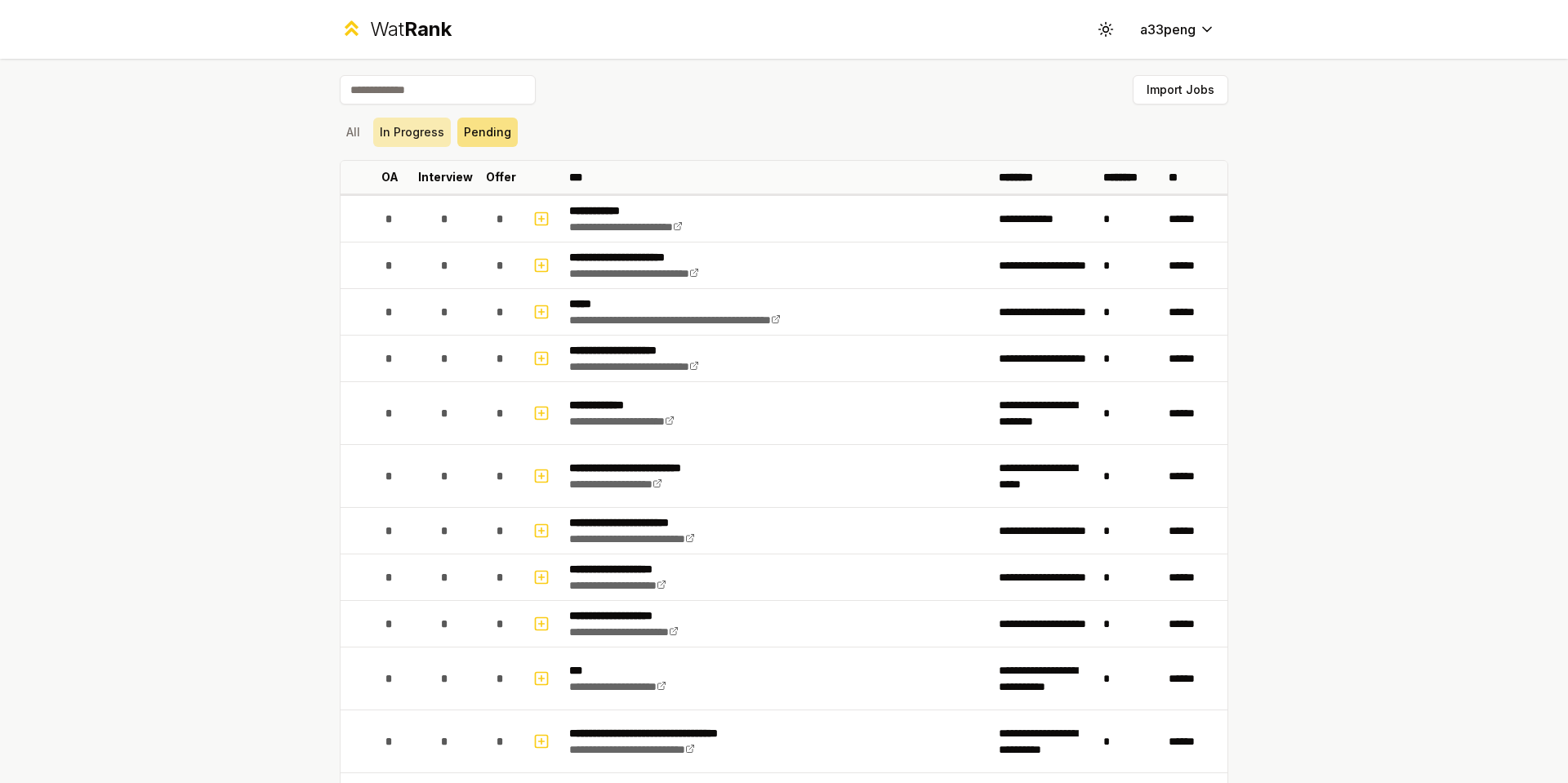
click at [407, 132] on button "In Progress" at bounding box center [412, 132] width 78 height 29
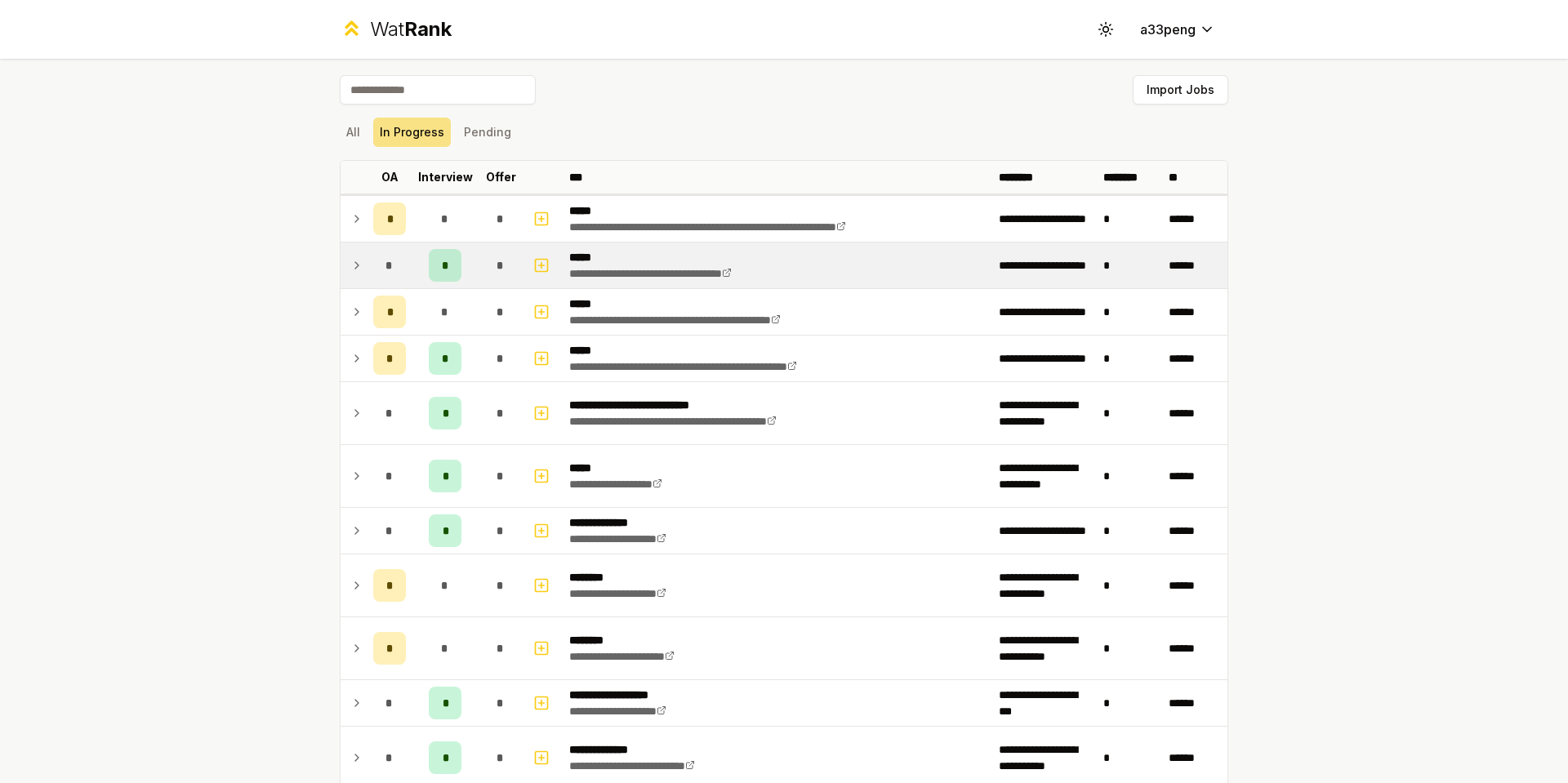
click at [356, 269] on icon at bounding box center [357, 266] width 13 height 20
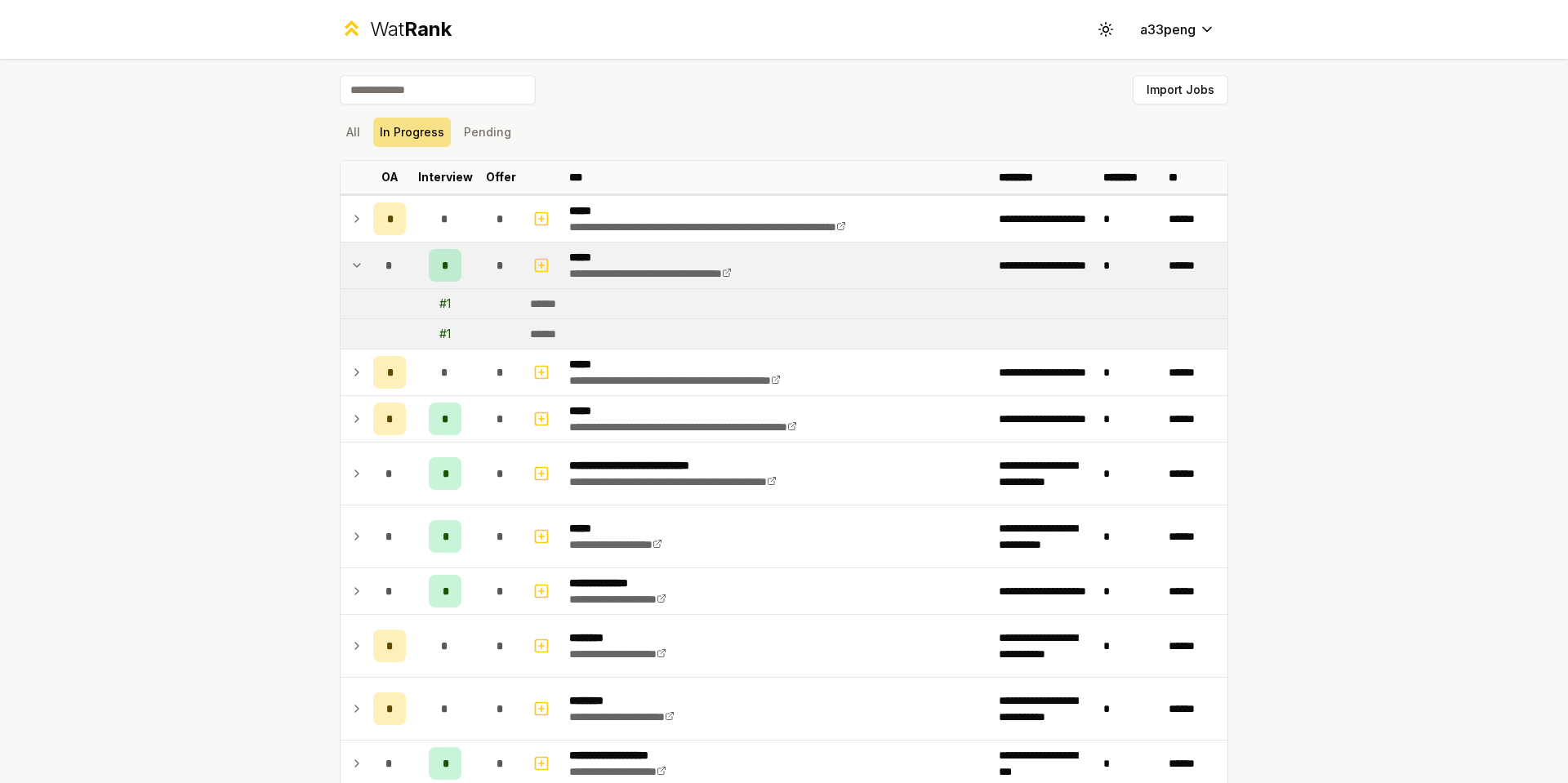
click at [356, 269] on icon at bounding box center [357, 266] width 13 height 20
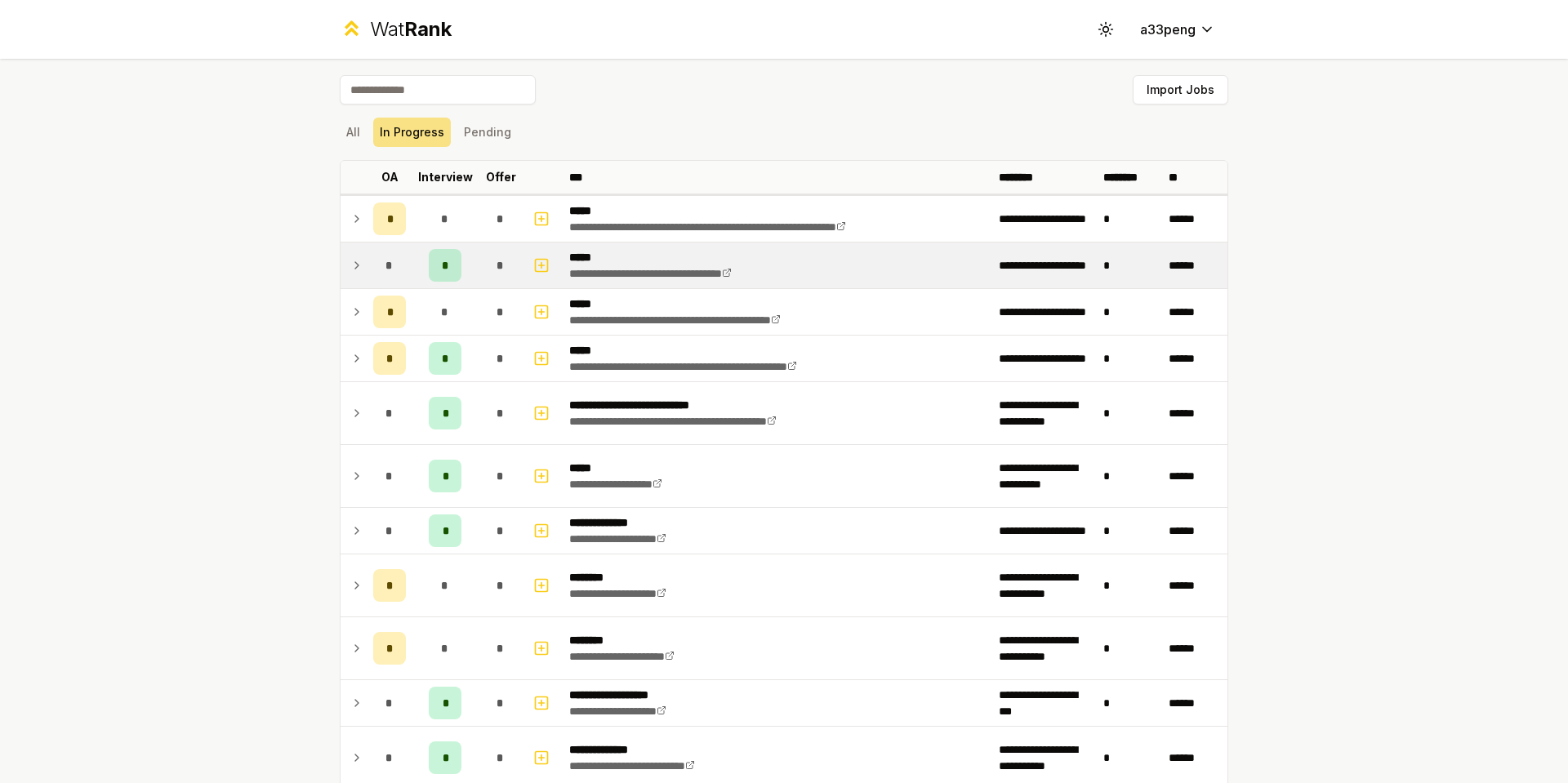
click at [356, 269] on icon at bounding box center [357, 266] width 13 height 20
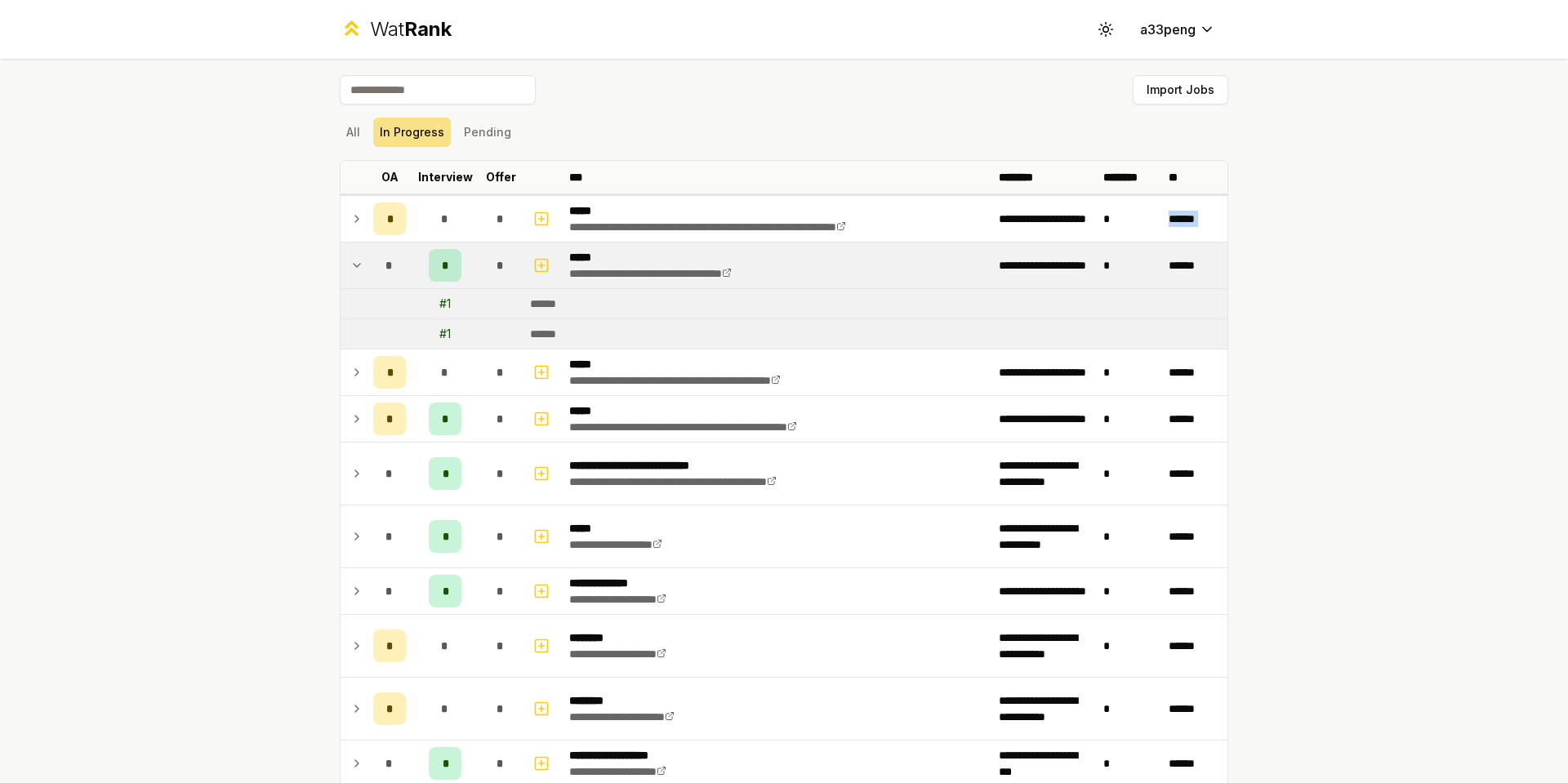
click at [356, 269] on icon at bounding box center [357, 266] width 13 height 20
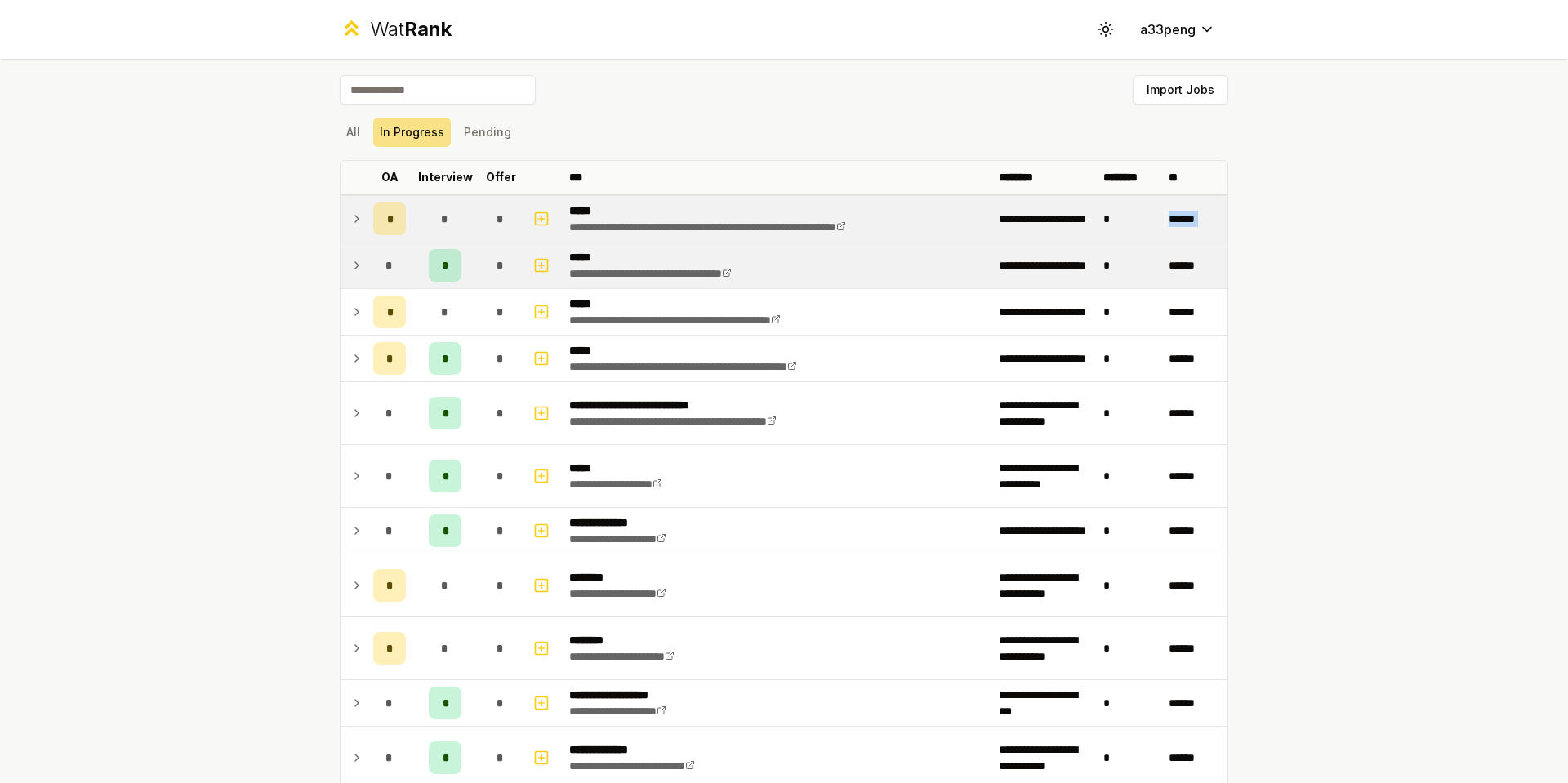
click at [1204, 215] on td "******" at bounding box center [1195, 219] width 65 height 45
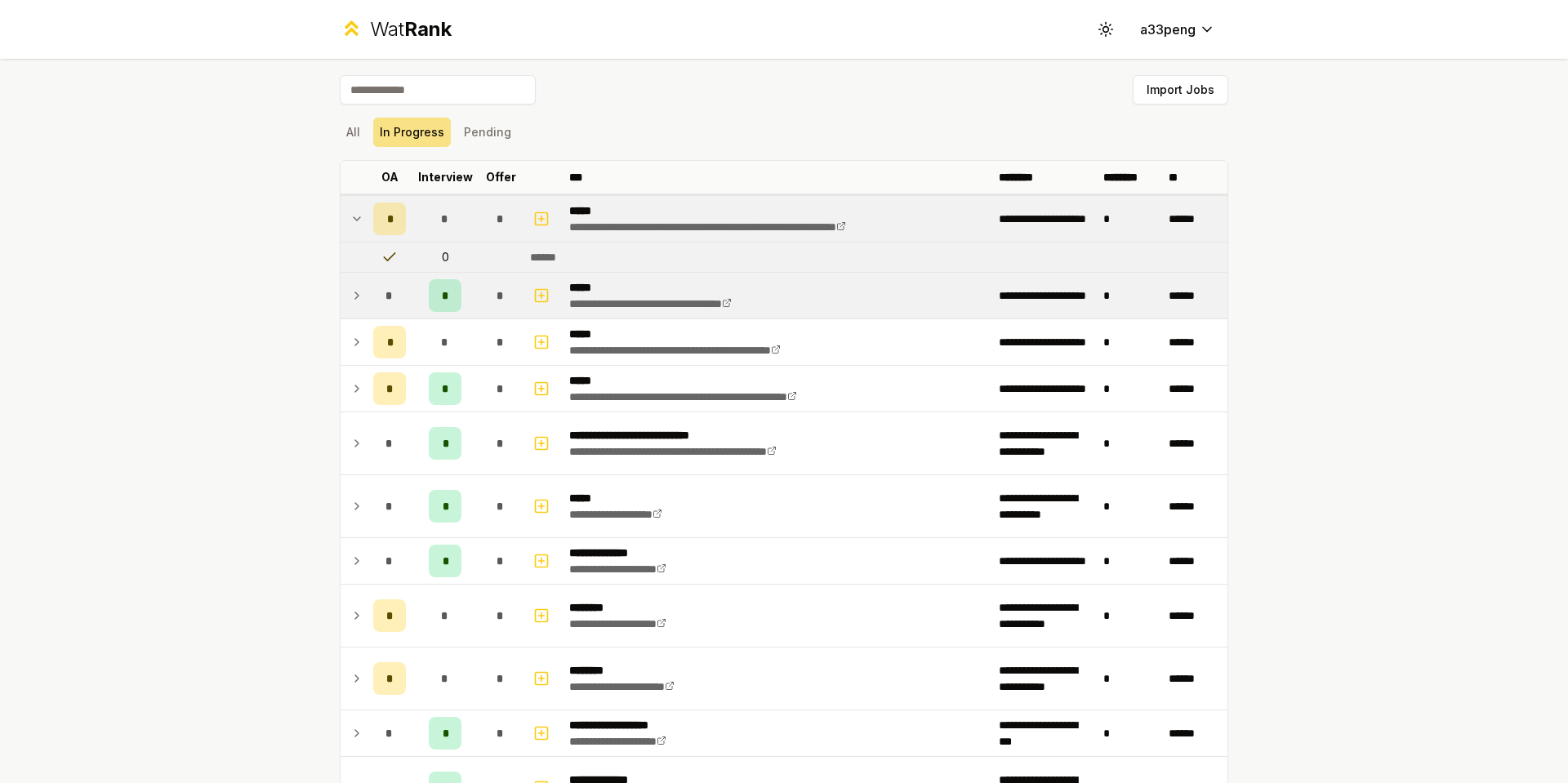
click at [1269, 210] on div "**********" at bounding box center [784, 391] width 1568 height 783
click at [1221, 211] on td "******" at bounding box center [1195, 219] width 65 height 45
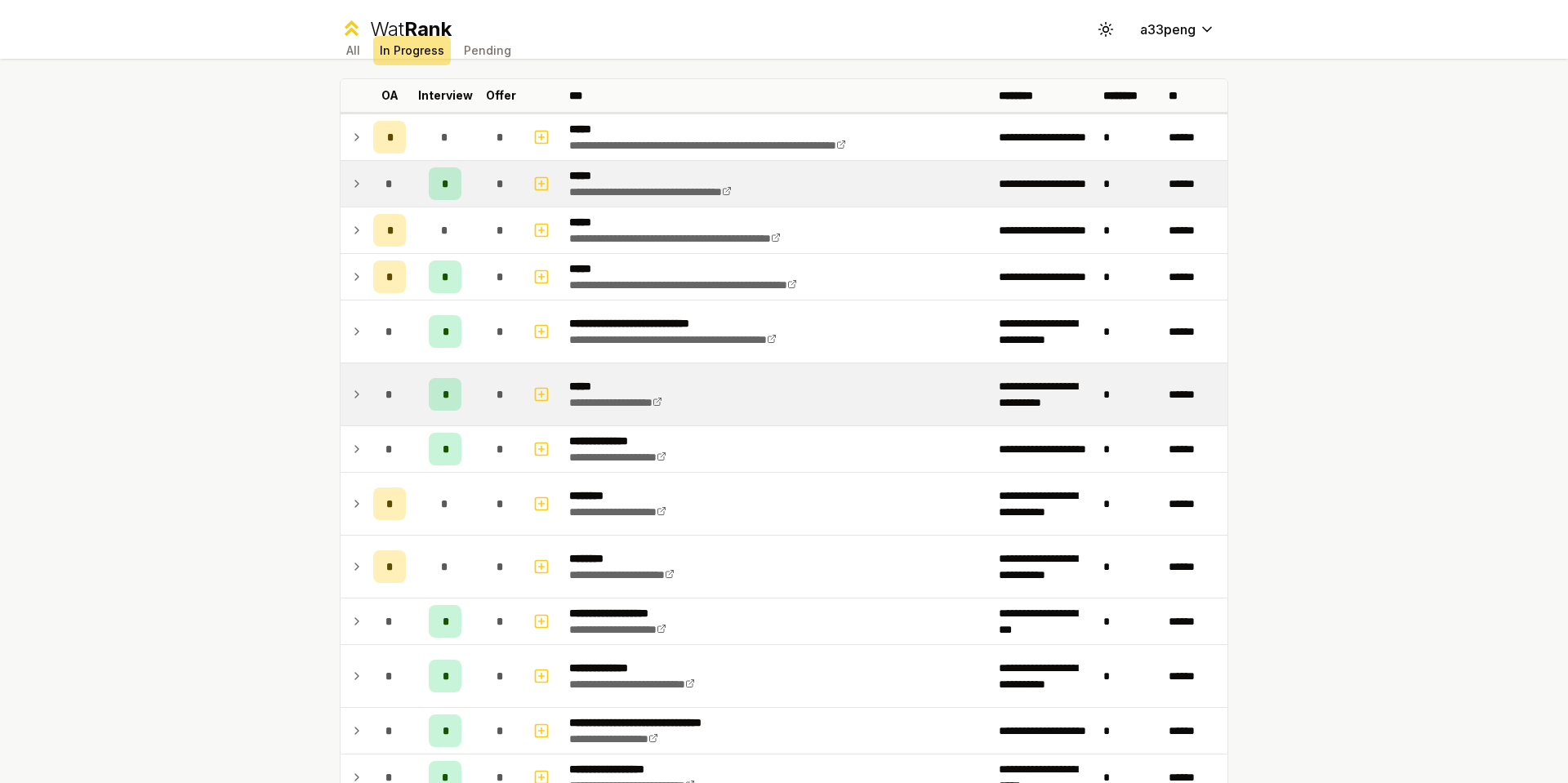
scroll to position [245, 0]
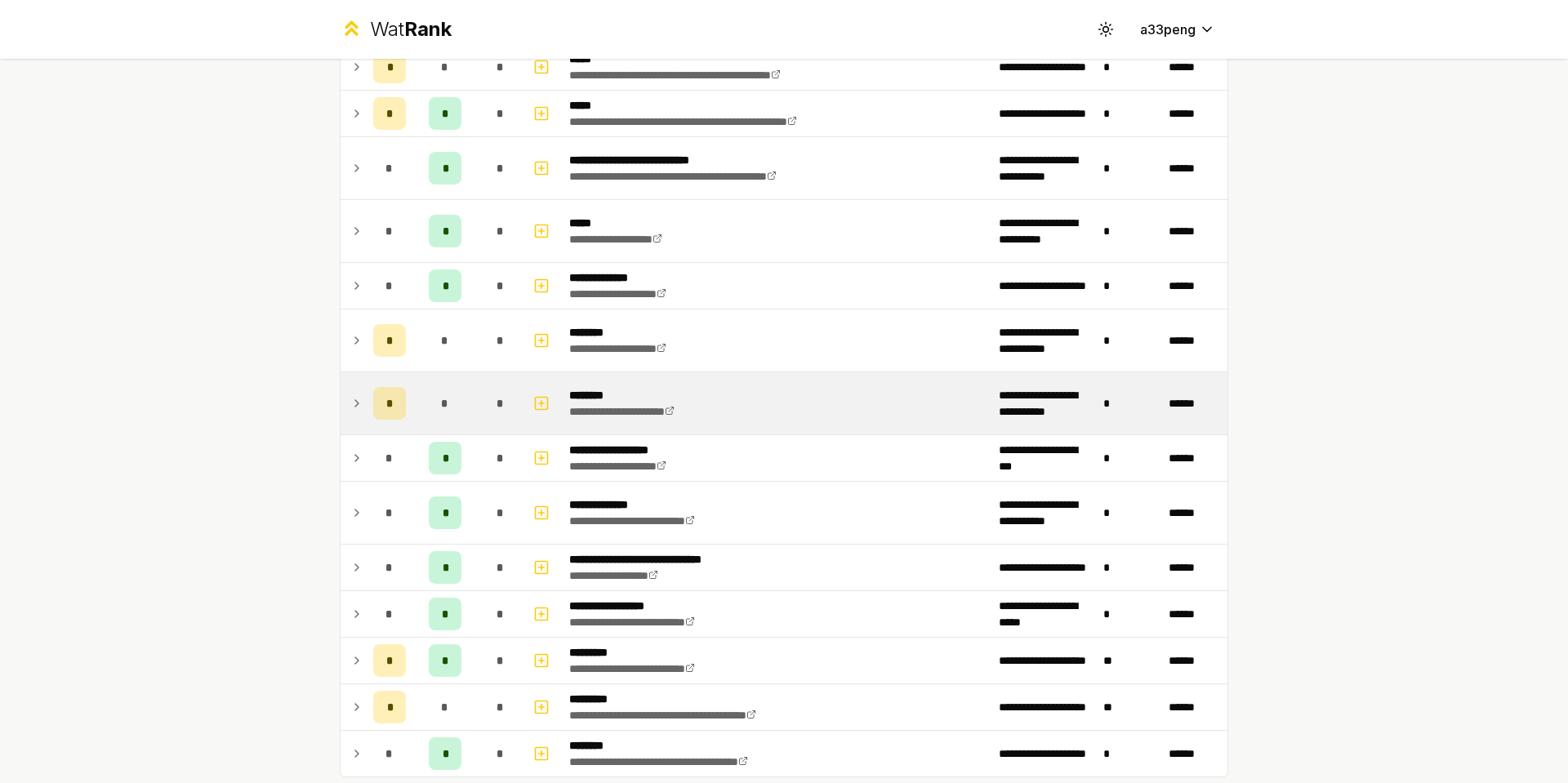
click at [342, 393] on td at bounding box center [353, 403] width 26 height 62
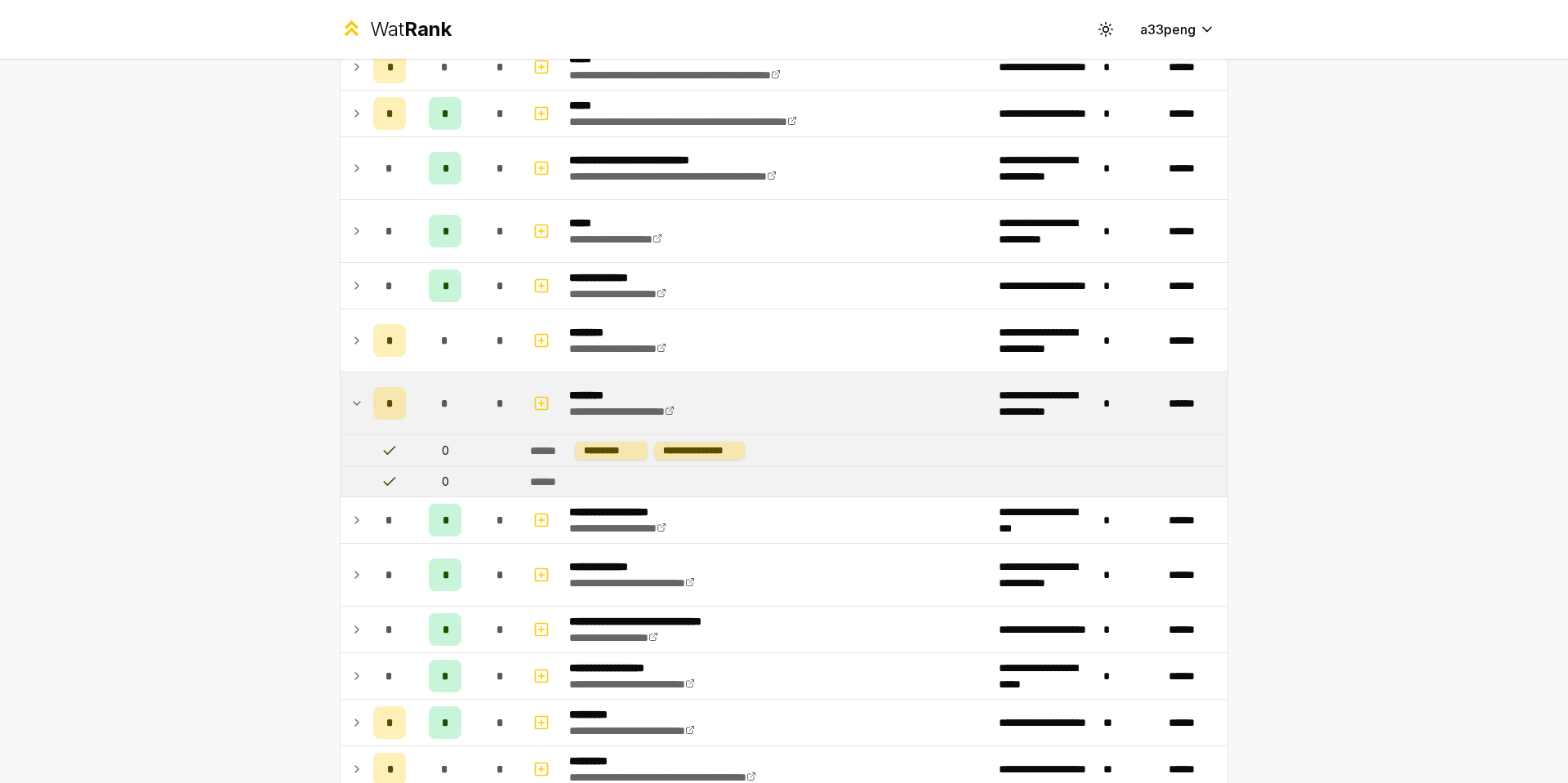
click at [342, 393] on td at bounding box center [353, 403] width 26 height 62
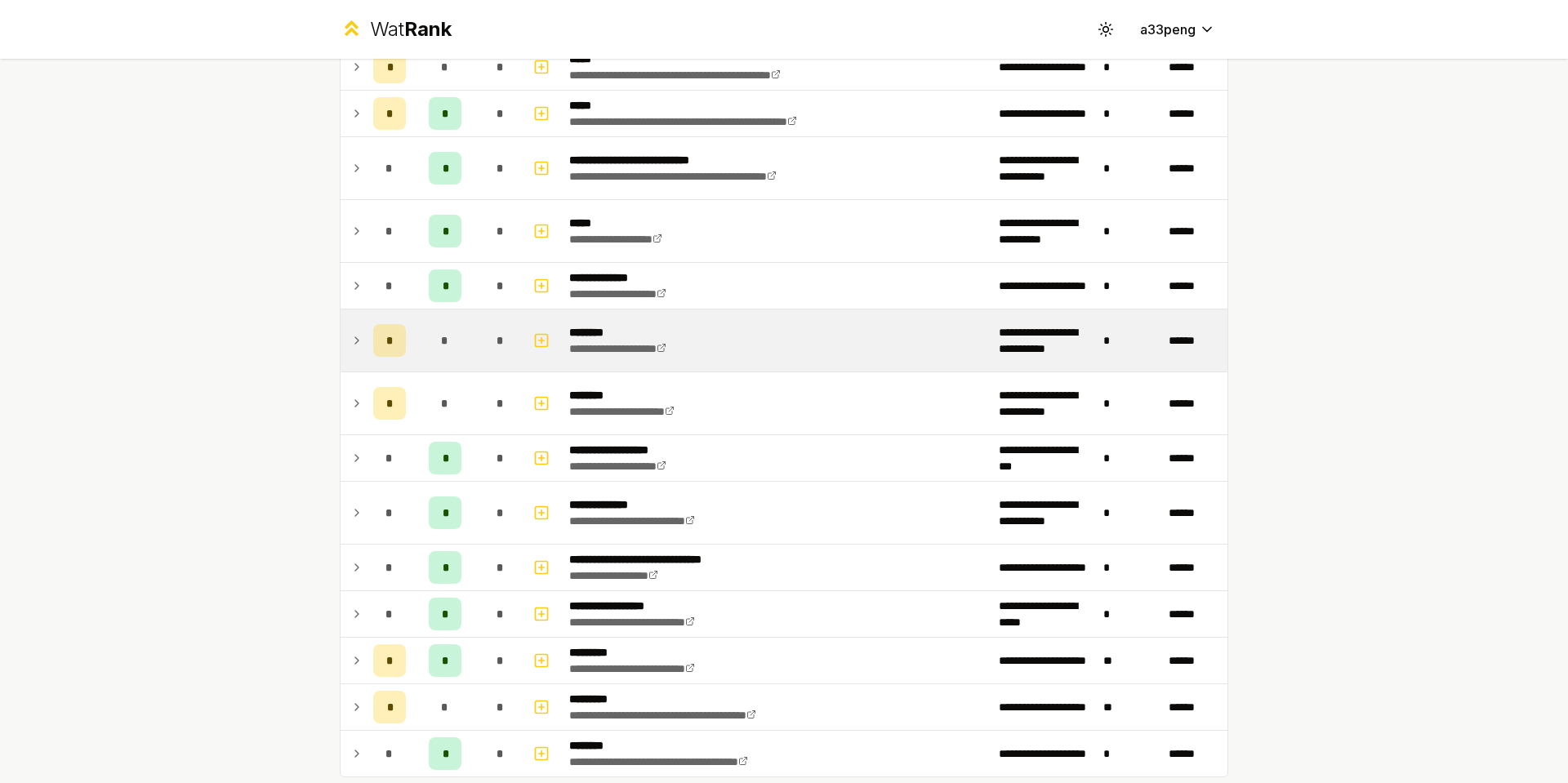
click at [350, 346] on icon at bounding box center [357, 341] width 13 height 20
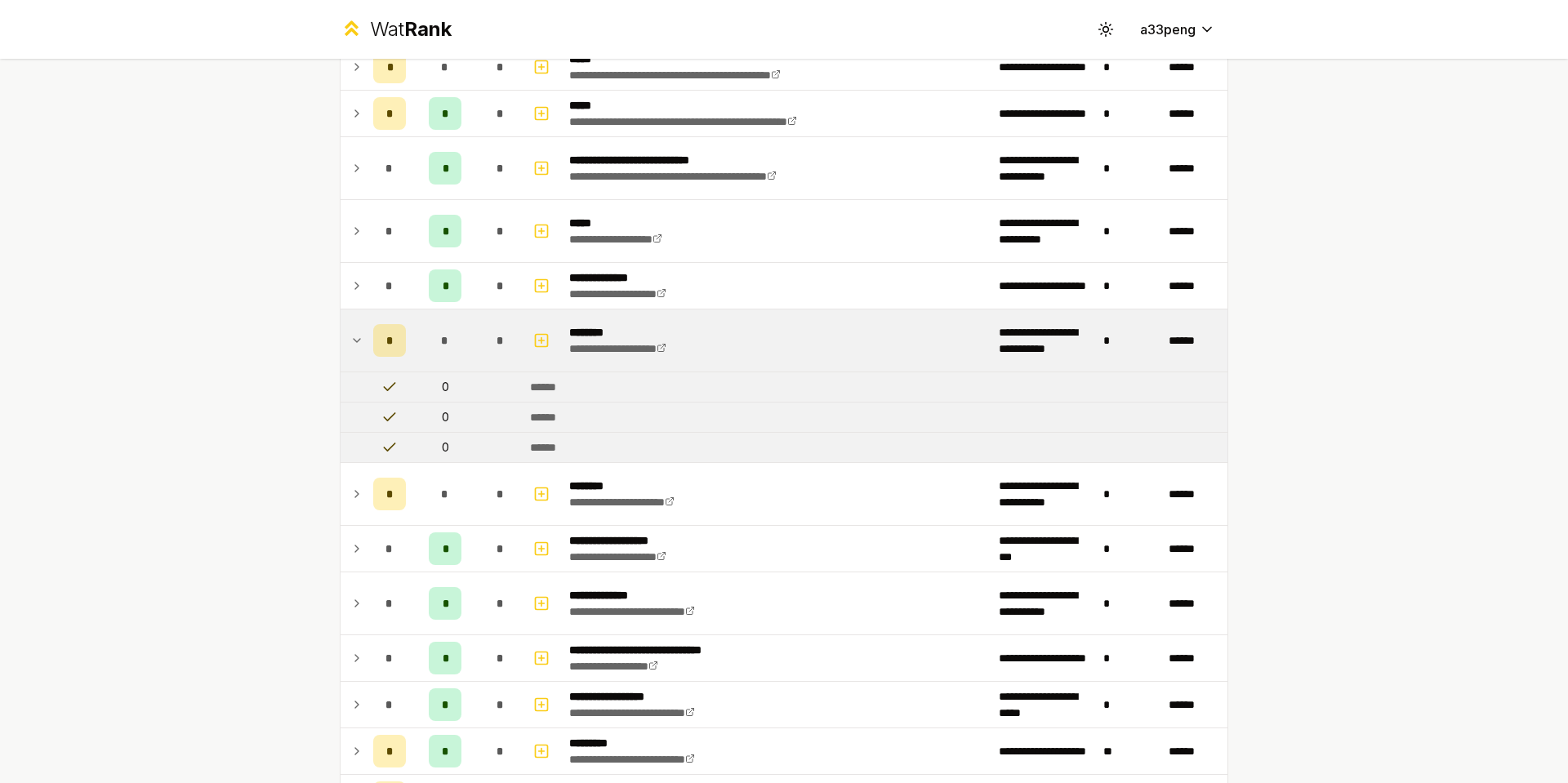
click at [350, 346] on icon at bounding box center [357, 341] width 13 height 20
